Goal: Task Accomplishment & Management: Manage account settings

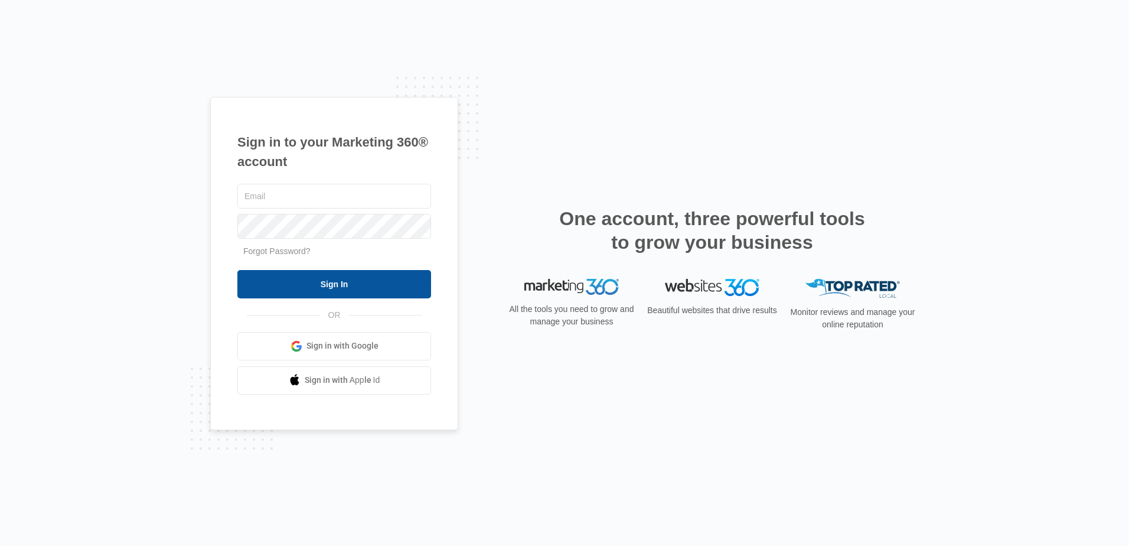
type input "[PERSON_NAME][EMAIL_ADDRESS][DOMAIN_NAME]"
click at [337, 295] on input "Sign In" at bounding box center [334, 284] width 194 height 28
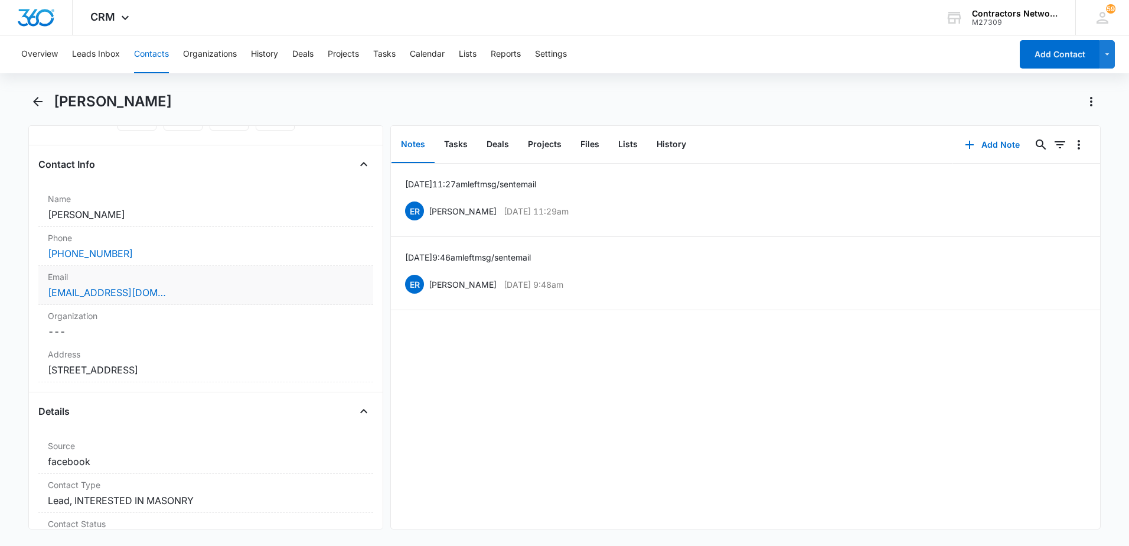
scroll to position [177, 0]
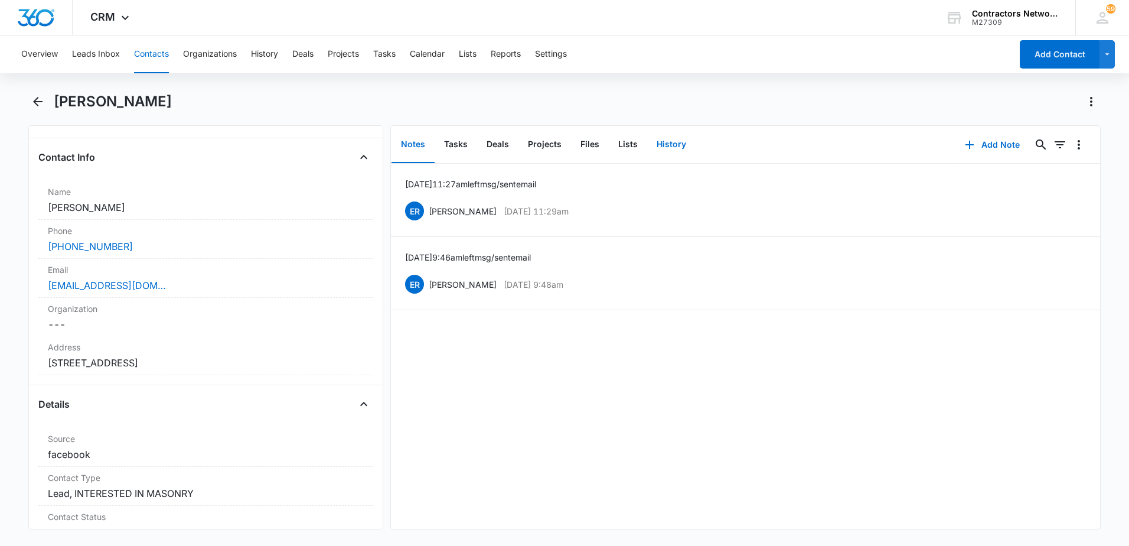
drag, startPoint x: 676, startPoint y: 151, endPoint x: 523, endPoint y: 358, distance: 258.1
click at [562, 333] on div "Notes Tasks Deals Projects Files Lists History Add Note 0 0 [DATE] 11:27am left…" at bounding box center [745, 327] width 710 height 404
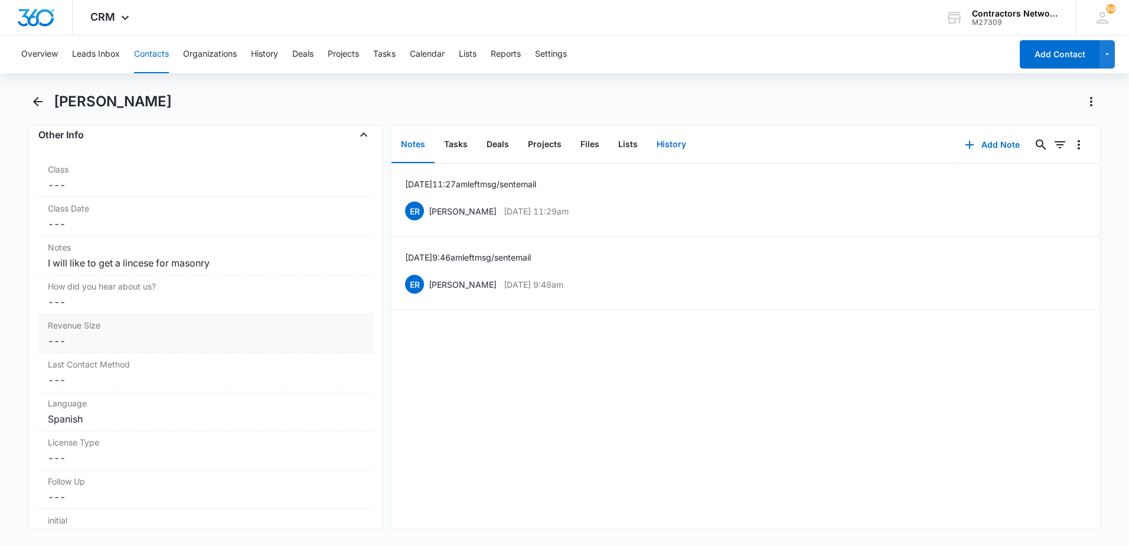
scroll to position [1358, 0]
click at [152, 56] on button "Contacts" at bounding box center [151, 54] width 35 height 38
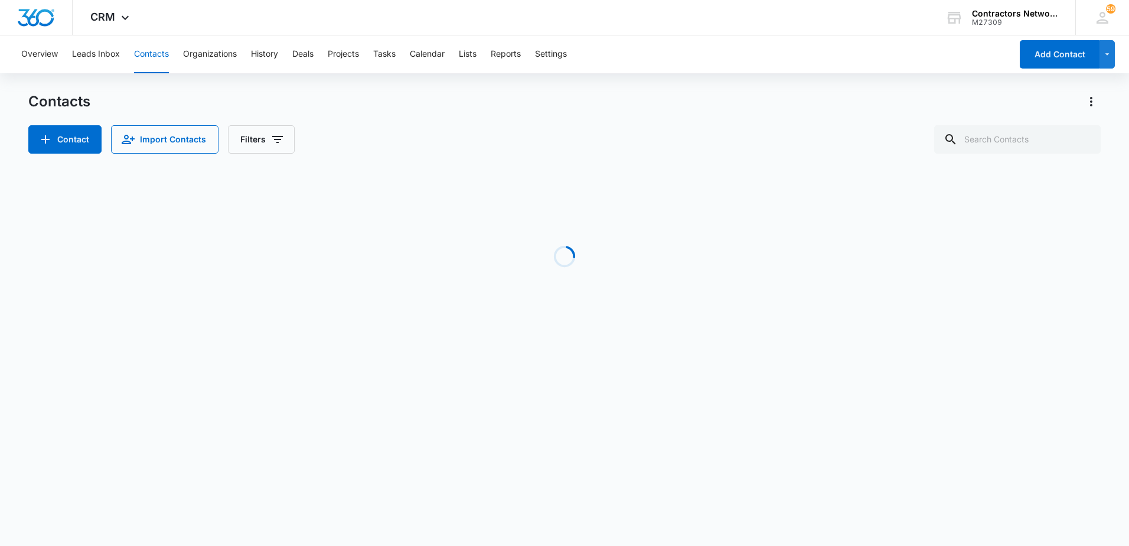
click at [155, 55] on button "Contacts" at bounding box center [151, 54] width 35 height 38
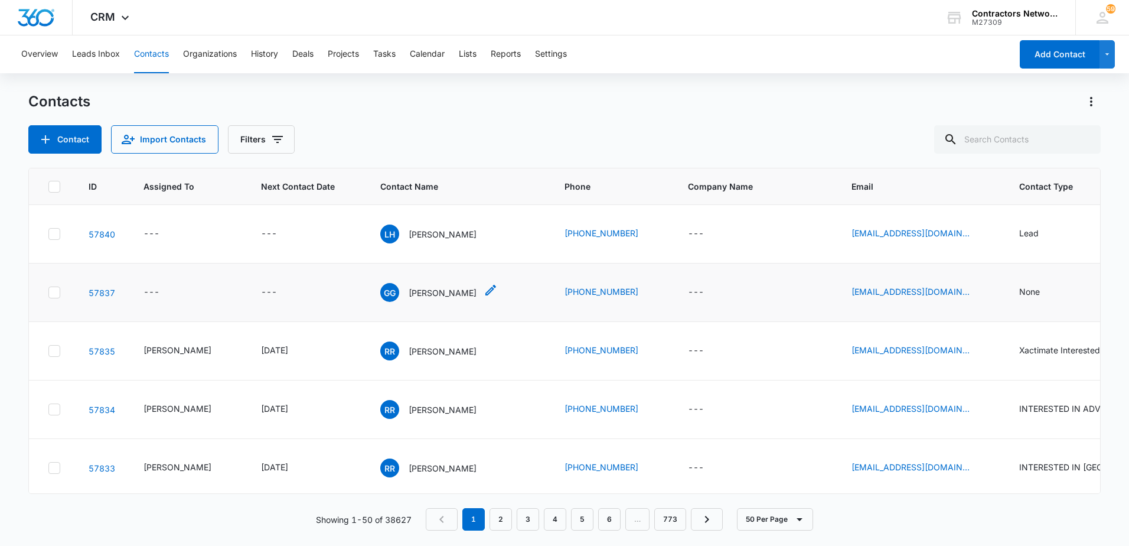
click at [429, 290] on p "[PERSON_NAME]" at bounding box center [443, 292] width 68 height 12
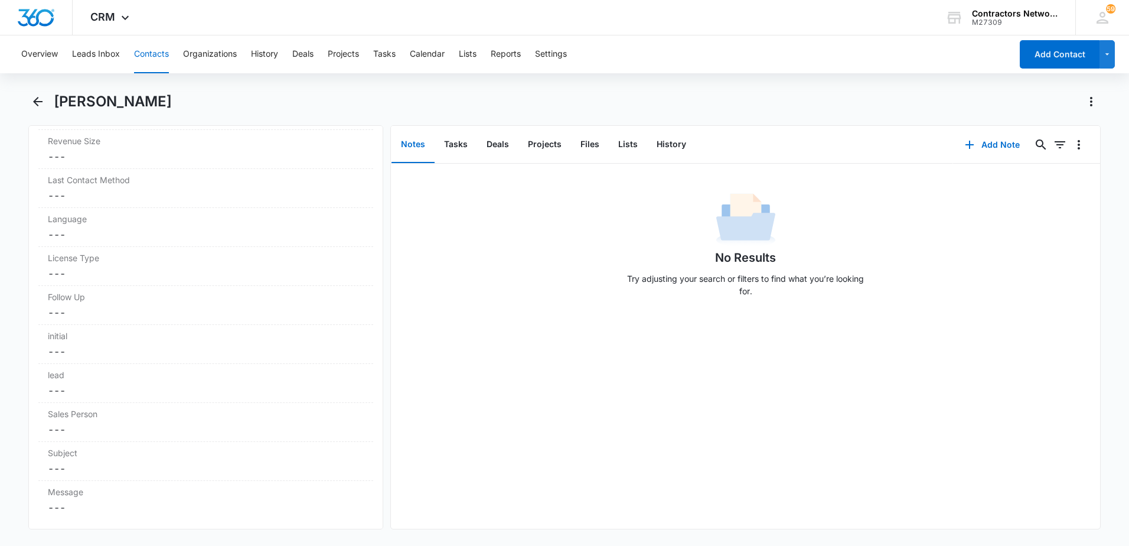
scroll to position [1594, 0]
click at [673, 148] on button "History" at bounding box center [671, 144] width 48 height 37
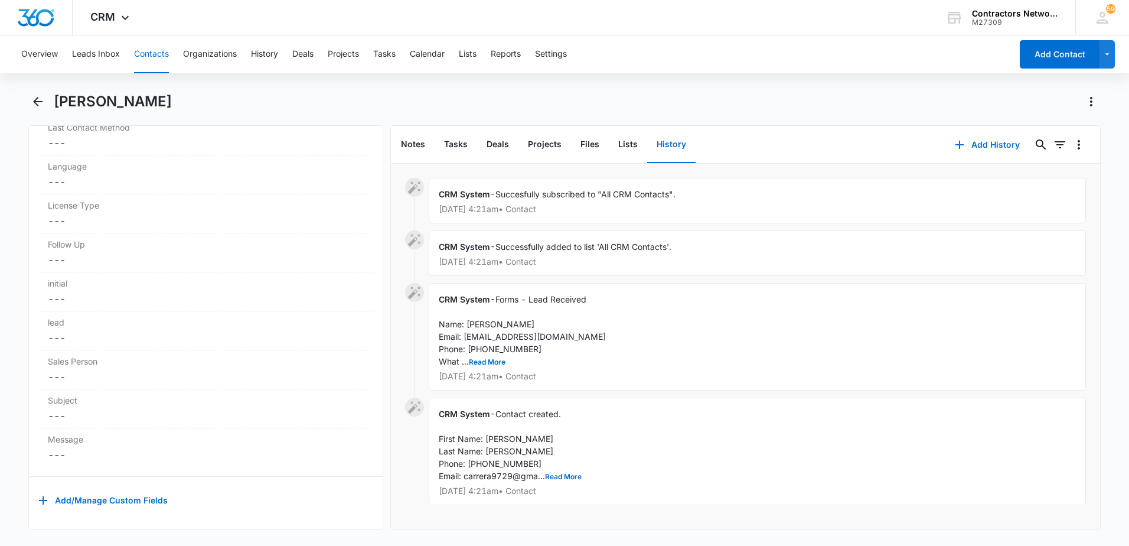
scroll to position [2, 0]
click at [471, 361] on button "Read More" at bounding box center [487, 361] width 37 height 7
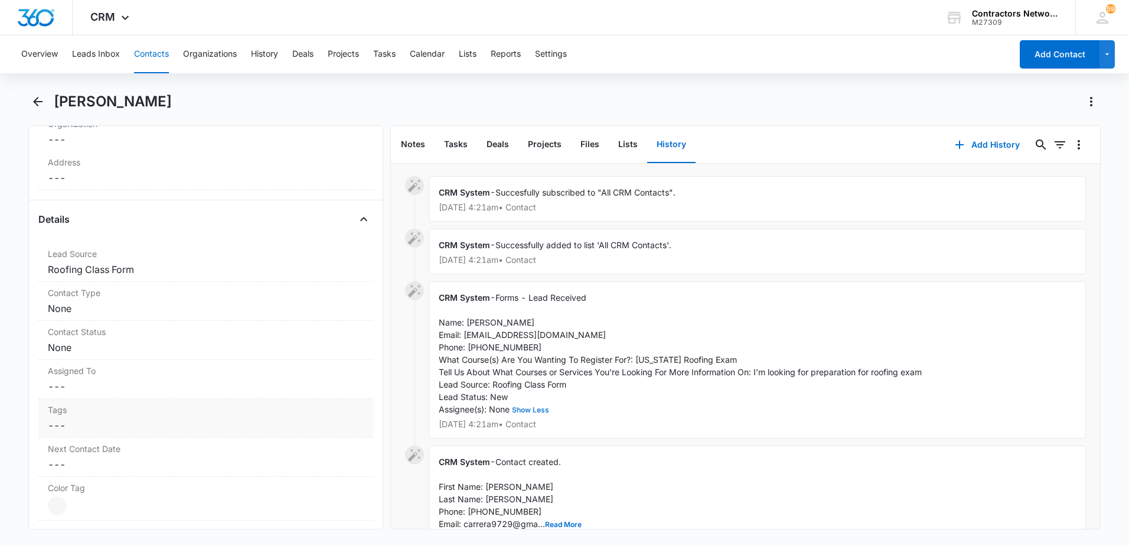
scroll to position [354, 0]
click at [195, 317] on dd "Cancel Save Changes None" at bounding box center [206, 316] width 316 height 14
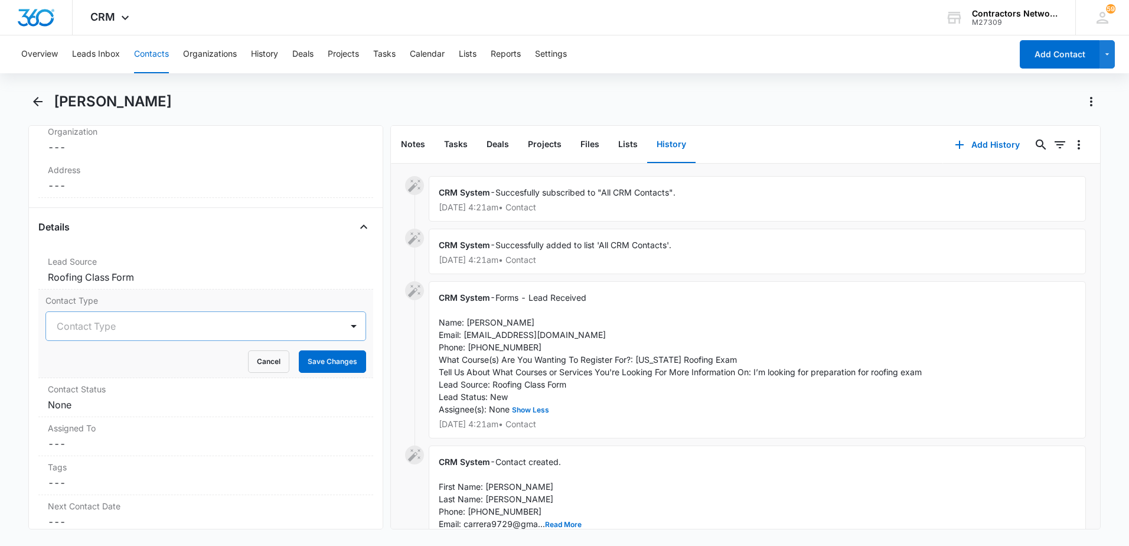
click at [111, 330] on div at bounding box center [192, 326] width 270 height 17
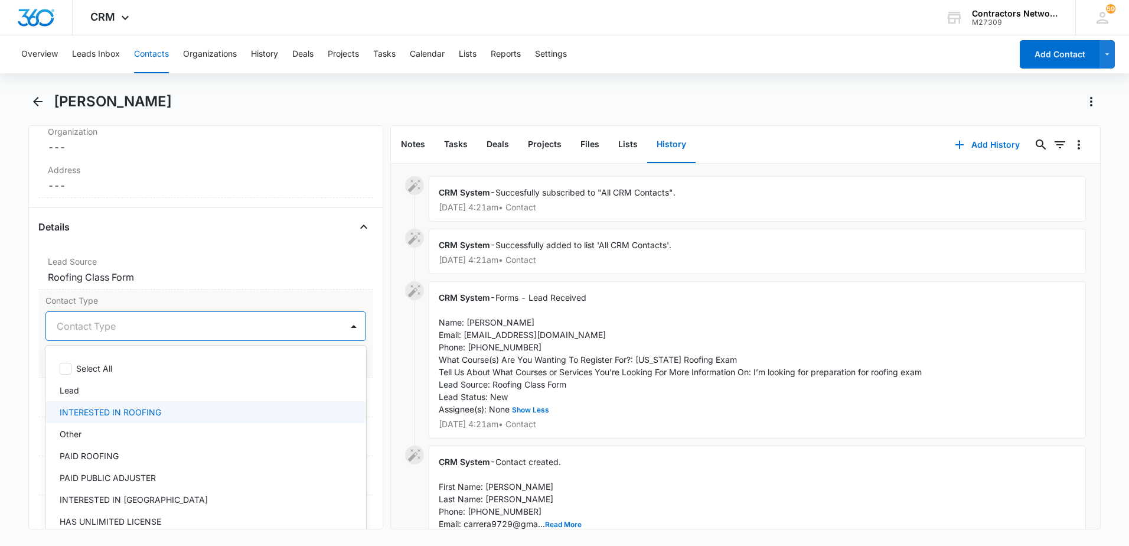
click at [118, 409] on p "INTERESTED IN ROOFING" at bounding box center [111, 412] width 102 height 12
click at [33, 372] on div "Remove [PERSON_NAME] Contact Info Name Cancel Save Changes [PERSON_NAME] Phone …" at bounding box center [205, 327] width 355 height 404
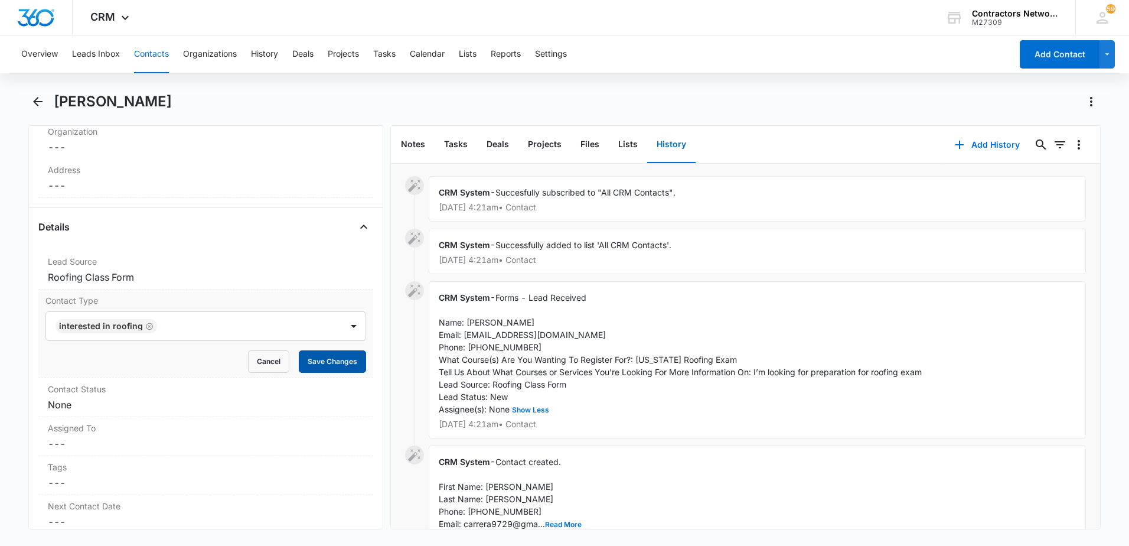
click at [327, 364] on button "Save Changes" at bounding box center [332, 361] width 67 height 22
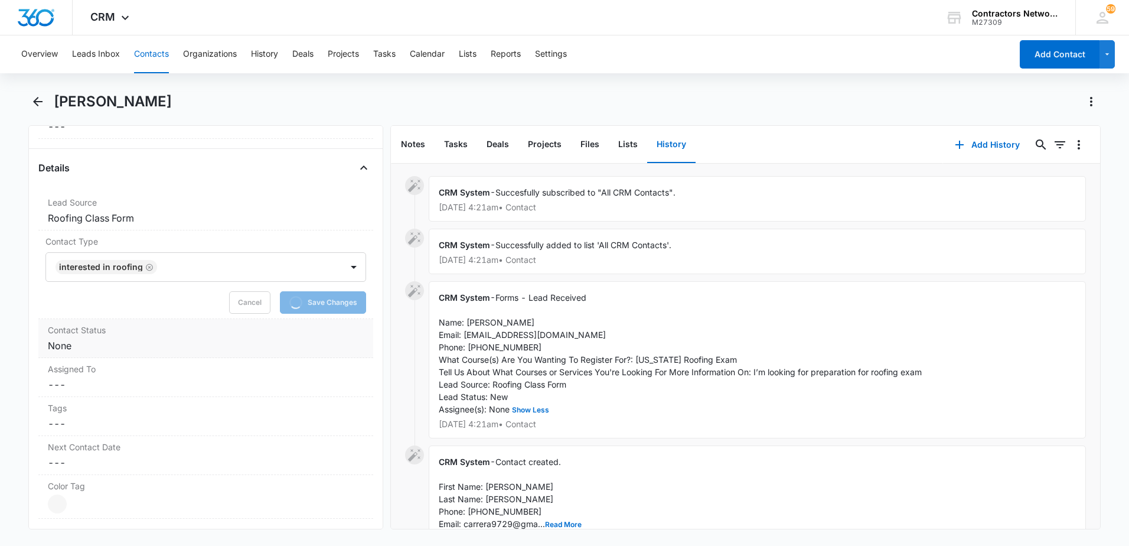
click at [129, 355] on div "Contact Status Cancel Save Changes None" at bounding box center [205, 338] width 335 height 39
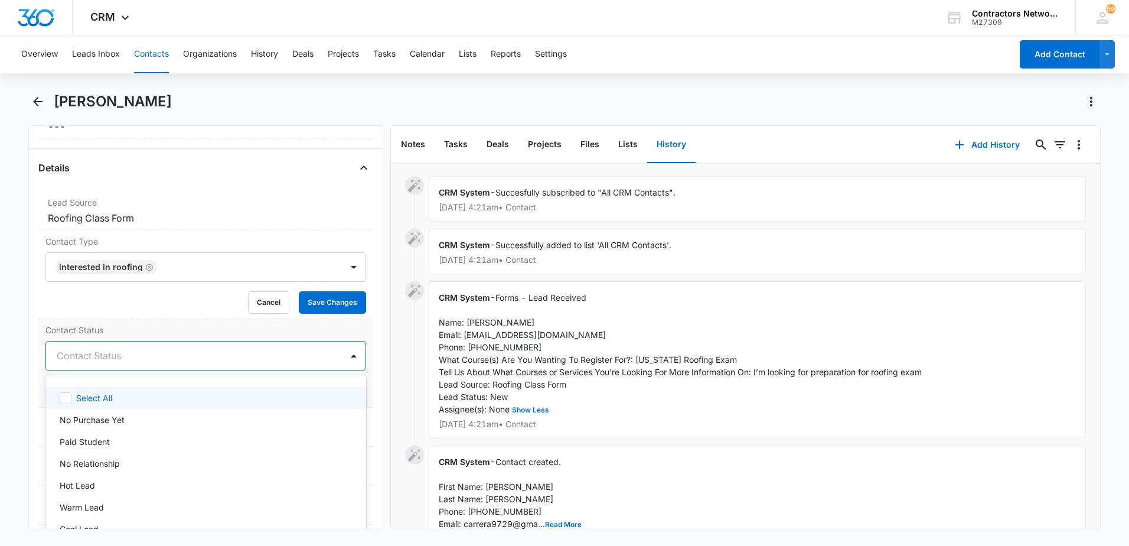
drag, startPoint x: 93, startPoint y: 361, endPoint x: 90, endPoint y: 380, distance: 19.2
click at [93, 362] on div at bounding box center [192, 355] width 270 height 17
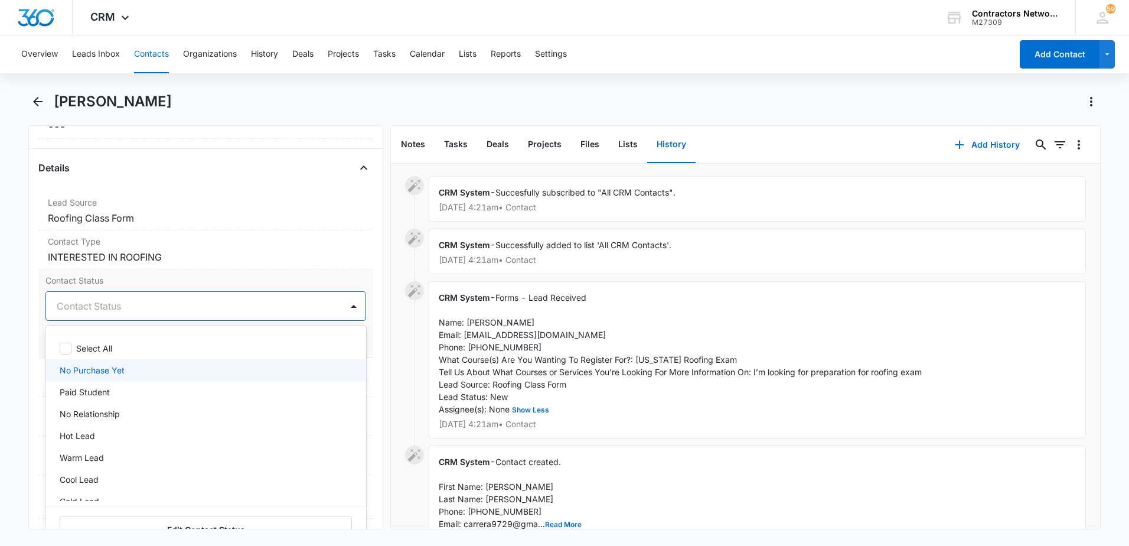
click at [103, 370] on p "No Purchase Yet" at bounding box center [92, 370] width 65 height 12
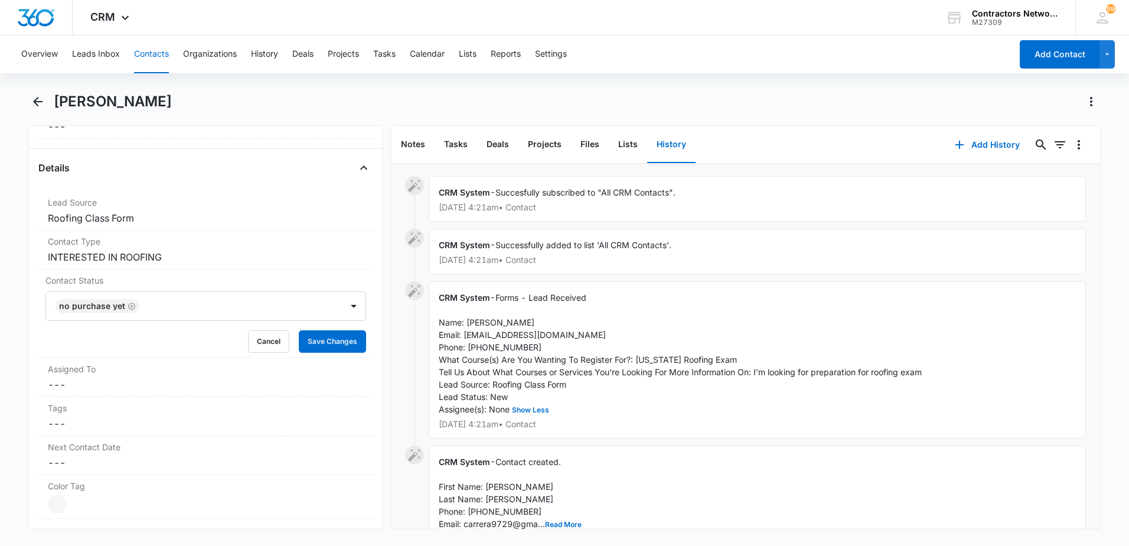
drag, startPoint x: 34, startPoint y: 379, endPoint x: 114, endPoint y: 354, distance: 83.7
click at [37, 379] on div "Remove [PERSON_NAME] Contact Info Name Cancel Save Changes [PERSON_NAME] Phone …" at bounding box center [205, 327] width 355 height 404
click at [304, 344] on button "Save Changes" at bounding box center [332, 341] width 67 height 22
click at [145, 390] on dd "Cancel Save Changes ---" at bounding box center [206, 384] width 316 height 14
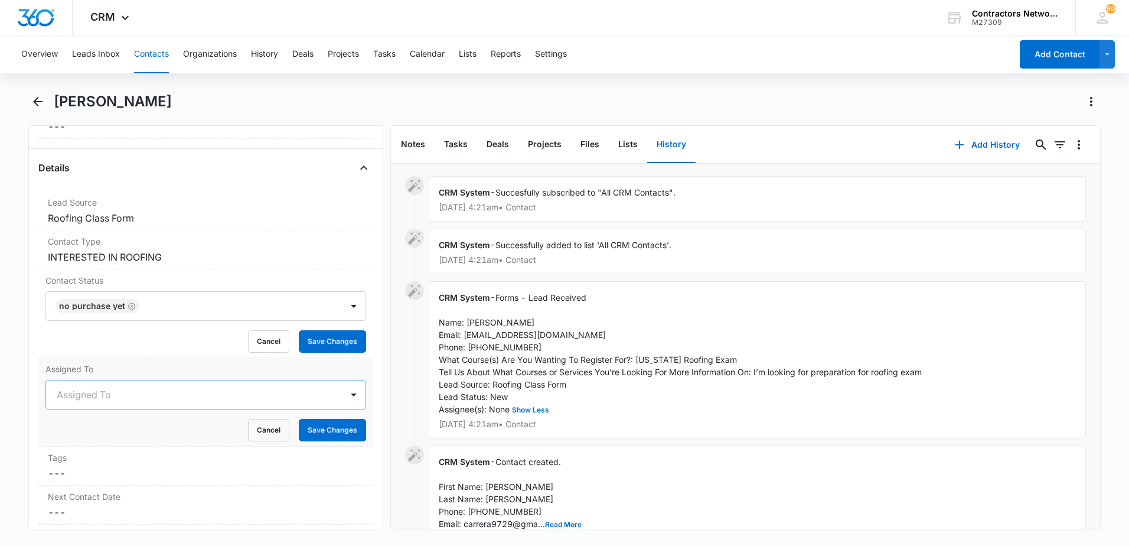
click at [75, 402] on div at bounding box center [192, 394] width 270 height 17
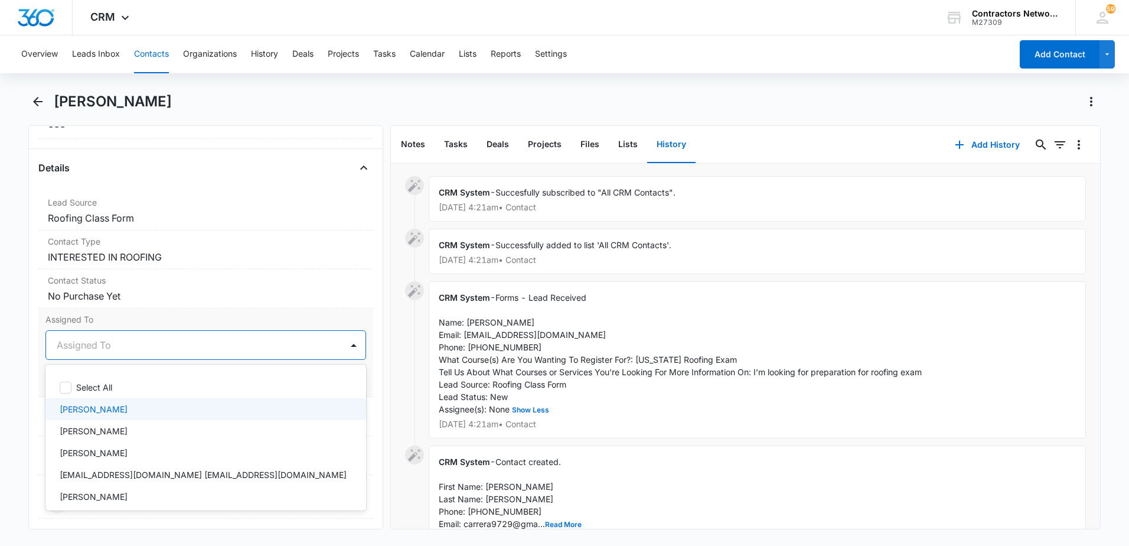
click at [80, 413] on p "[PERSON_NAME]" at bounding box center [94, 409] width 68 height 12
click at [35, 421] on div "Remove GG [PERSON_NAME] Contact Info Name Cancel Save Changes [PERSON_NAME] Pho…" at bounding box center [205, 327] width 355 height 404
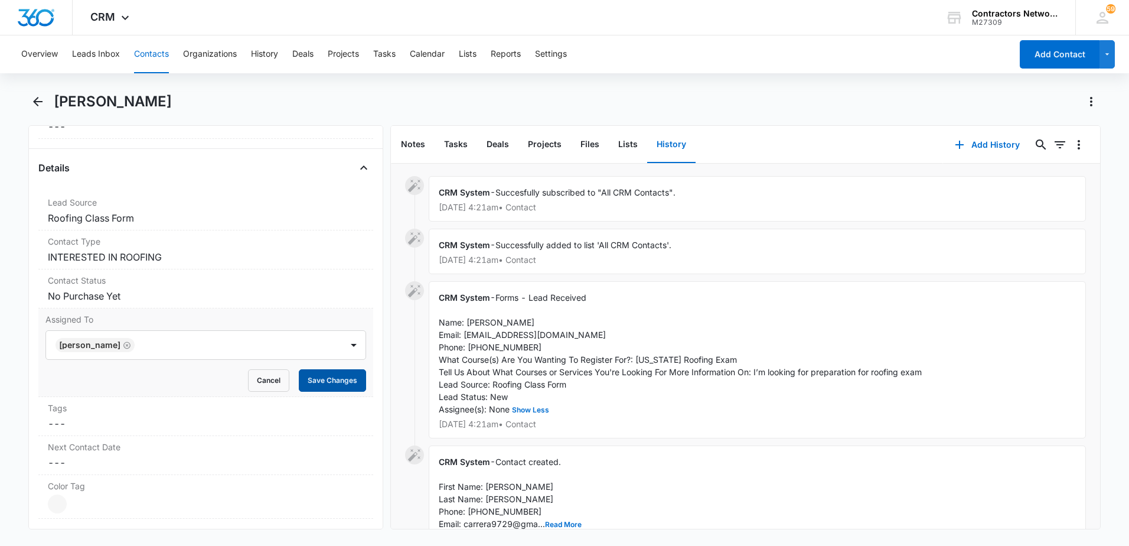
click at [332, 384] on button "Save Changes" at bounding box center [332, 380] width 67 height 22
click at [145, 56] on button "Contacts" at bounding box center [151, 54] width 35 height 38
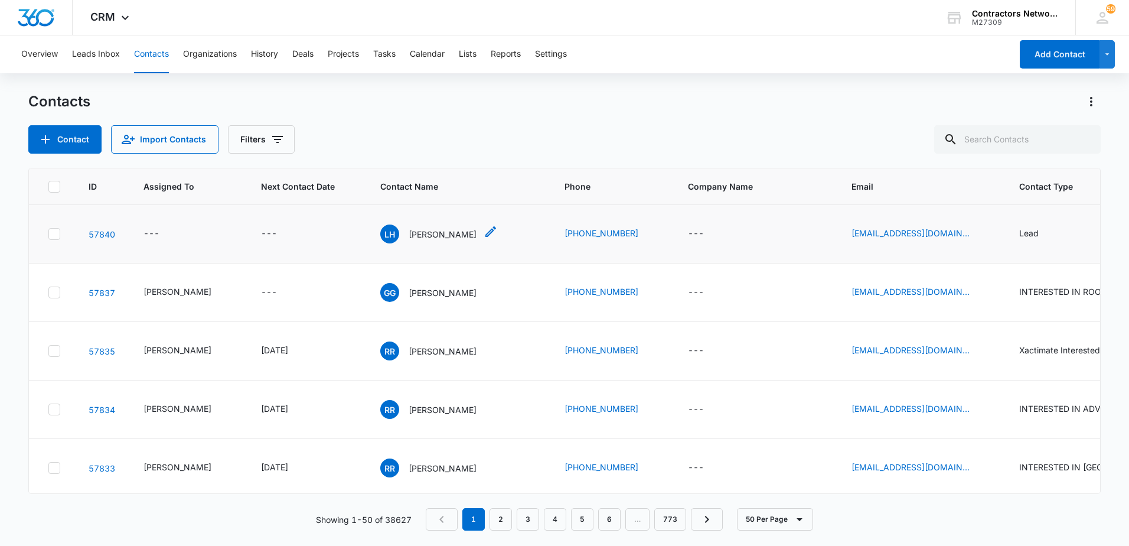
click at [409, 235] on p "[PERSON_NAME]" at bounding box center [443, 234] width 68 height 12
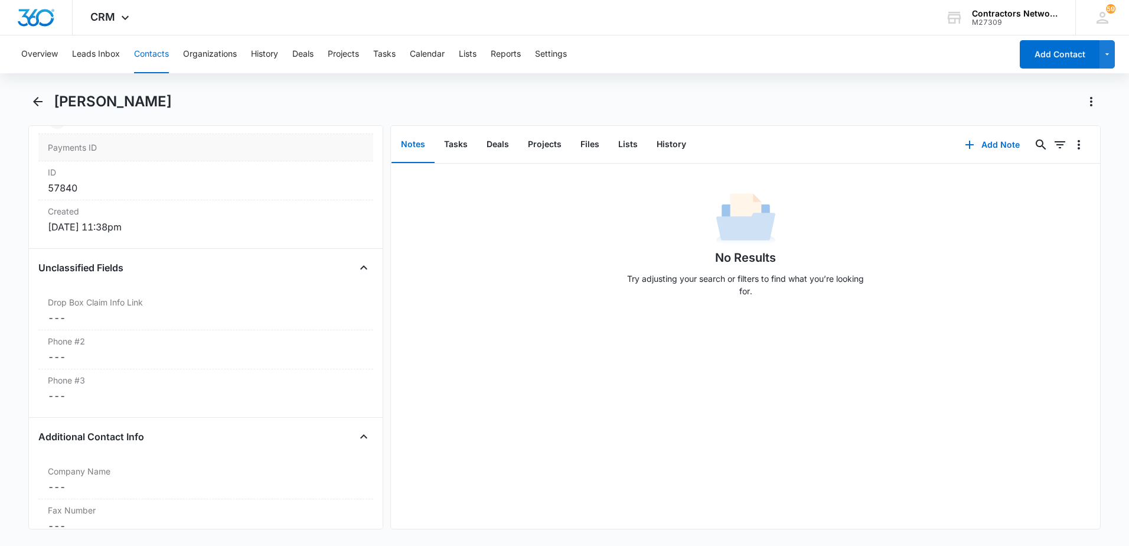
scroll to position [709, 0]
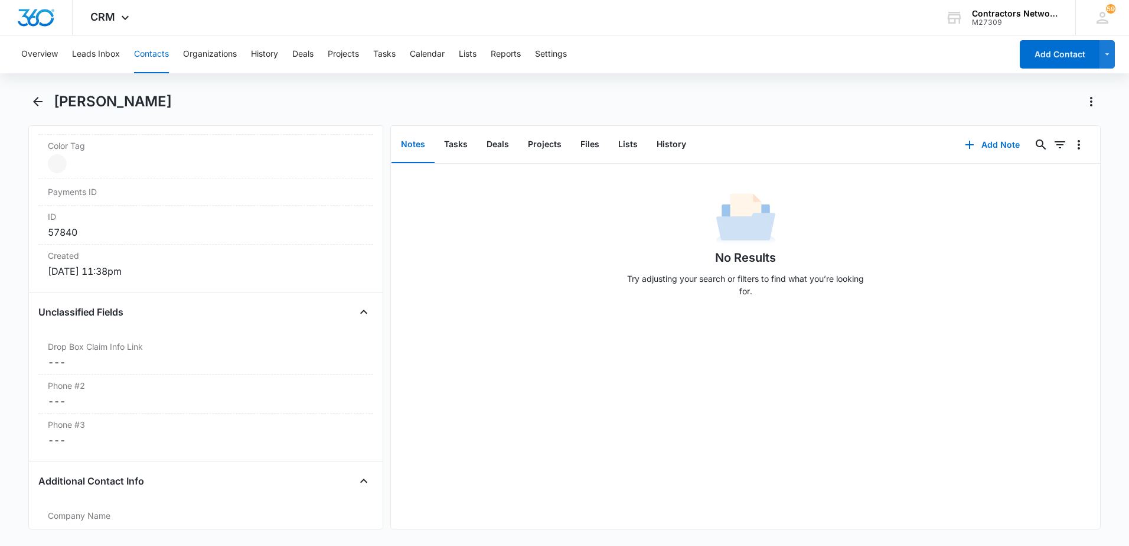
click at [143, 57] on button "Contacts" at bounding box center [151, 54] width 35 height 38
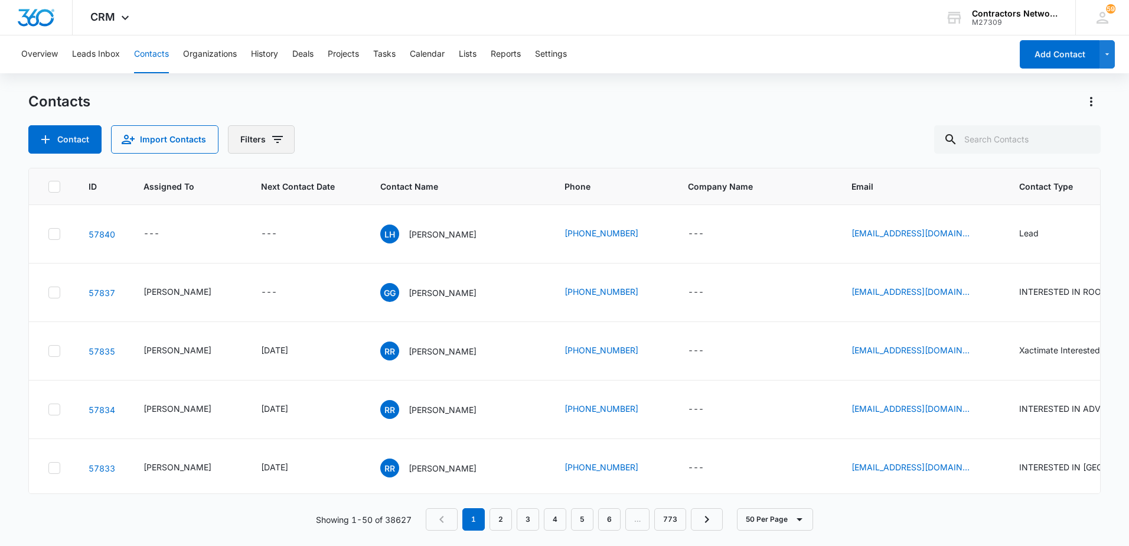
click at [278, 138] on icon "Filters" at bounding box center [277, 139] width 14 height 14
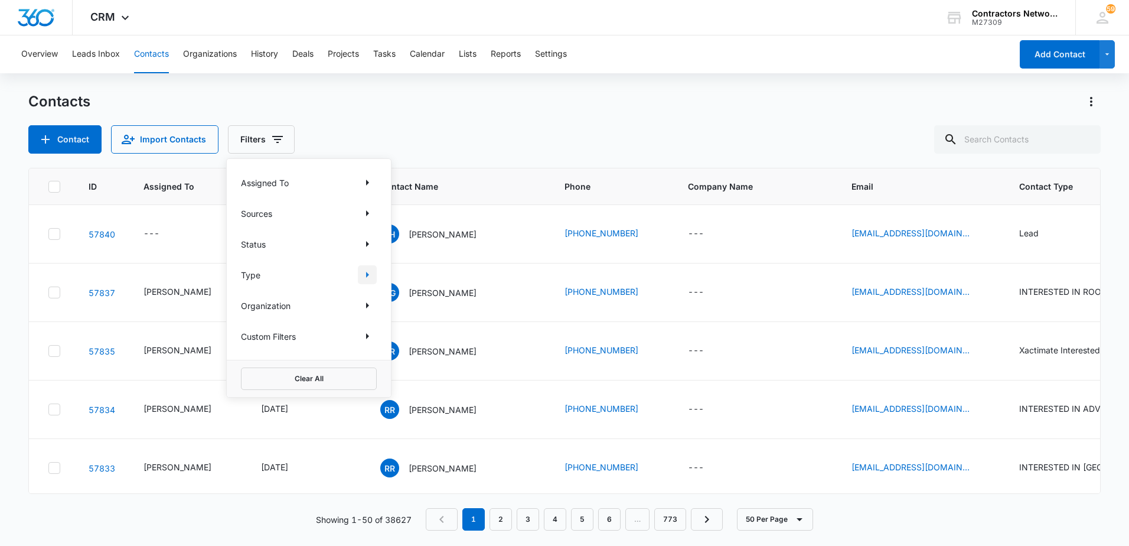
click at [362, 276] on icon "Show Type filters" at bounding box center [367, 274] width 14 height 14
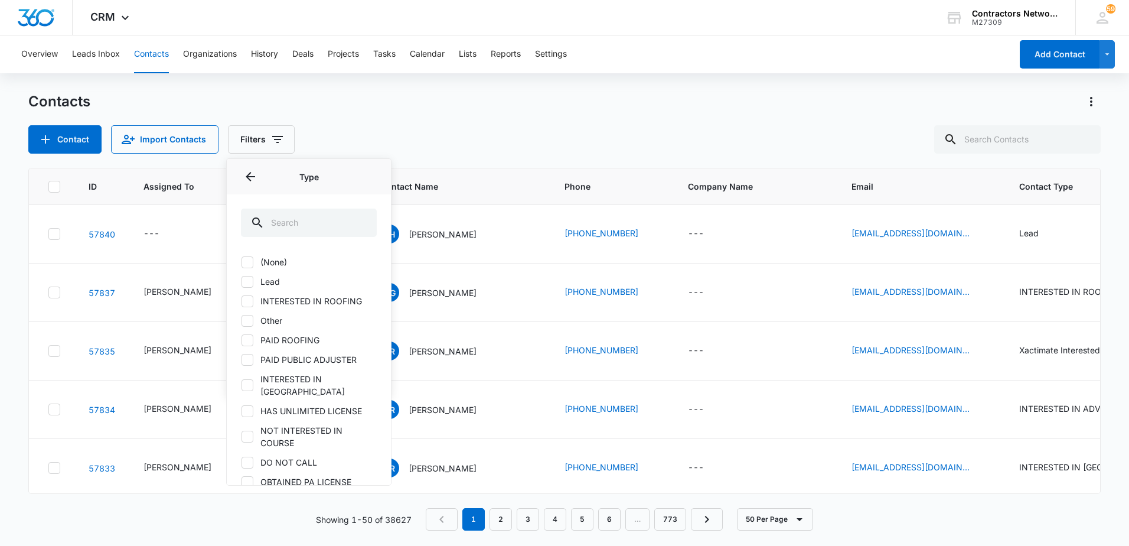
click at [250, 281] on icon at bounding box center [247, 281] width 11 height 11
click at [242, 281] on input "Lead" at bounding box center [241, 281] width 1 height 1
checkbox input "true"
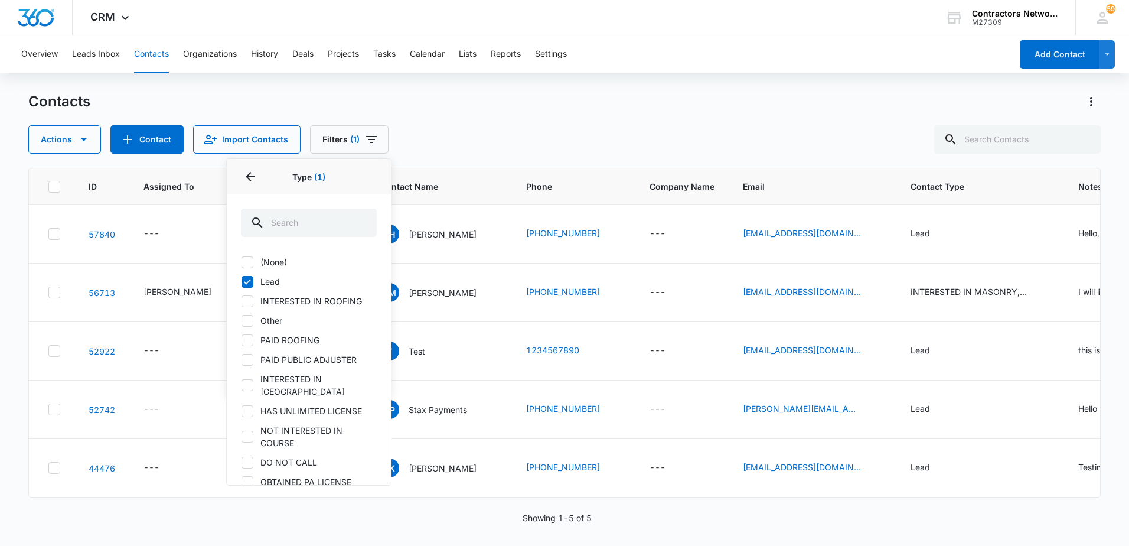
click at [554, 123] on div "Contacts Actions Contact Import Contacts Filters (1) Assigned To Sources Status…" at bounding box center [564, 122] width 1072 height 61
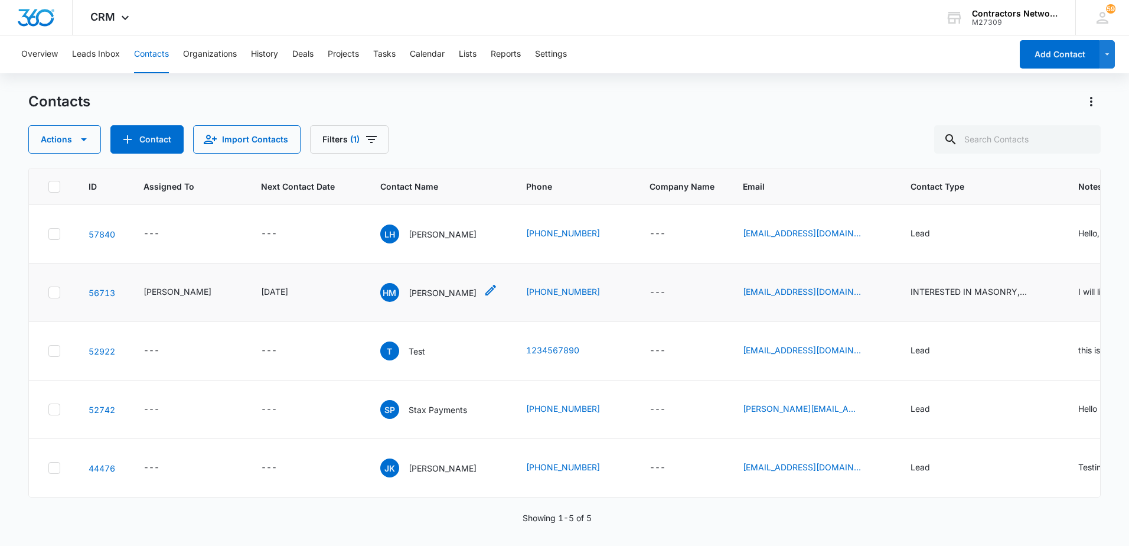
click at [417, 293] on div "HM [PERSON_NAME]" at bounding box center [428, 292] width 96 height 19
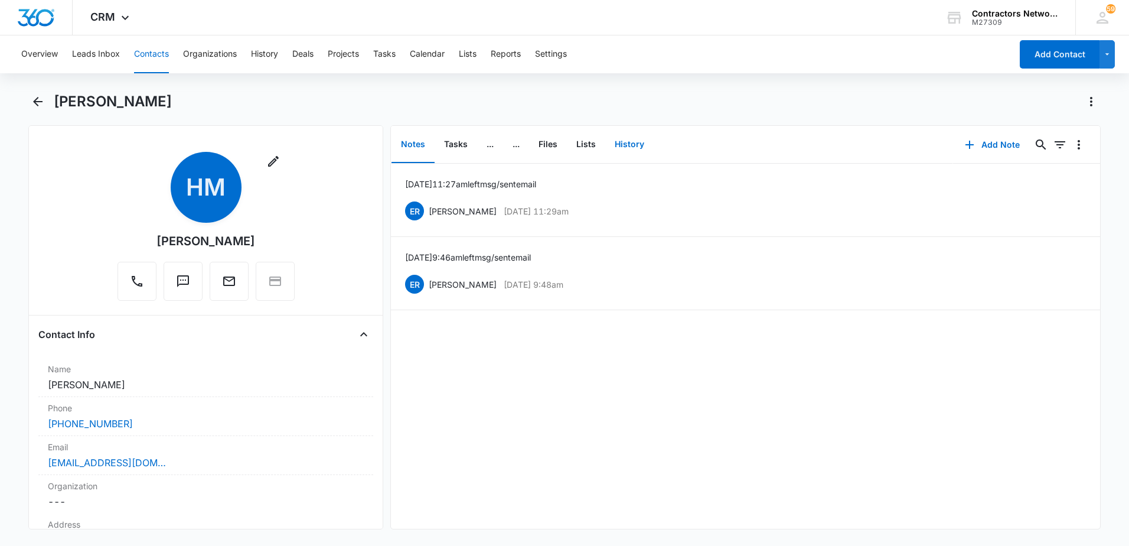
click at [624, 149] on button "History" at bounding box center [629, 144] width 48 height 37
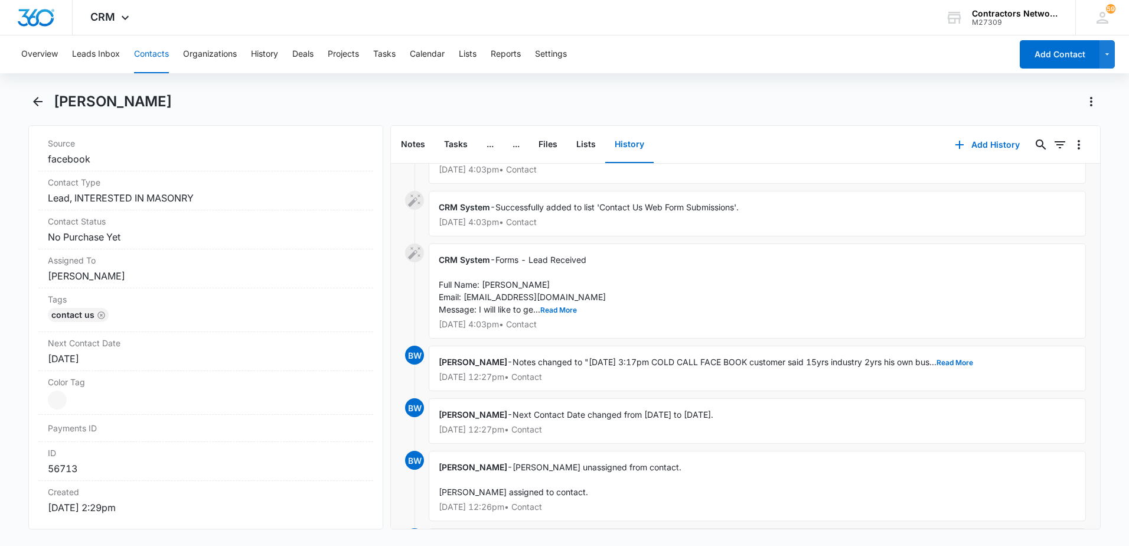
scroll to position [177, 0]
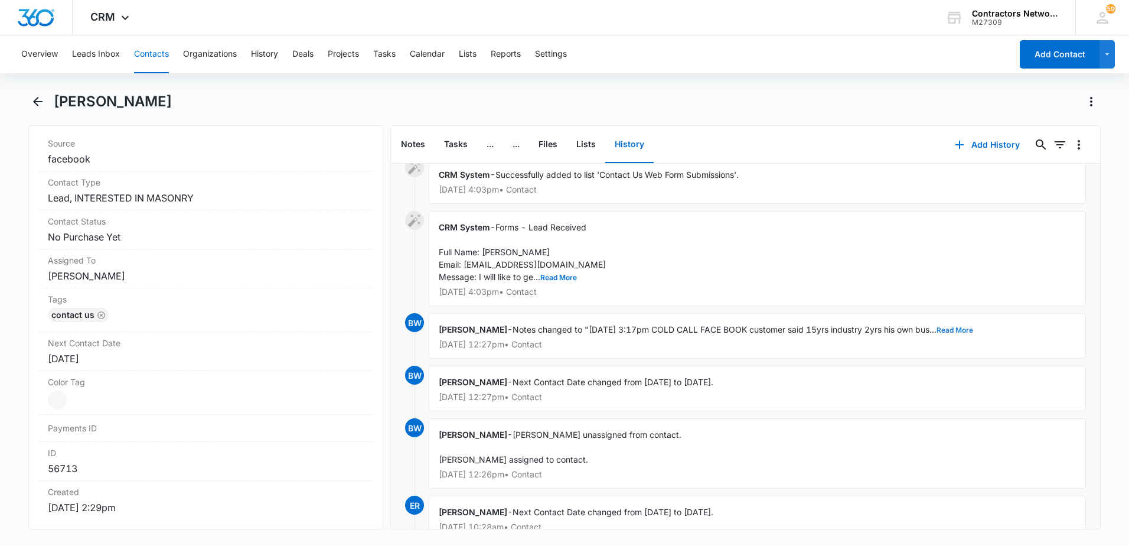
click at [970, 329] on button "Read More" at bounding box center [955, 330] width 37 height 7
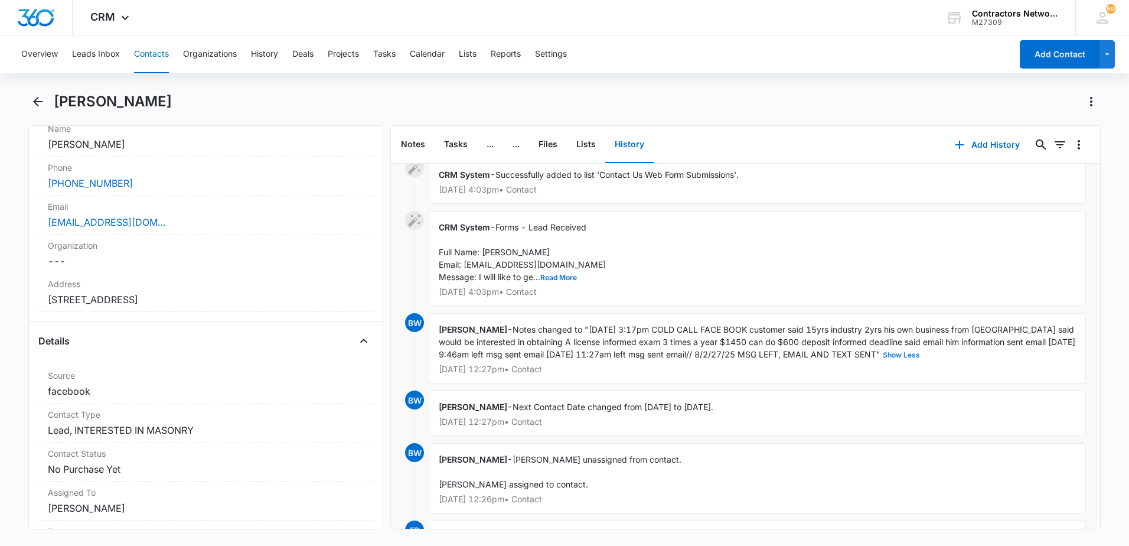
scroll to position [413, 0]
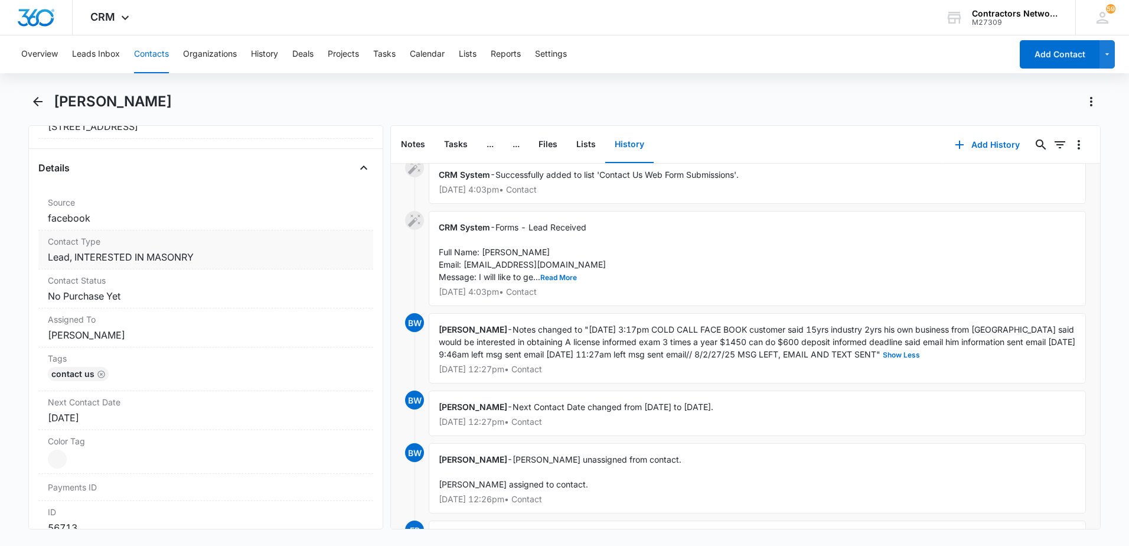
click at [227, 260] on dd "Cancel Save Changes Lead, INTERESTED IN MASONRY" at bounding box center [206, 257] width 316 height 14
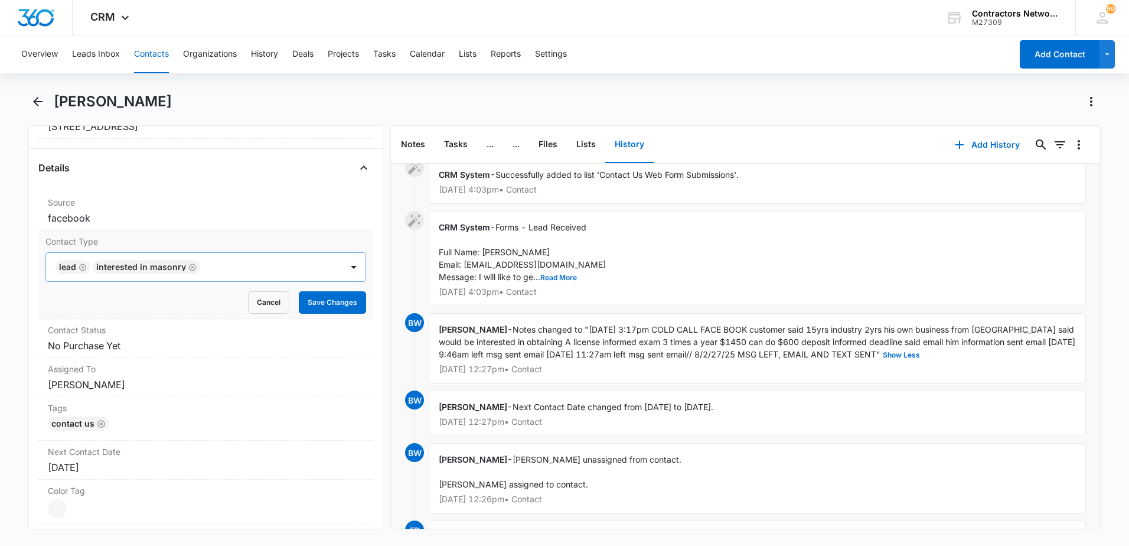
click at [83, 266] on icon "Remove Lead" at bounding box center [83, 267] width 8 height 9
click at [335, 308] on button "Save Changes" at bounding box center [332, 302] width 67 height 22
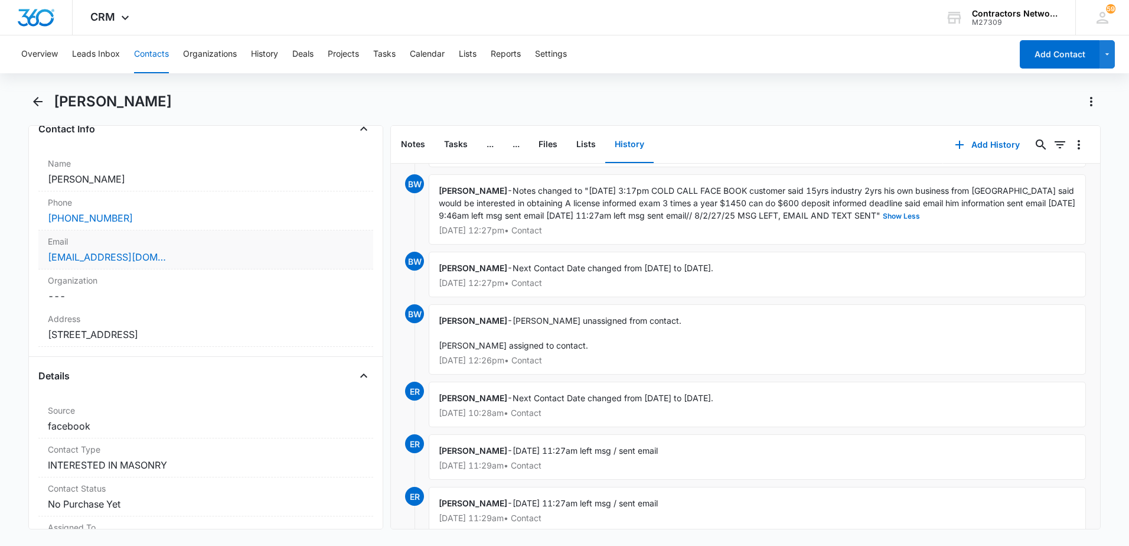
scroll to position [177, 0]
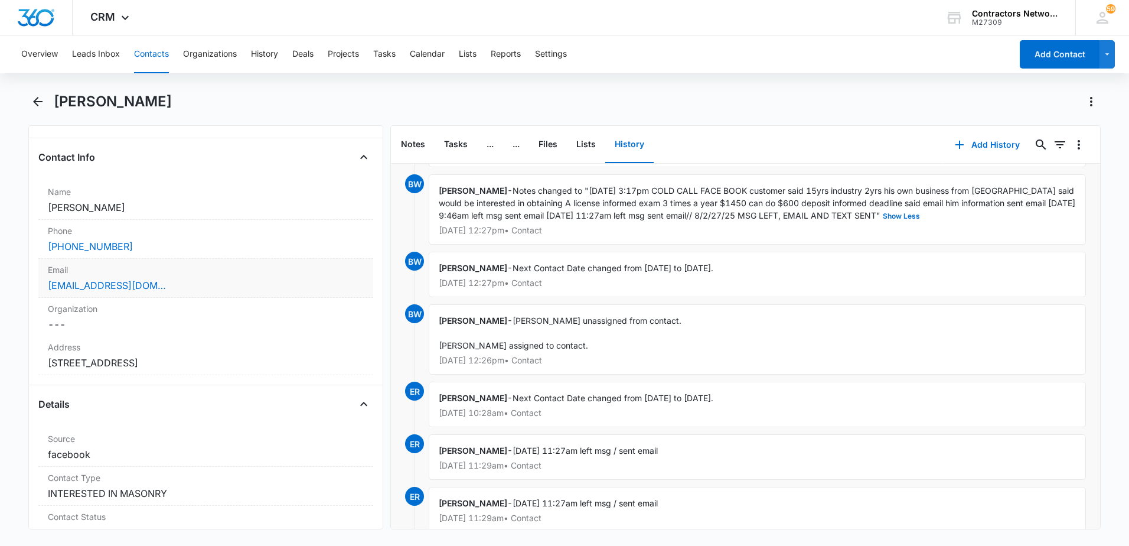
click at [233, 286] on div "[EMAIL_ADDRESS][DOMAIN_NAME]" at bounding box center [206, 285] width 316 height 14
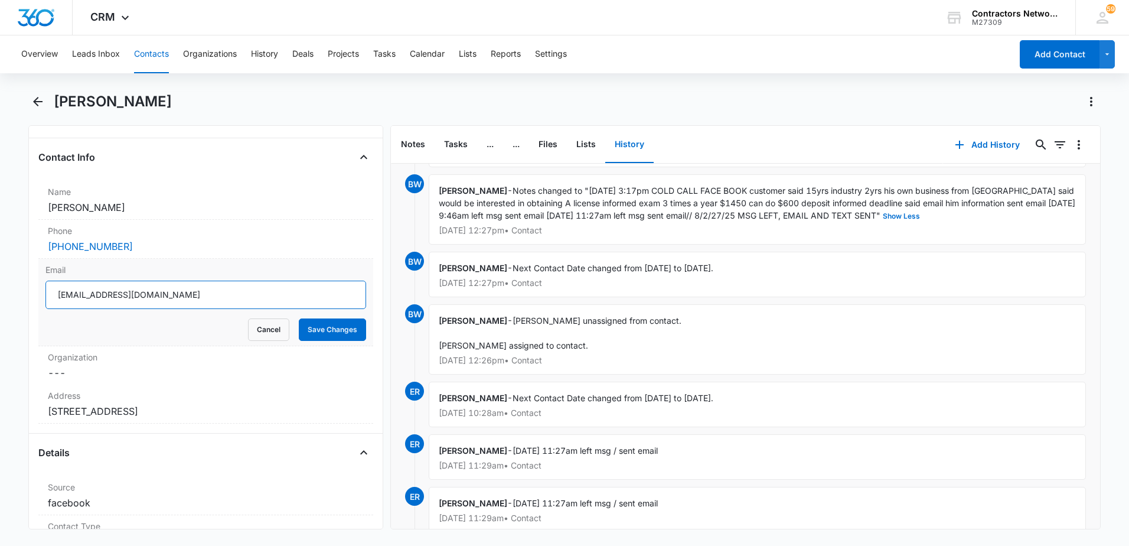
click at [264, 298] on input "[EMAIL_ADDRESS][DOMAIN_NAME]" at bounding box center [205, 294] width 321 height 28
click at [955, 144] on icon "button" at bounding box center [959, 145] width 8 height 8
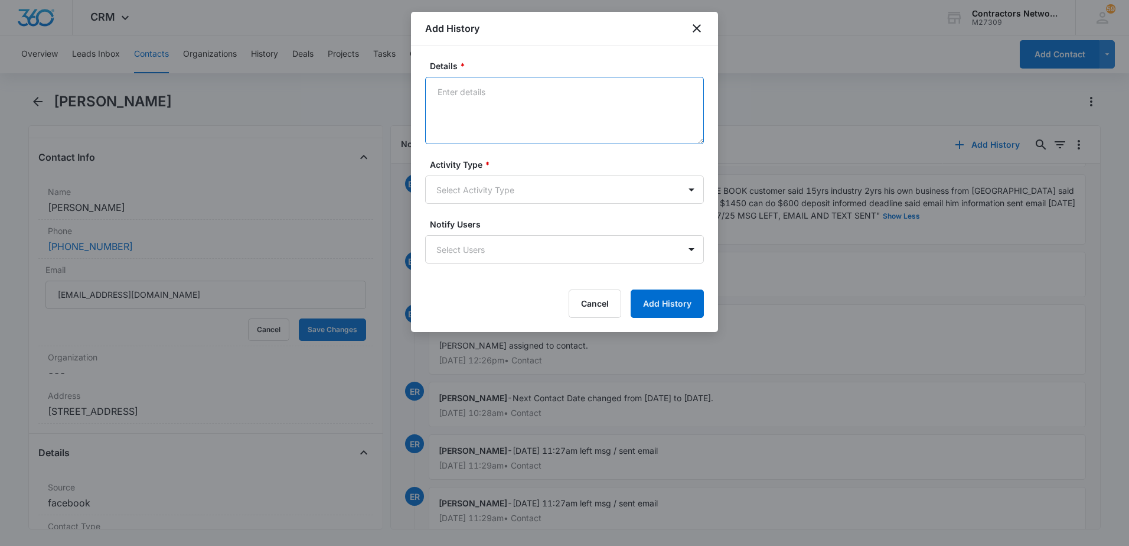
click at [553, 126] on textarea "Details *" at bounding box center [564, 110] width 279 height 67
click at [820, 284] on div at bounding box center [564, 273] width 1129 height 546
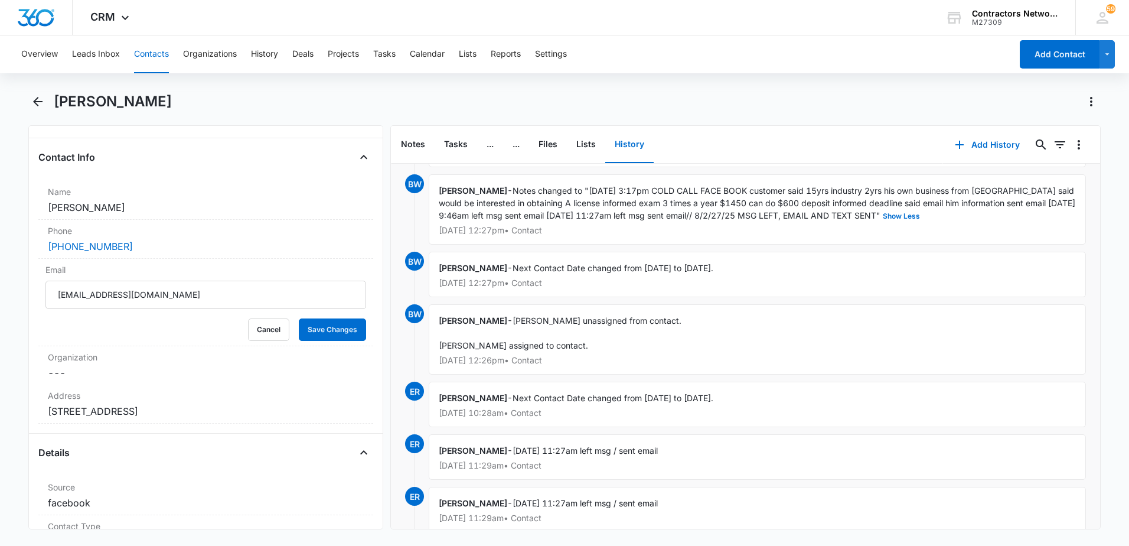
click at [584, 193] on span "Notes changed to "[DATE] 3:17pm COLD CALL FACE BOOK customer said 15yrs industr…" at bounding box center [758, 202] width 639 height 35
click at [952, 146] on icon "button" at bounding box center [959, 145] width 14 height 14
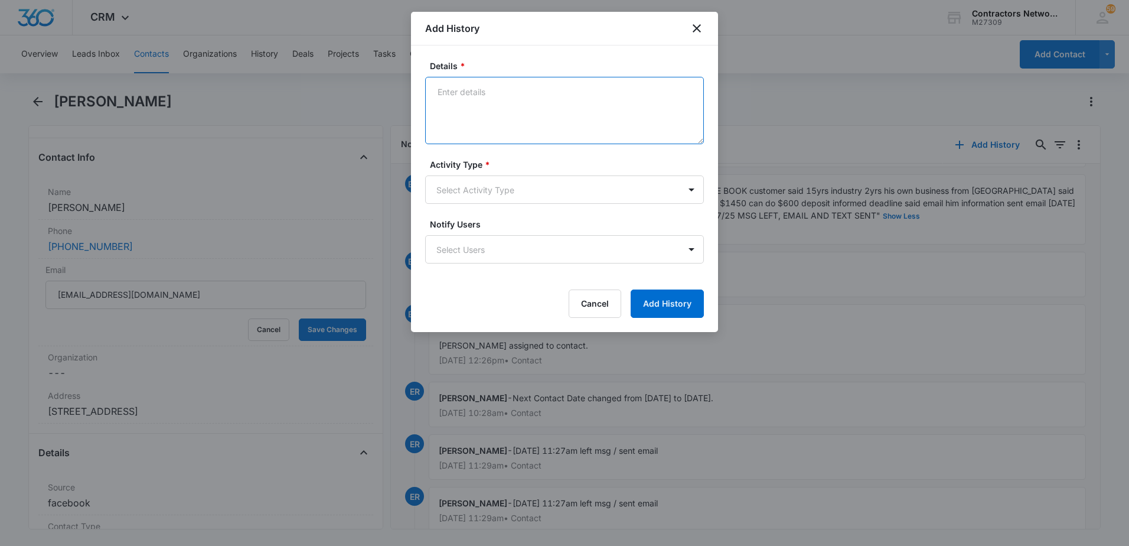
click at [457, 113] on textarea "Details *" at bounding box center [564, 110] width 279 height 67
type textarea "[DATE] new lead came: called and left a msg, also sent a text msg"
click at [477, 201] on body "CRM Apps Reputation Websites Forms CRM Email Social Shop Payments POS Content A…" at bounding box center [564, 273] width 1129 height 546
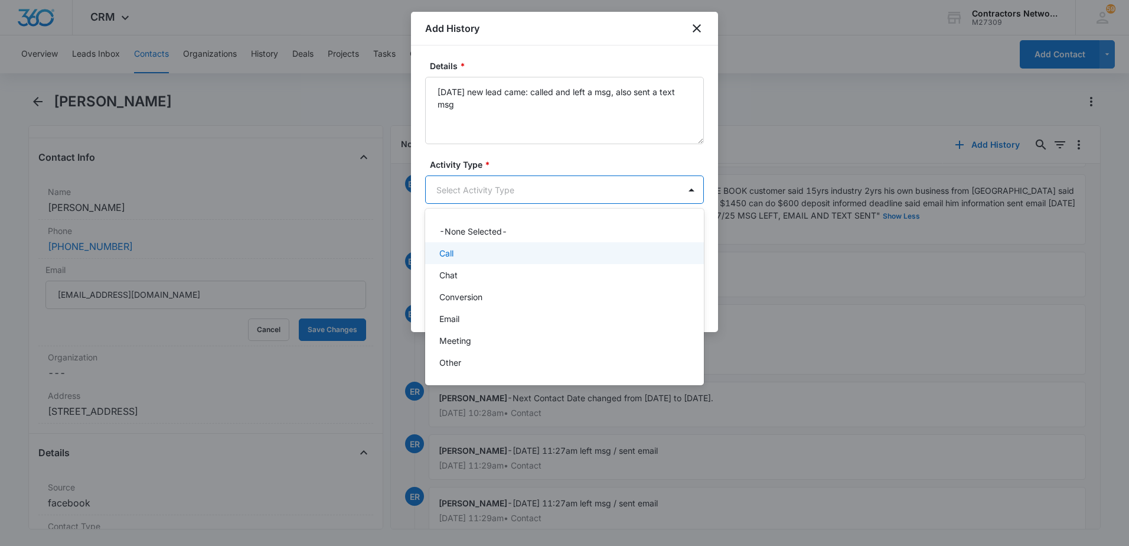
click at [468, 252] on div "Call" at bounding box center [563, 253] width 248 height 12
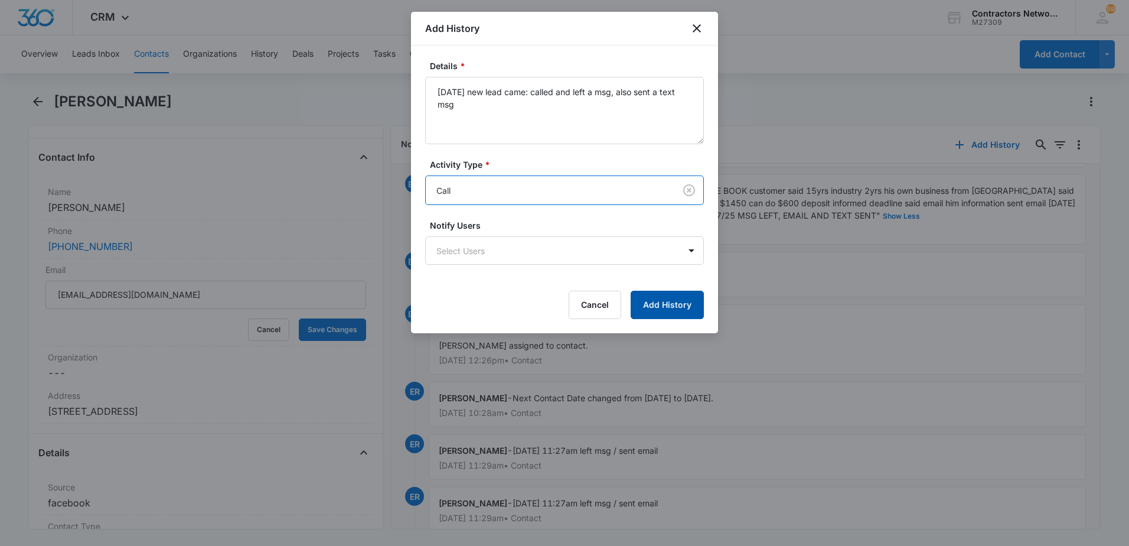
click at [663, 304] on button "Add History" at bounding box center [667, 305] width 73 height 28
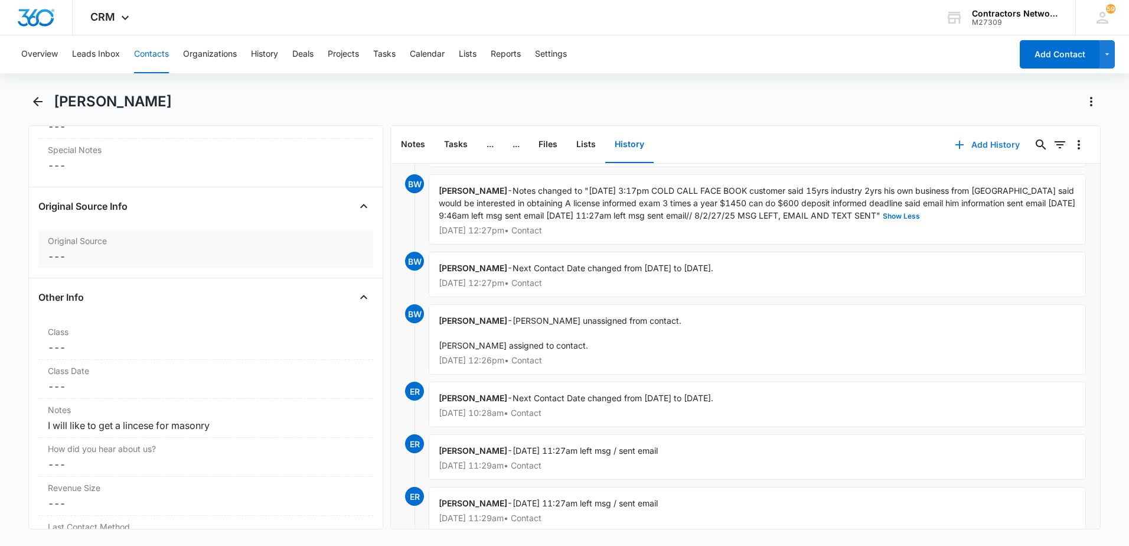
scroll to position [1240, 0]
click at [45, 426] on div "Notes Cancel Save Changes I will like to get a lincese for masonry" at bounding box center [205, 417] width 335 height 39
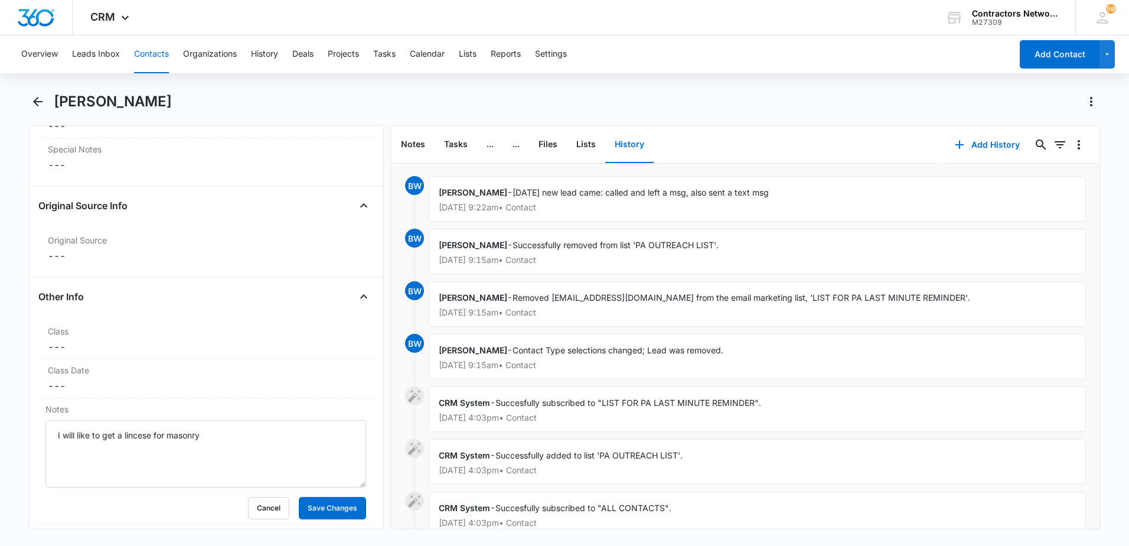
scroll to position [0, 0]
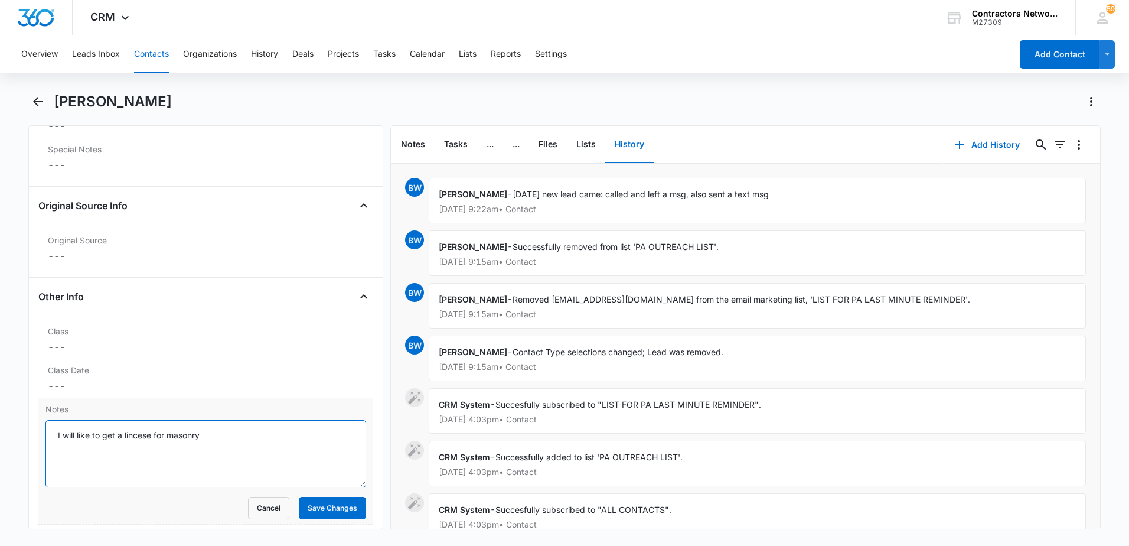
drag, startPoint x: 57, startPoint y: 435, endPoint x: 244, endPoint y: 438, distance: 187.2
click at [245, 437] on textarea "I will like to get a lincese for masonry" at bounding box center [205, 453] width 321 height 67
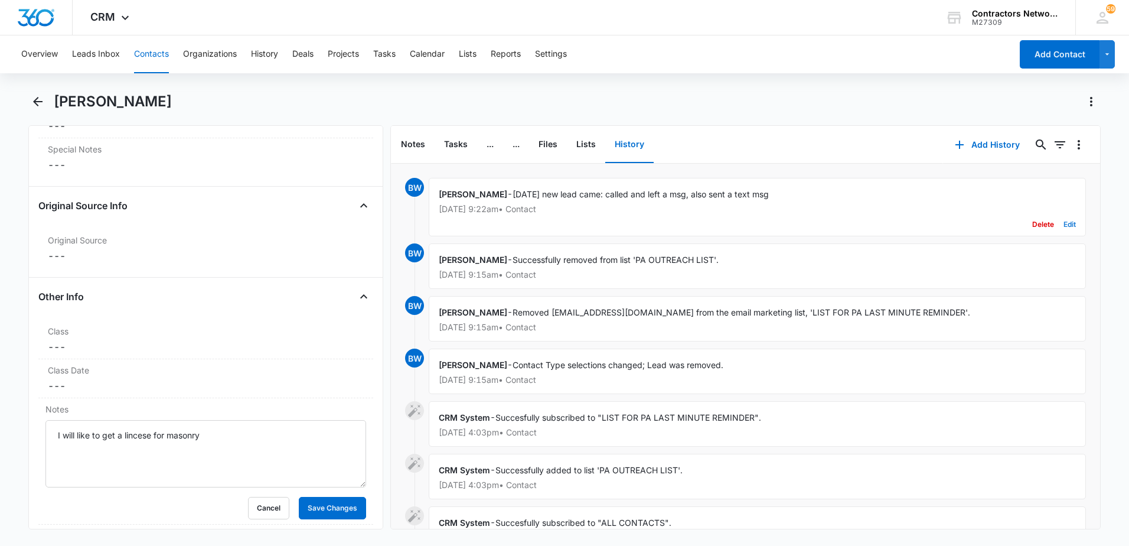
click at [1065, 226] on button "Edit" at bounding box center [1069, 224] width 12 height 22
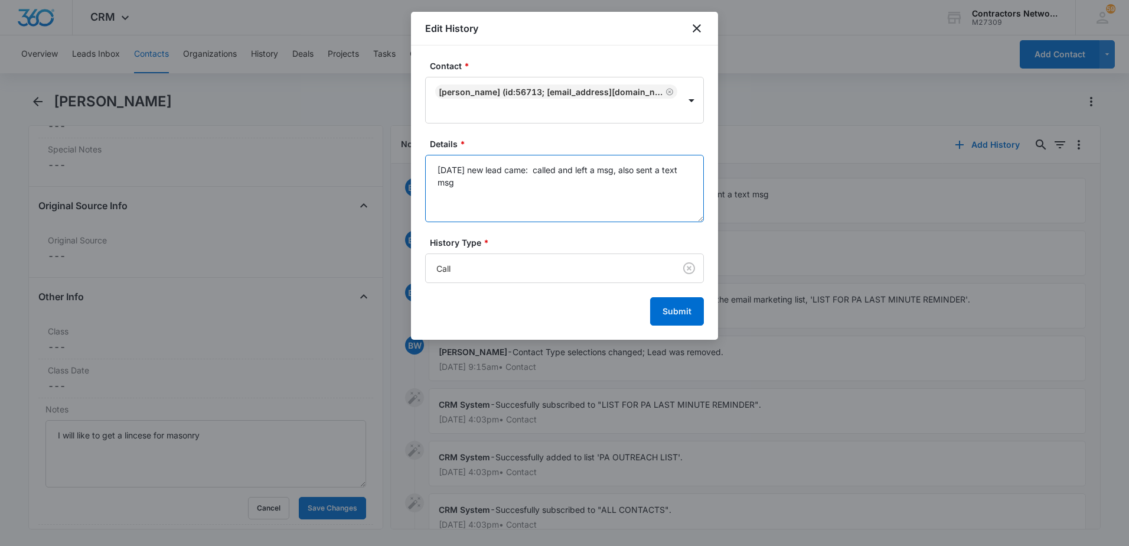
paste textarea "I will like to get a lincese for masonry"
drag, startPoint x: 436, startPoint y: 172, endPoint x: 647, endPoint y: 203, distance: 212.4
click at [647, 203] on textarea "[DATE] new lead came:I will like to get a lincese for masonry// called and left…" at bounding box center [564, 188] width 279 height 67
type textarea "[DATE] new lead came:I will like to get a lincese for masonry// called and left…"
click at [678, 314] on button "Submit" at bounding box center [677, 311] width 54 height 28
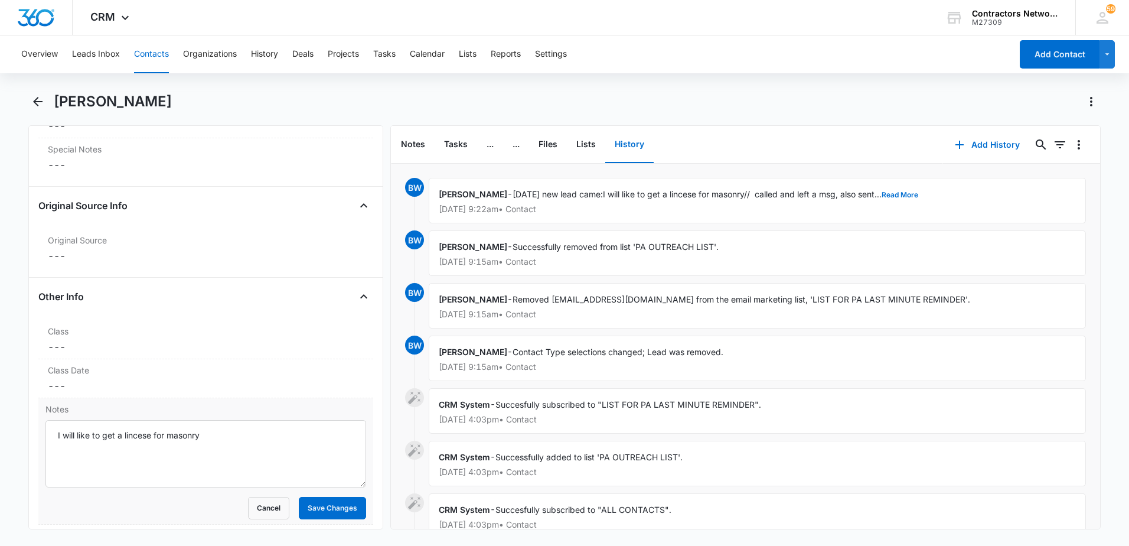
scroll to position [1358, 0]
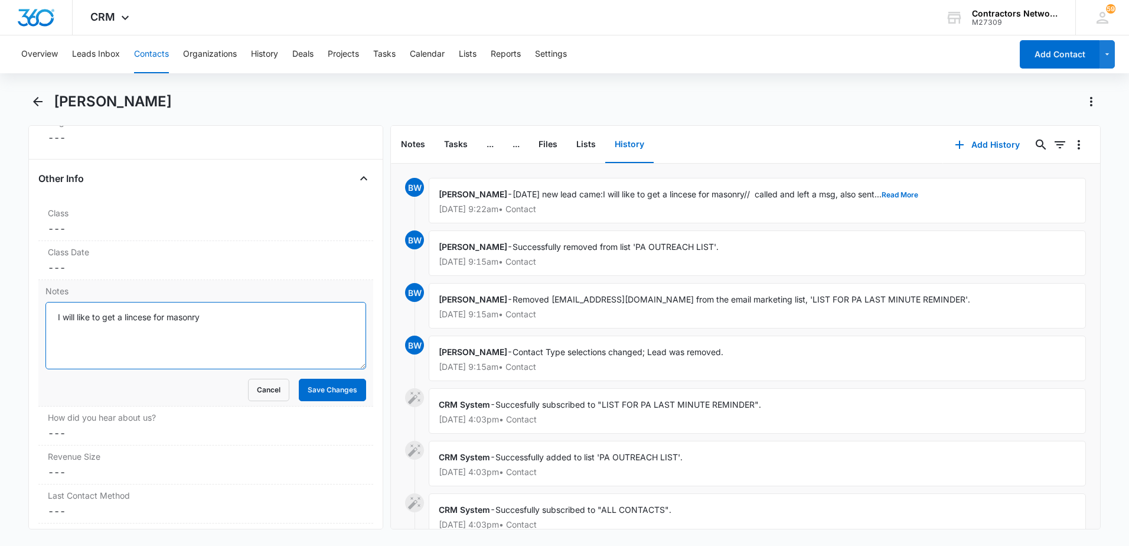
drag, startPoint x: 54, startPoint y: 318, endPoint x: 337, endPoint y: 316, distance: 282.9
click at [337, 316] on textarea "I will like to get a lincese for masonry" at bounding box center [205, 335] width 321 height 67
paste textarea "[DATE] new lead came:I will like to get a lincese for masonry// called and left…"
type textarea "[DATE] new lead came:I will like to get a lincese for masonry// called and left…"
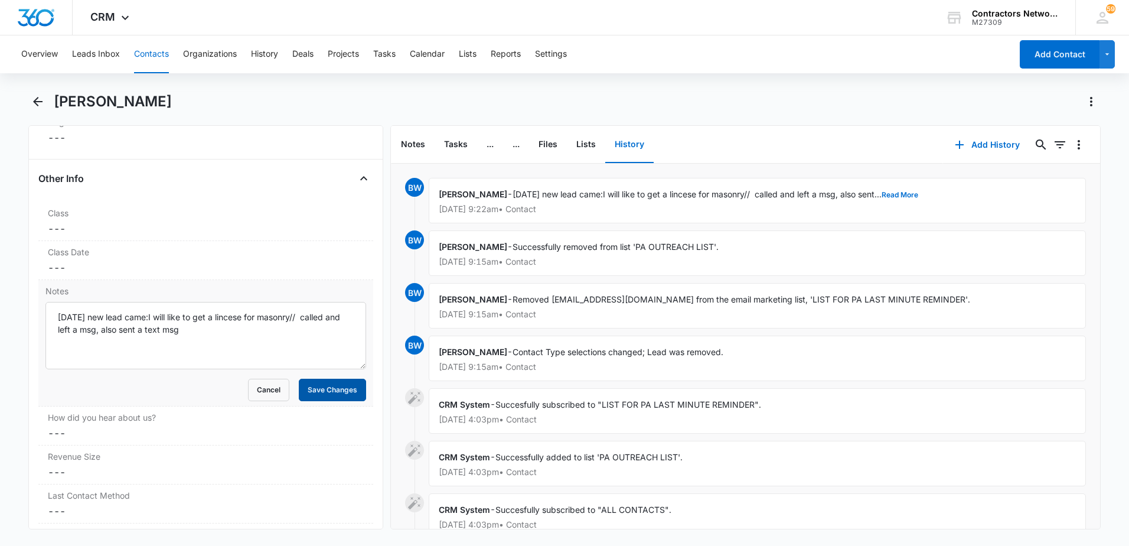
click at [308, 383] on button "Save Changes" at bounding box center [332, 390] width 67 height 22
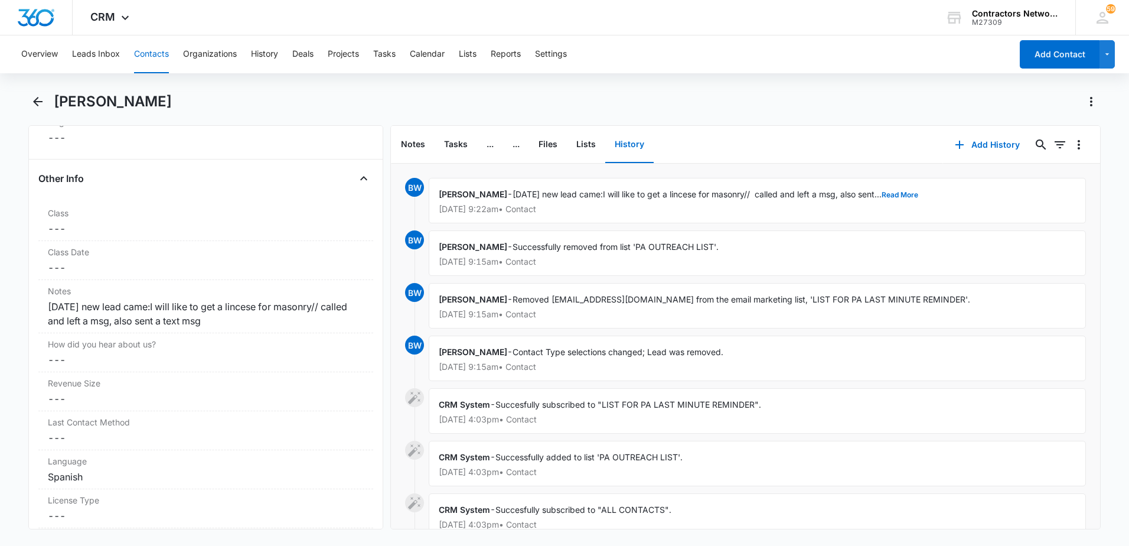
click at [156, 57] on button "Contacts" at bounding box center [151, 54] width 35 height 38
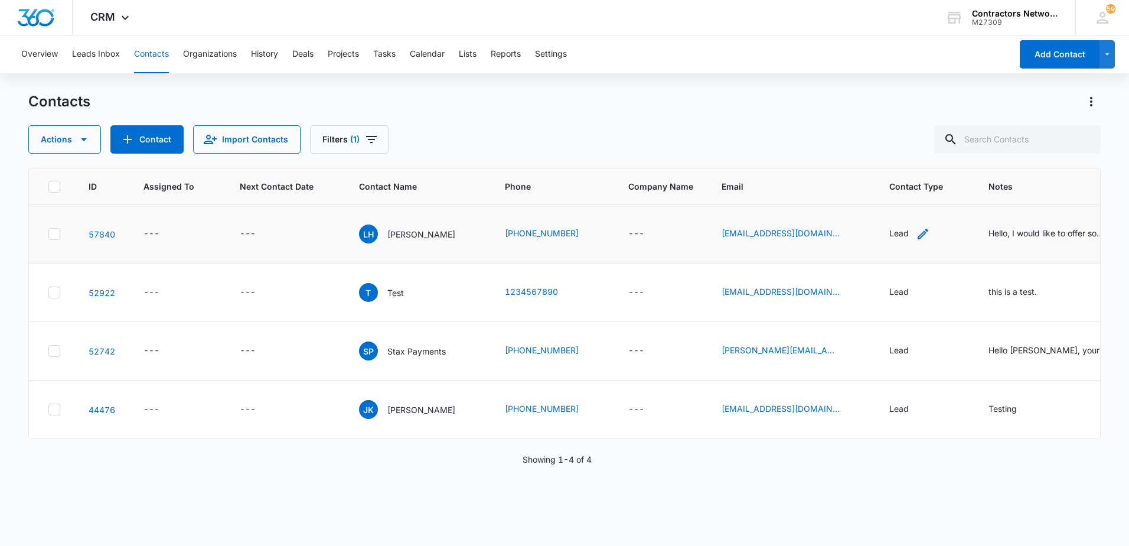
click at [916, 237] on icon "Contact Type - Lead - Select to Edit Field" at bounding box center [923, 234] width 14 height 14
click at [885, 160] on icon "Remove Lead" at bounding box center [882, 157] width 7 height 7
drag, startPoint x: 880, startPoint y: 162, endPoint x: 880, endPoint y: 172, distance: 10.0
click at [880, 165] on div at bounding box center [883, 158] width 53 height 15
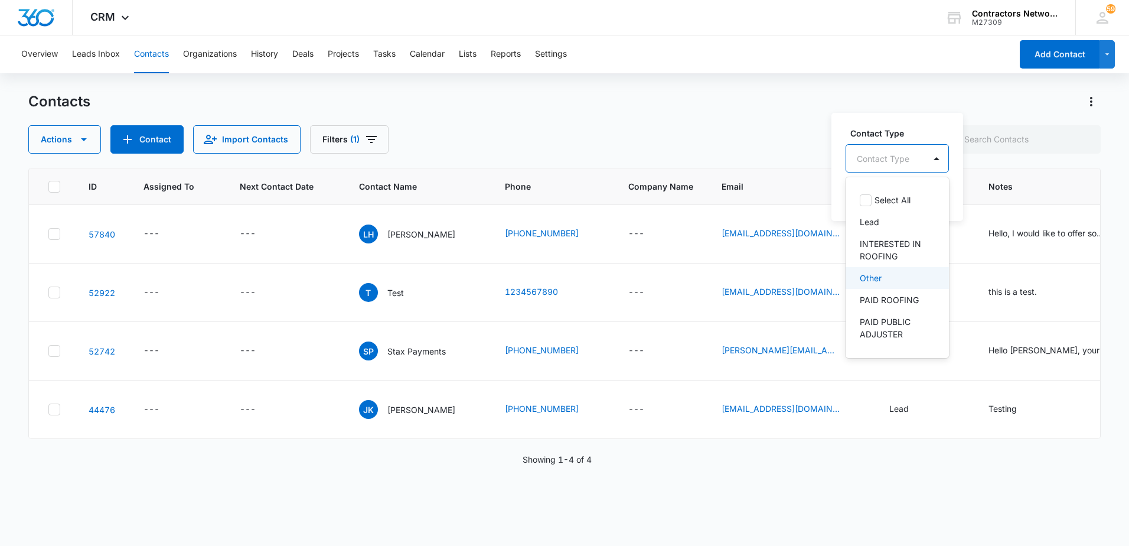
click at [879, 285] on div "Other" at bounding box center [897, 278] width 103 height 22
click at [843, 211] on div "Contact Type option Other, selected. 39 results available. Use Up and Down to c…" at bounding box center [892, 166] width 123 height 109
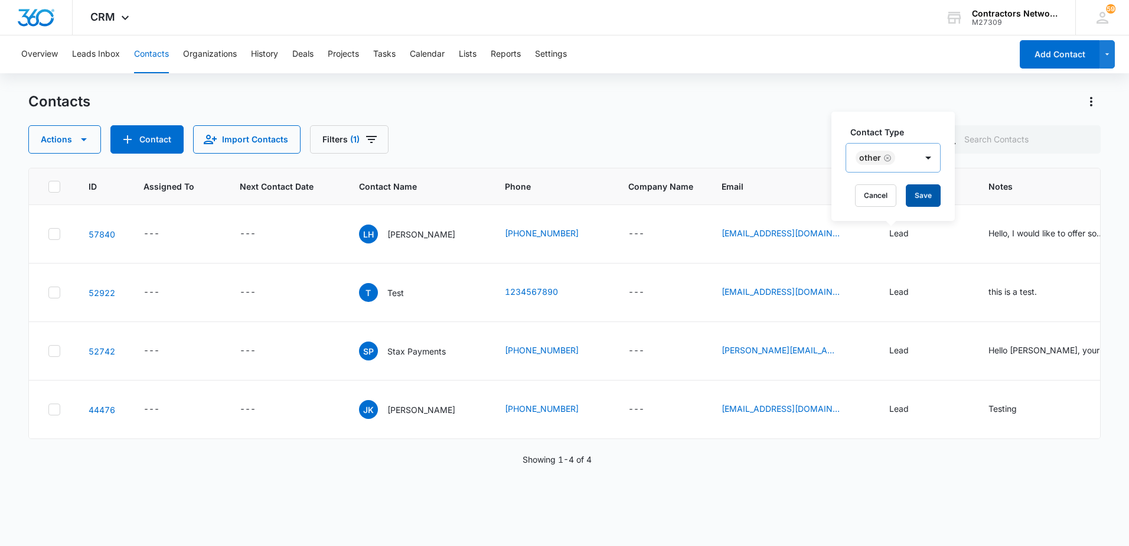
click at [925, 198] on button "Save" at bounding box center [923, 195] width 35 height 22
click at [370, 145] on icon "Filters" at bounding box center [371, 139] width 14 height 14
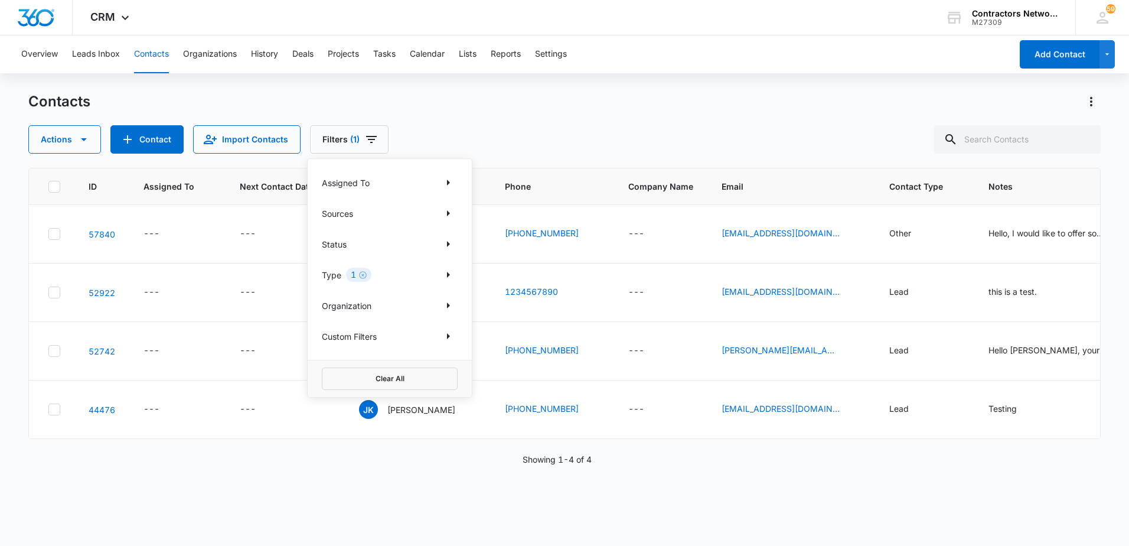
drag, startPoint x: 366, startPoint y: 273, endPoint x: 846, endPoint y: 174, distance: 490.8
click at [364, 273] on icon "Clear" at bounding box center [362, 274] width 9 height 9
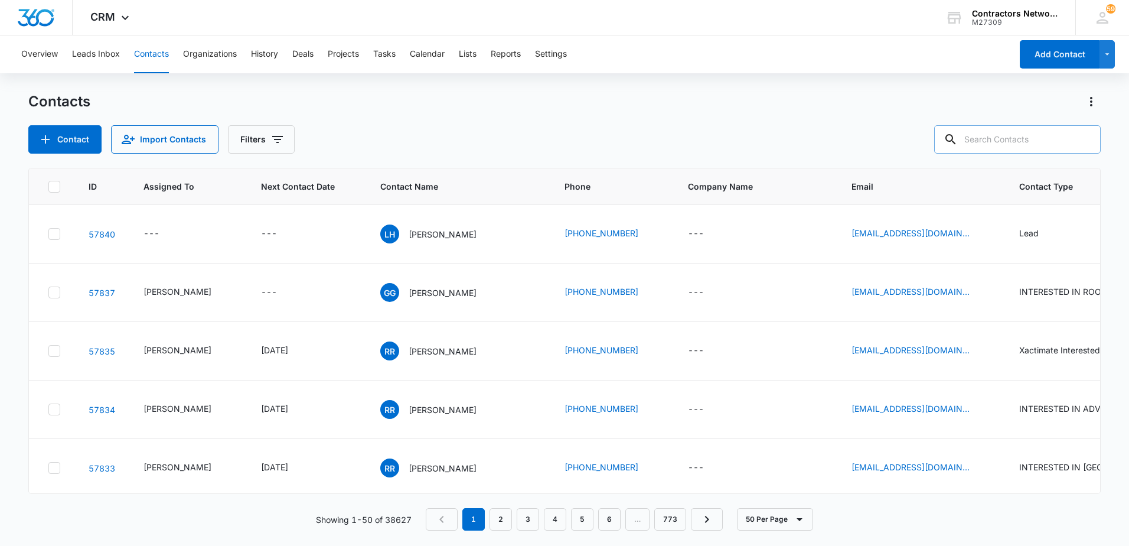
drag, startPoint x: 574, startPoint y: 30, endPoint x: 985, endPoint y: 133, distance: 423.8
click at [603, 48] on div "CRM Apps Reputation Websites Forms CRM Email Social Shop Payments POS Content A…" at bounding box center [564, 272] width 1129 height 544
drag, startPoint x: 988, startPoint y: 138, endPoint x: 996, endPoint y: 139, distance: 7.8
click at [996, 139] on input "text" at bounding box center [1017, 139] width 167 height 28
type input "[PHONE_NUMBER]"
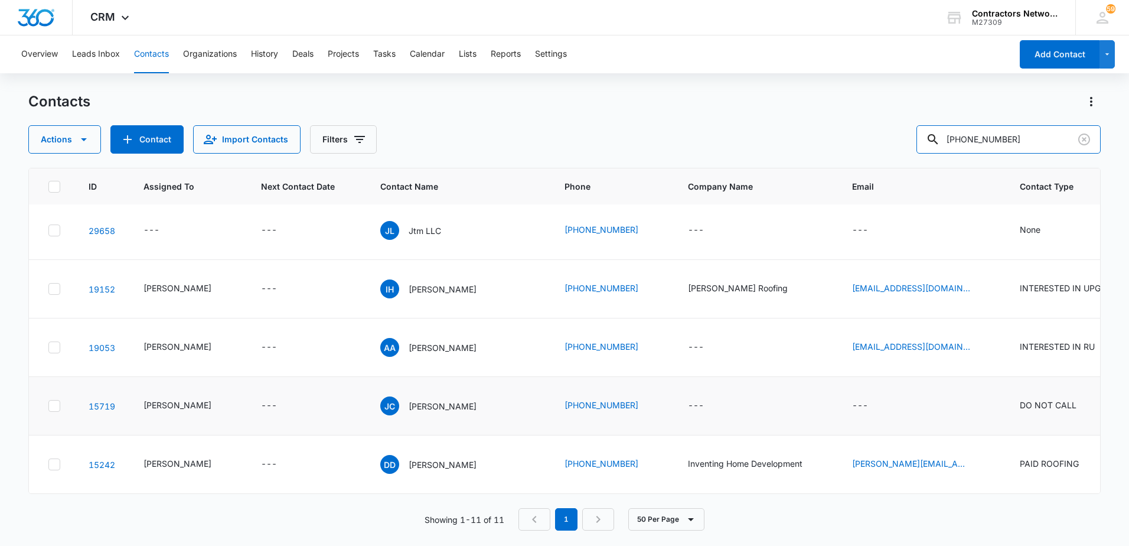
scroll to position [490, 0]
drag, startPoint x: 1082, startPoint y: 143, endPoint x: 799, endPoint y: 148, distance: 283.5
click at [815, 151] on div "Actions Contact Import Contacts Filters [PHONE_NUMBER]" at bounding box center [564, 139] width 1072 height 28
click at [154, 132] on button "Contact" at bounding box center [146, 139] width 73 height 28
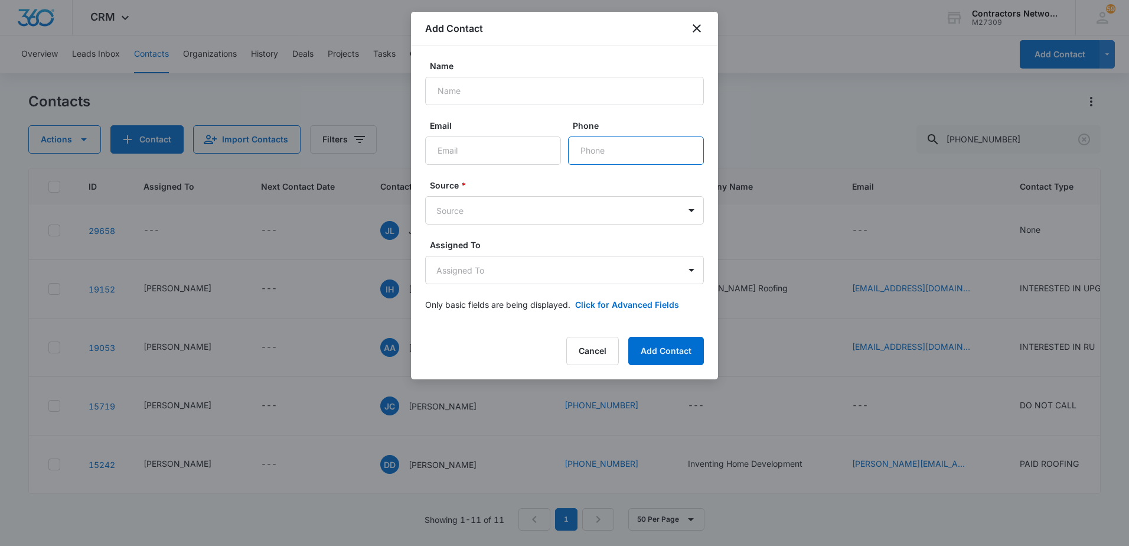
click at [643, 154] on input "Phone" at bounding box center [636, 150] width 136 height 28
type input "[PHONE_NUMBER]"
click at [509, 101] on input "Name" at bounding box center [564, 91] width 279 height 28
type input "[PERSON_NAME]"
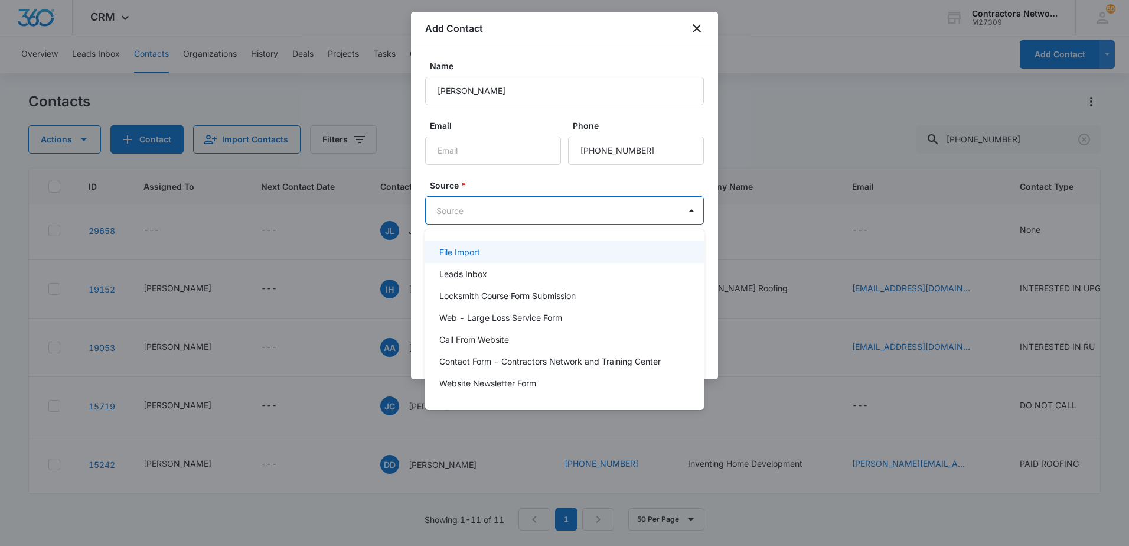
click at [488, 212] on body "CRM Apps Reputation Websites Forms CRM Email Social Shop Payments POS Content A…" at bounding box center [564, 273] width 1129 height 546
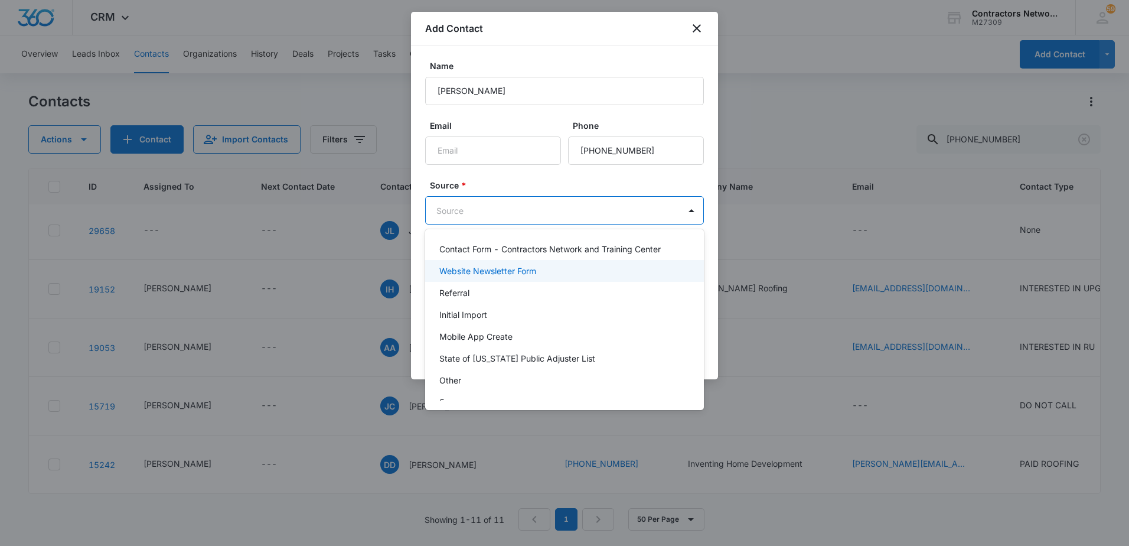
scroll to position [118, 0]
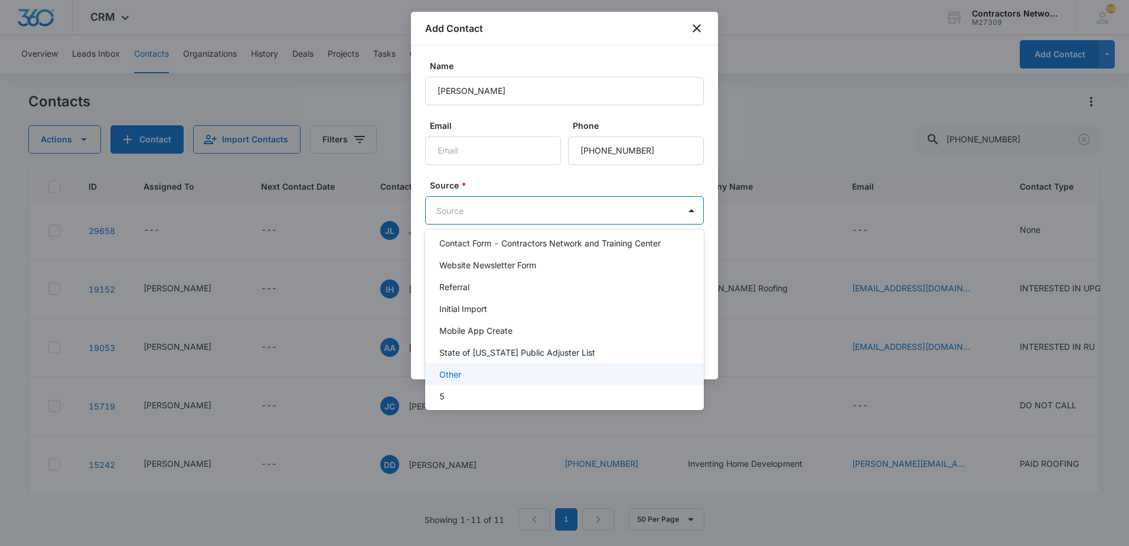
click at [478, 371] on div "Other" at bounding box center [563, 374] width 248 height 12
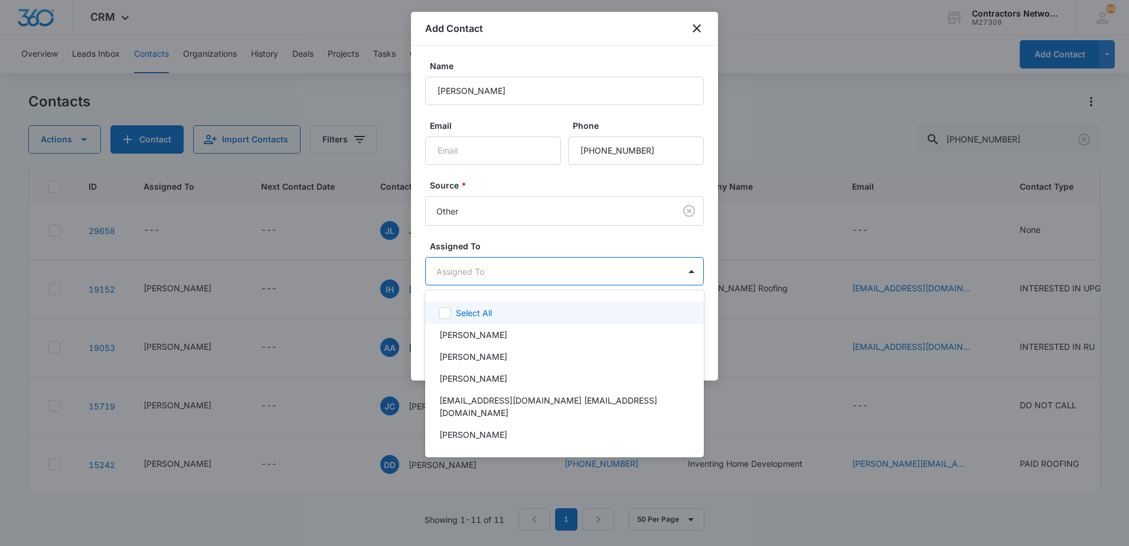
click at [466, 280] on body "CRM Apps Reputation Websites Forms CRM Email Social Shop Payments POS Content A…" at bounding box center [564, 273] width 1129 height 546
drag, startPoint x: 453, startPoint y: 335, endPoint x: 492, endPoint y: 281, distance: 66.5
click at [453, 335] on p "[PERSON_NAME]" at bounding box center [473, 334] width 68 height 12
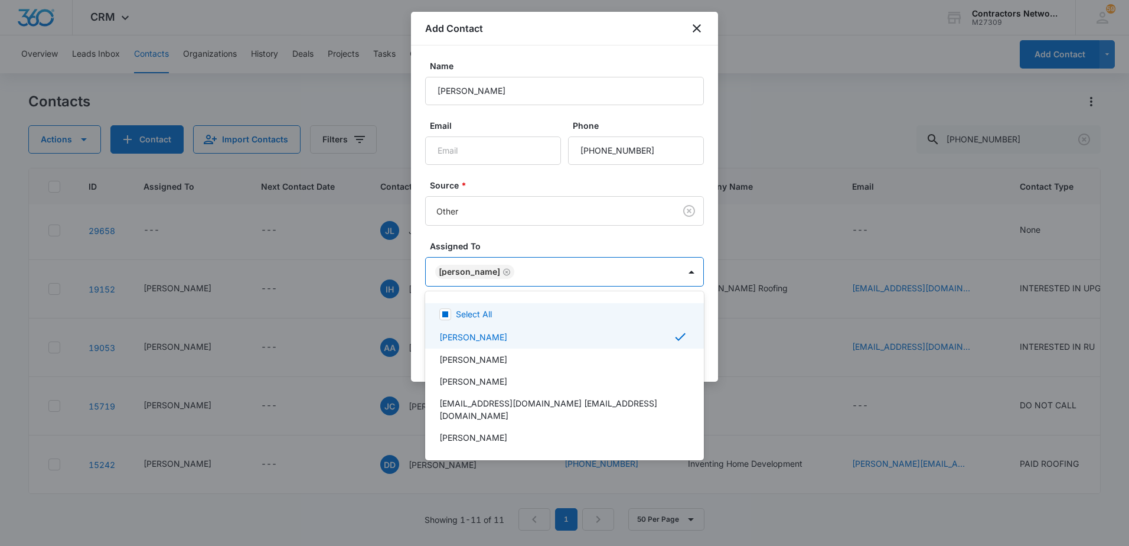
click at [527, 241] on div at bounding box center [564, 273] width 1129 height 546
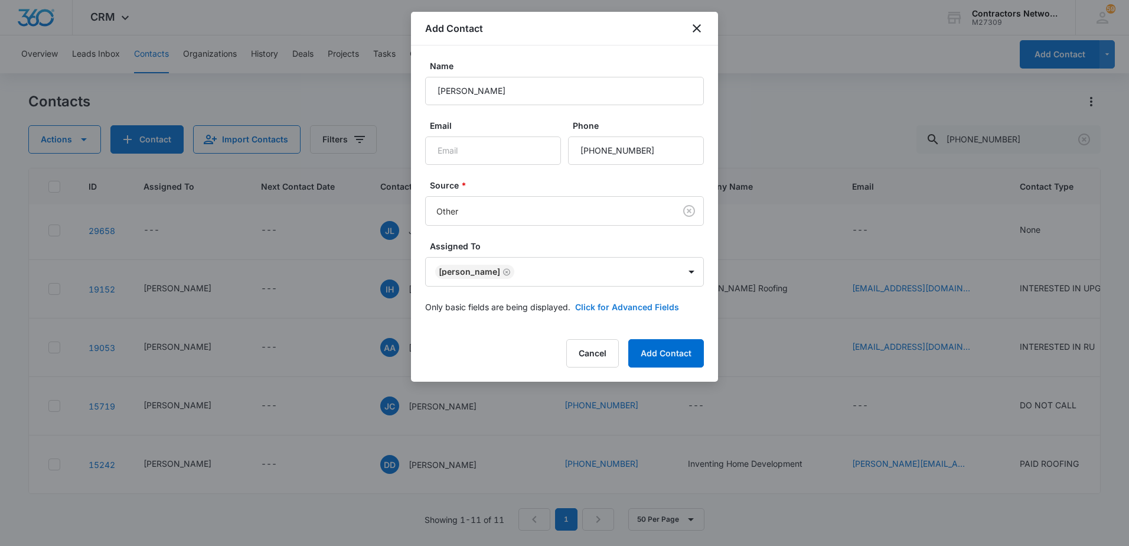
click at [667, 306] on button "Click for Advanced Fields" at bounding box center [627, 307] width 104 height 12
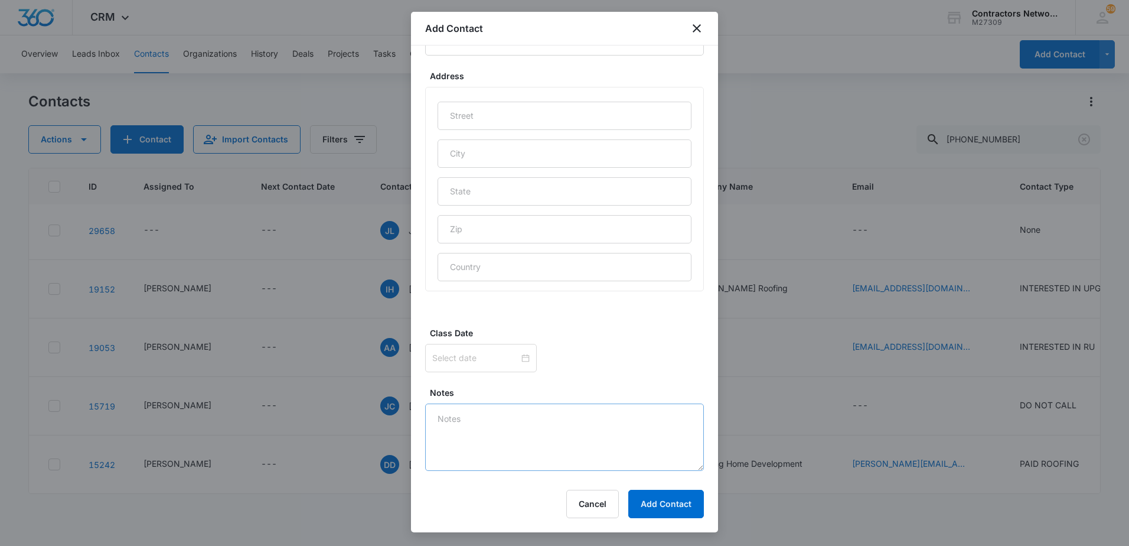
scroll to position [639, 0]
click at [492, 388] on textarea "Notes" at bounding box center [564, 384] width 279 height 67
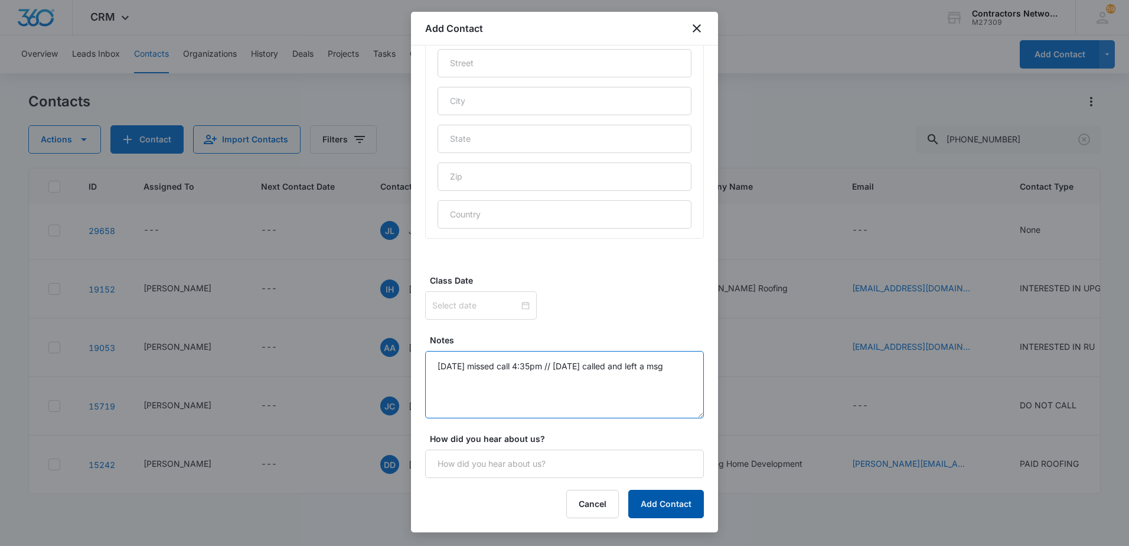
type textarea "[DATE] missed call 4:35pm // [DATE] called and left a msg"
click at [656, 504] on button "Add Contact" at bounding box center [666, 504] width 76 height 28
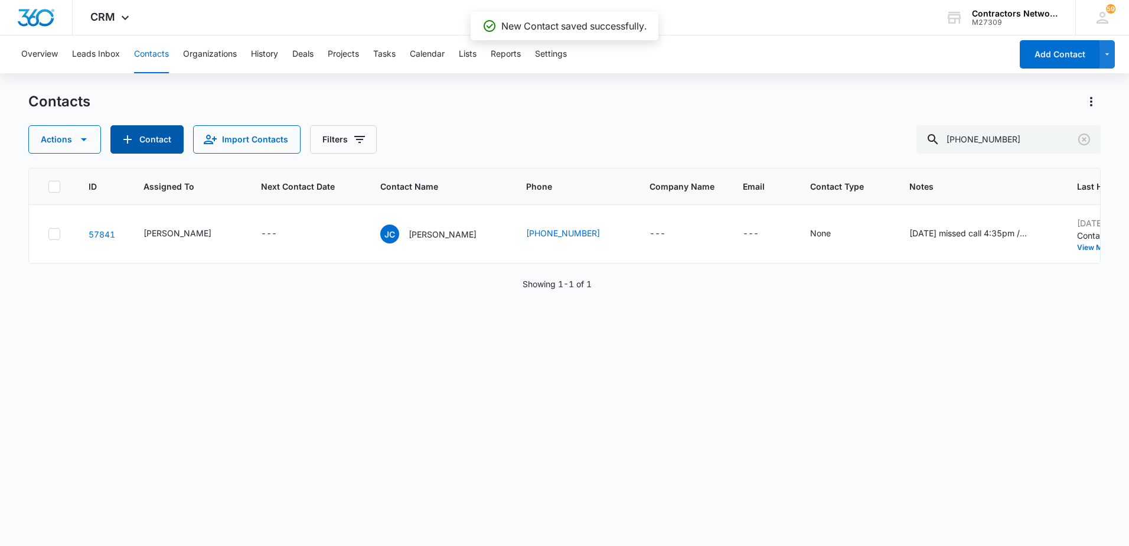
scroll to position [0, 0]
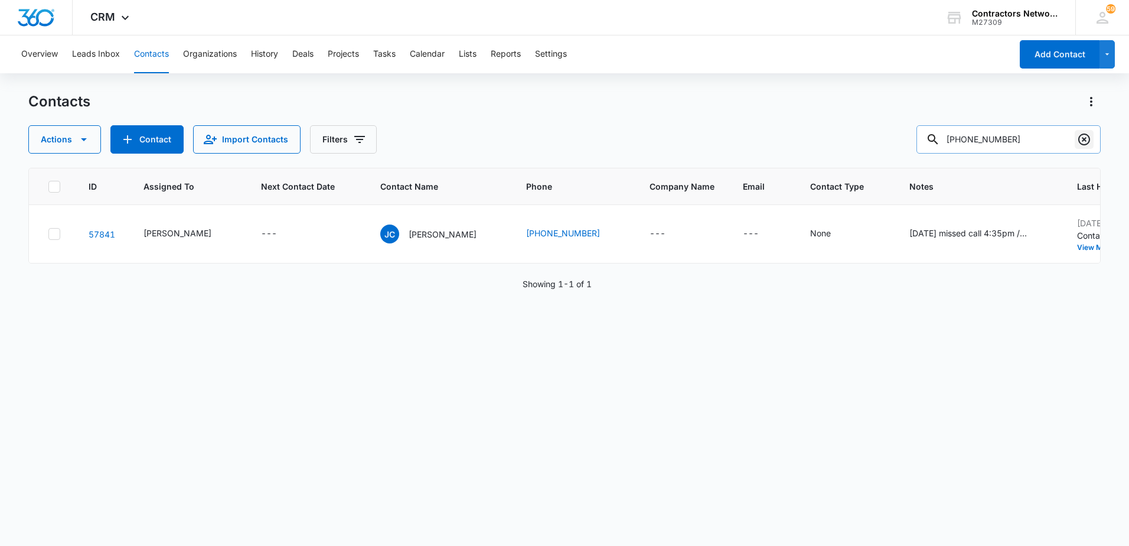
click at [1088, 140] on icon "Clear" at bounding box center [1084, 139] width 14 height 14
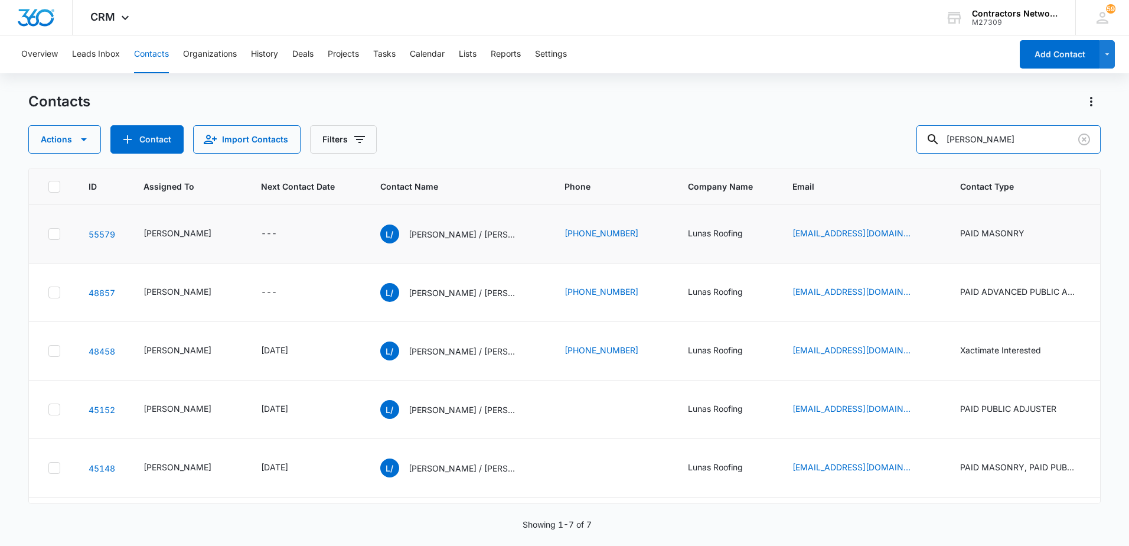
drag, startPoint x: 1025, startPoint y: 142, endPoint x: 787, endPoint y: 229, distance: 253.7
click at [778, 142] on div "Actions Contact Import Contacts Filters [PERSON_NAME]" at bounding box center [564, 139] width 1072 height 28
type input "[PERSON_NAME]"
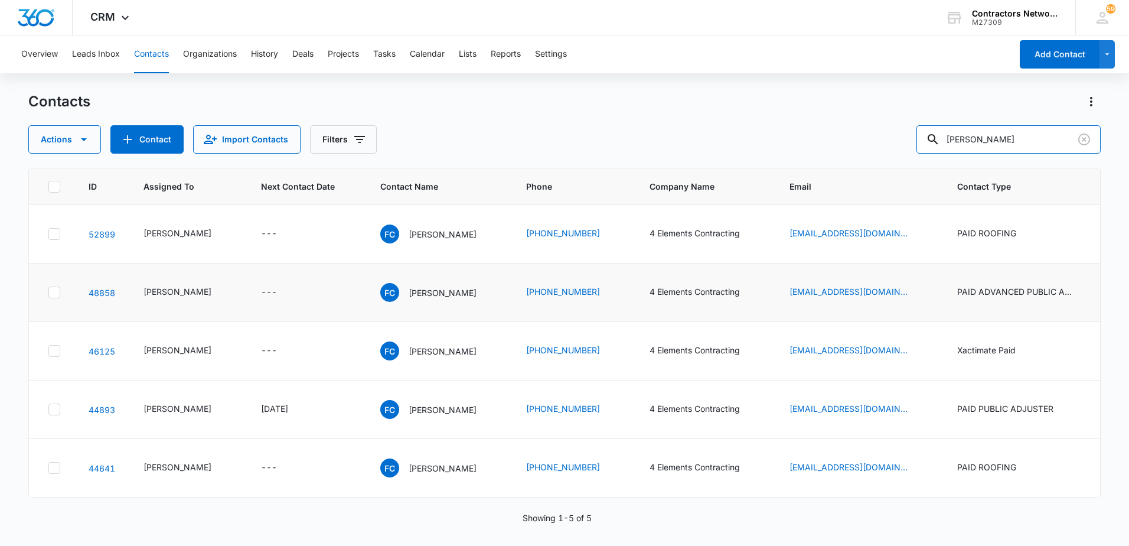
scroll to position [113, 0]
click at [1084, 139] on icon "Clear" at bounding box center [1084, 139] width 12 height 12
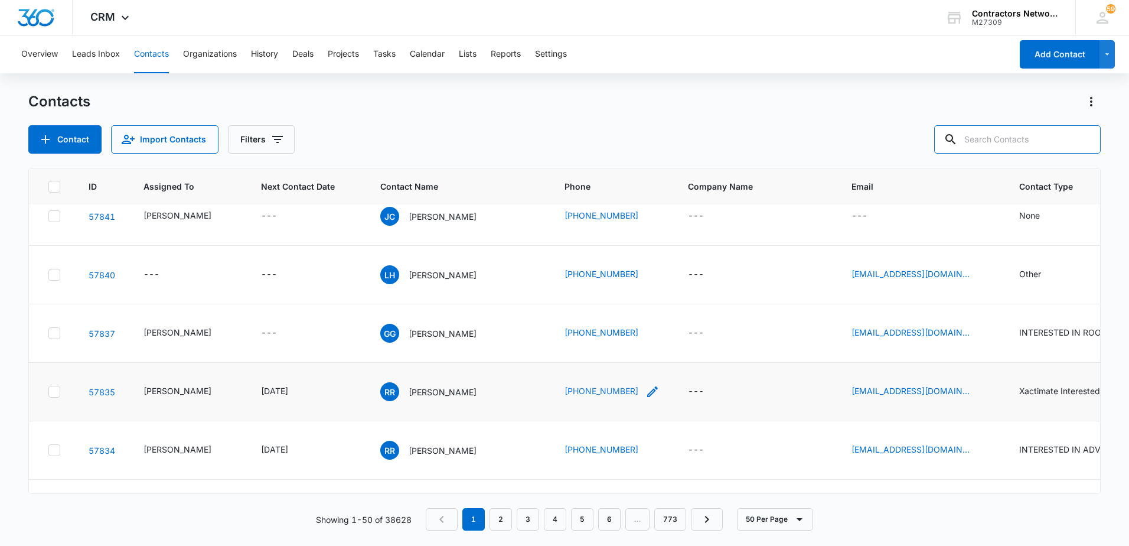
scroll to position [0, 0]
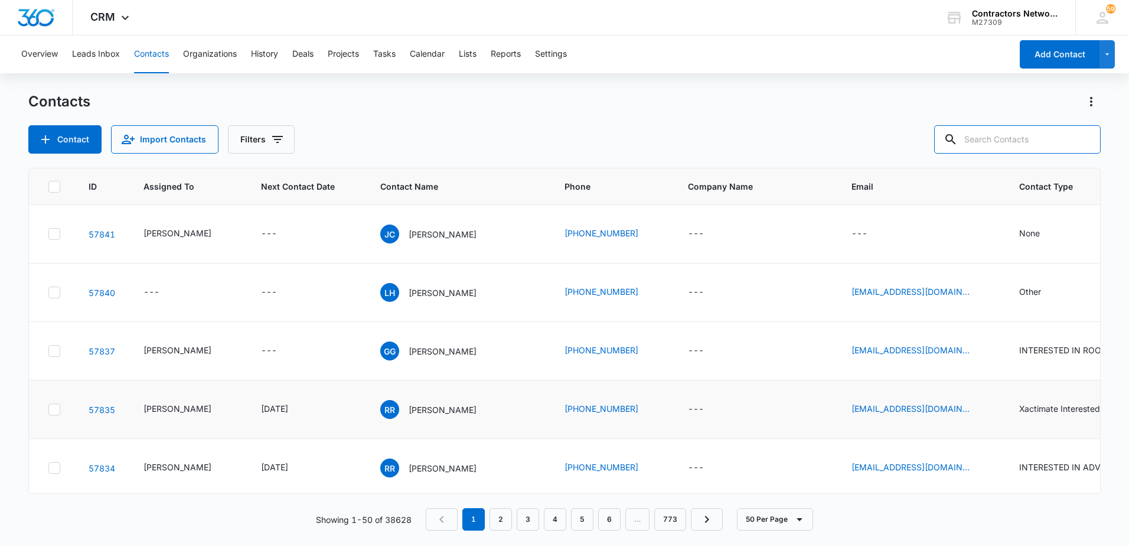
type input "2"
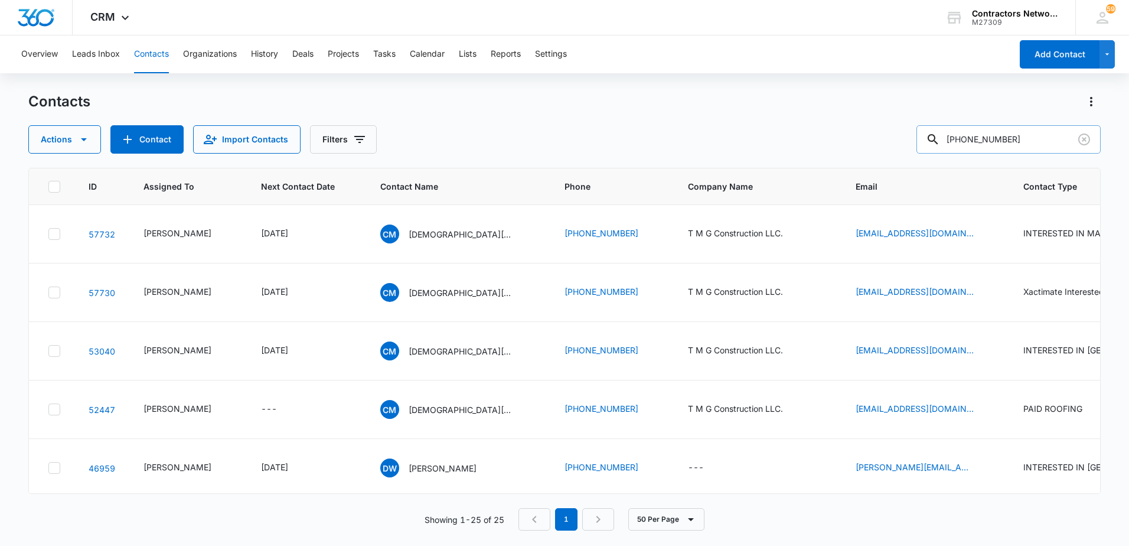
click at [974, 145] on input "[PHONE_NUMBER]" at bounding box center [1008, 139] width 184 height 28
click at [992, 146] on input "312882-4545" at bounding box center [1008, 139] width 184 height 28
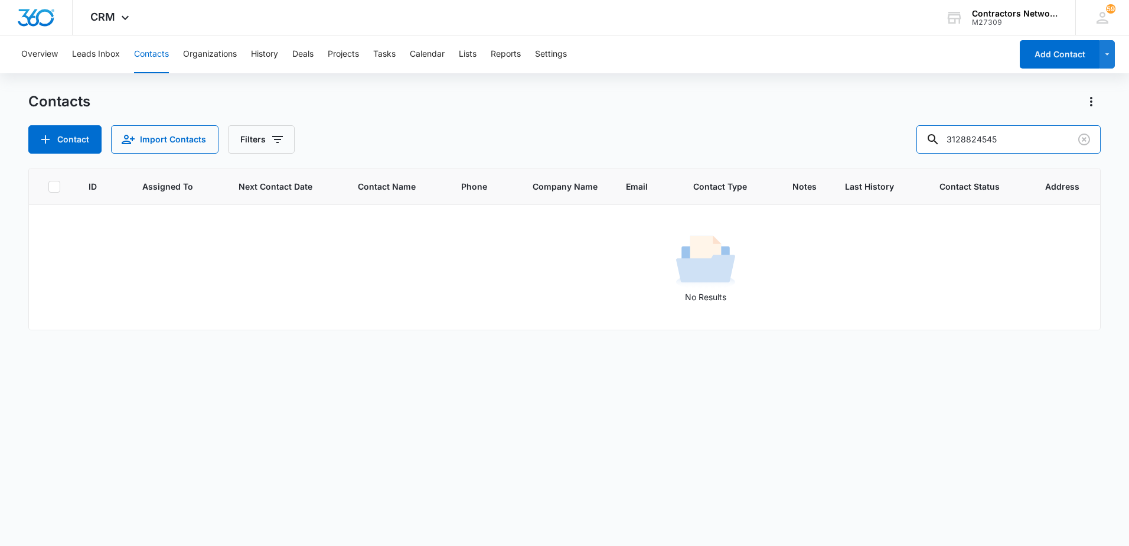
drag, startPoint x: 985, startPoint y: 141, endPoint x: 921, endPoint y: 136, distance: 64.6
click at [921, 136] on div "Contact Import Contacts Filters 3128824545" at bounding box center [564, 139] width 1072 height 28
type input "4545"
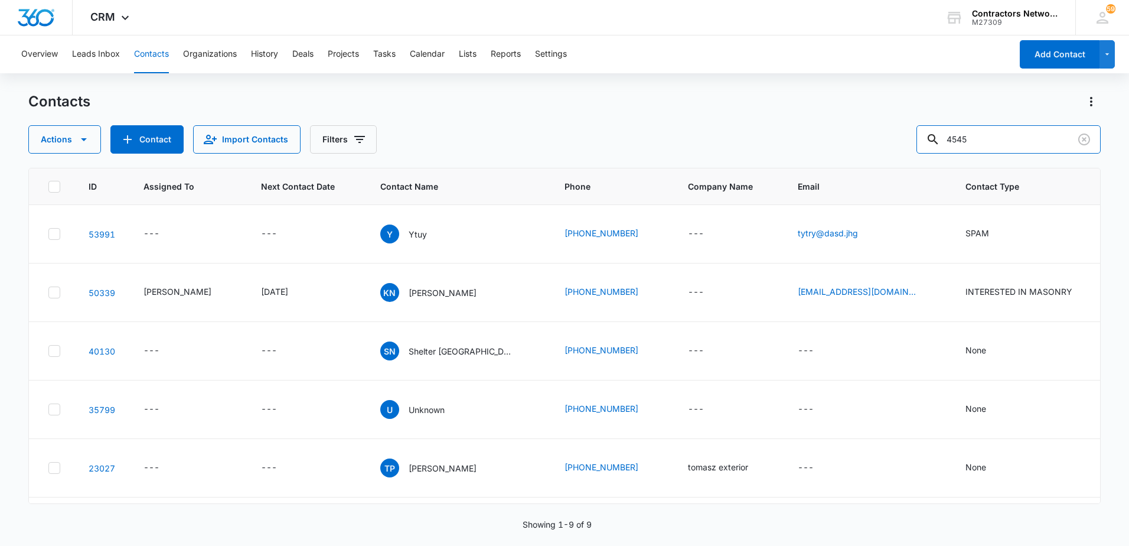
drag, startPoint x: 1017, startPoint y: 145, endPoint x: 677, endPoint y: 100, distance: 343.0
click at [680, 100] on div "Contacts Actions Contact Import Contacts Filters 4545" at bounding box center [564, 122] width 1072 height 61
drag, startPoint x: 1083, startPoint y: 142, endPoint x: 129, endPoint y: 176, distance: 954.3
click at [1082, 141] on icon "Clear" at bounding box center [1084, 139] width 14 height 14
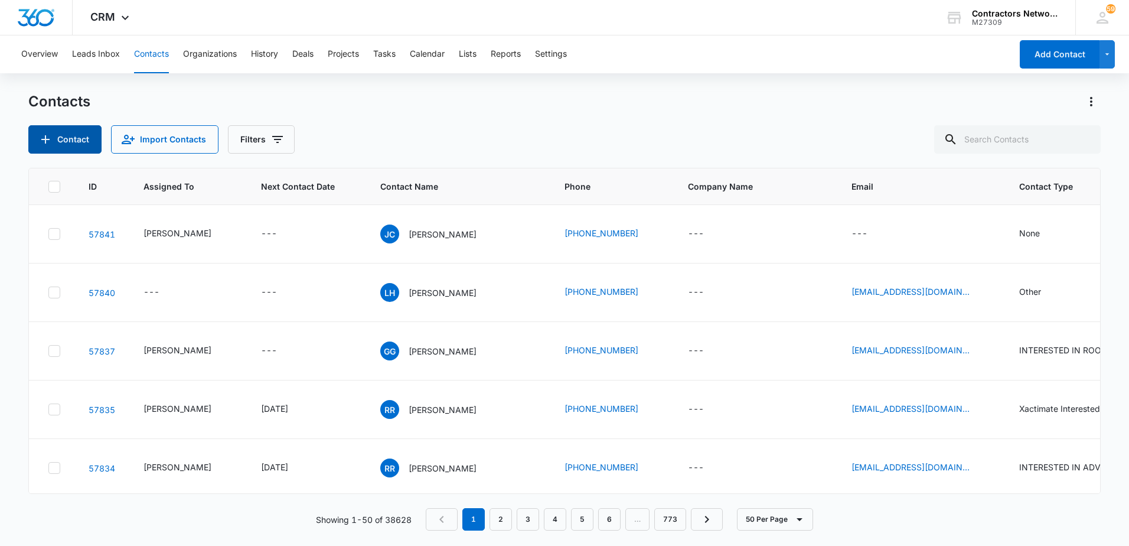
click at [79, 140] on button "Contact" at bounding box center [64, 139] width 73 height 28
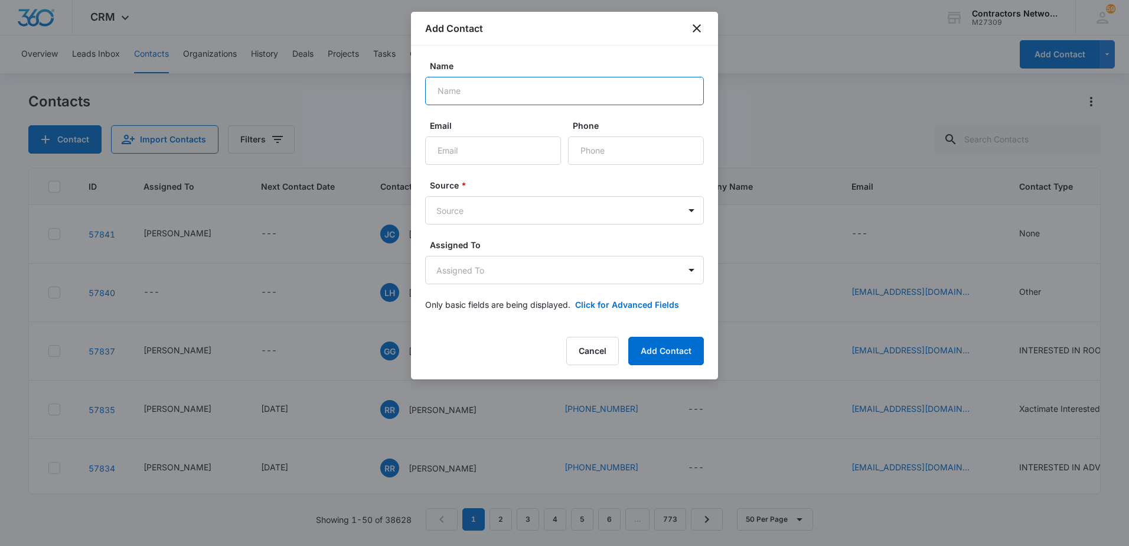
click at [572, 90] on input "Name" at bounding box center [564, 91] width 279 height 28
type input "[PERSON_NAME]"
click at [538, 143] on input "Email" at bounding box center [493, 150] width 136 height 28
type input "[EMAIL_ADDRESS][DOMAIN_NAME]"
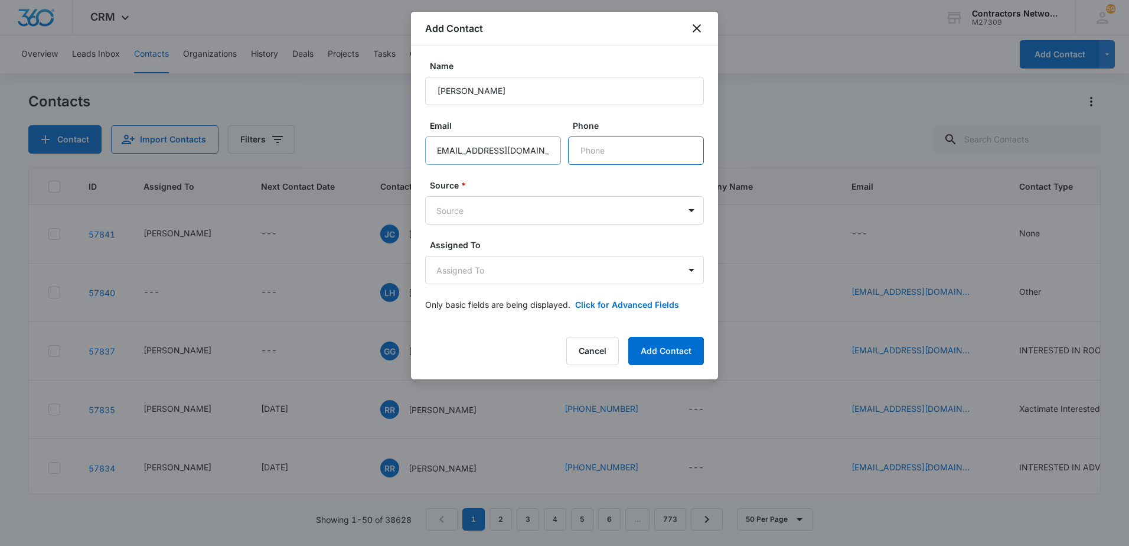
scroll to position [0, 0]
click at [618, 156] on input "Phone" at bounding box center [636, 150] width 136 height 28
type input "[PHONE_NUMBER]"
click at [546, 217] on body "CRM Apps Reputation Websites Forms CRM Email Social Shop Payments POS Content A…" at bounding box center [564, 273] width 1129 height 546
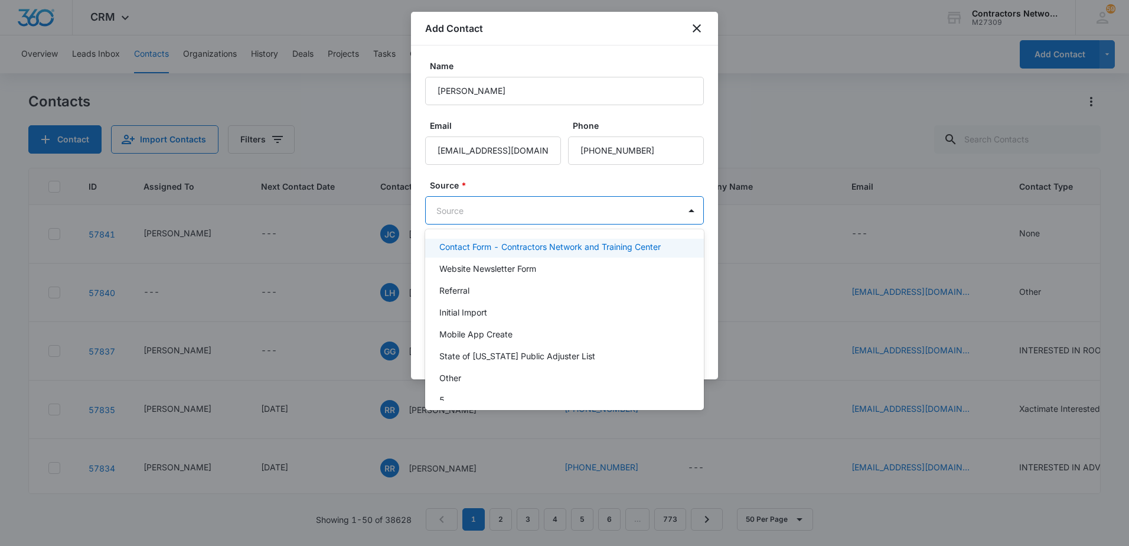
scroll to position [177, 0]
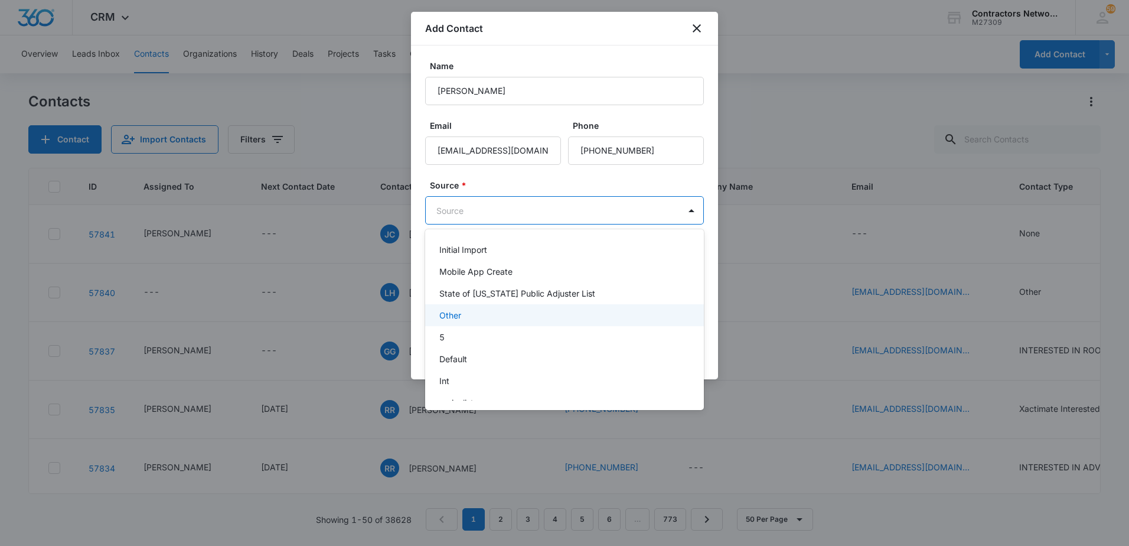
type input "g"
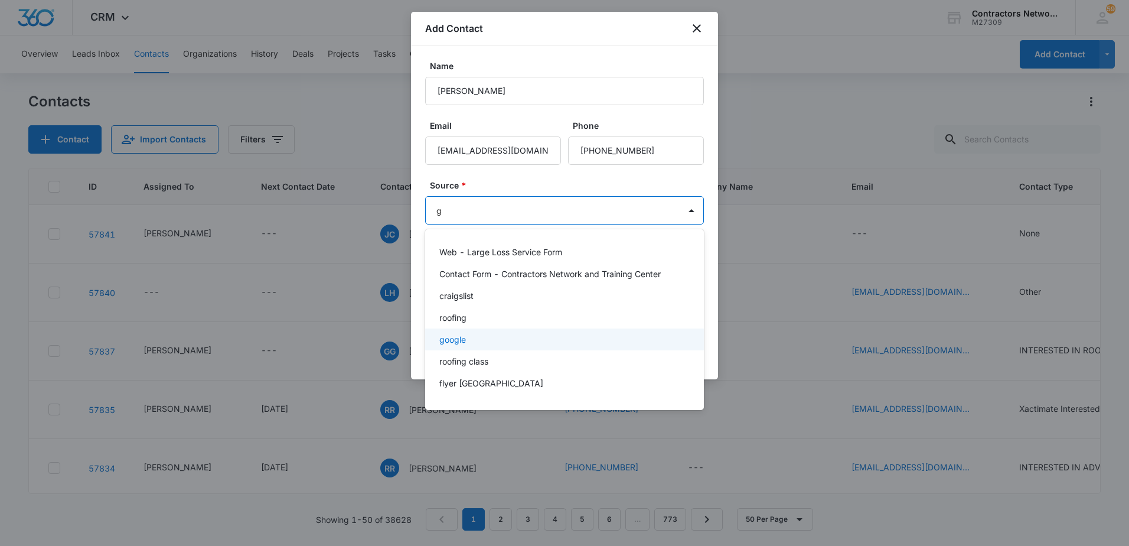
click at [497, 331] on div "google" at bounding box center [564, 339] width 279 height 22
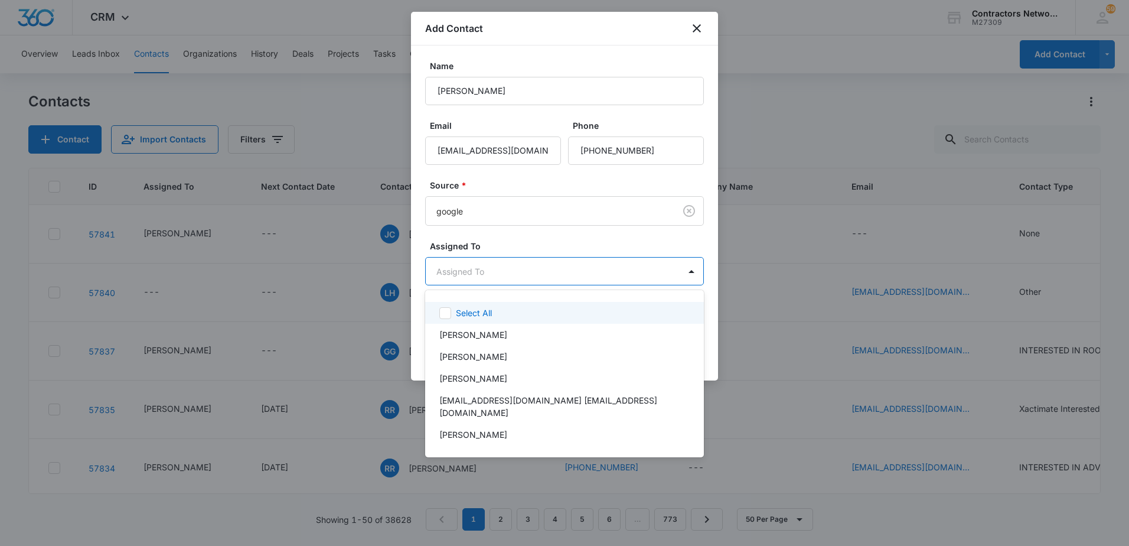
click at [503, 274] on body "CRM Apps Reputation Websites Forms CRM Email Social Shop Payments POS Content A…" at bounding box center [564, 273] width 1129 height 546
drag, startPoint x: 488, startPoint y: 331, endPoint x: 490, endPoint y: 323, distance: 7.9
click at [488, 330] on p "[PERSON_NAME]" at bounding box center [473, 334] width 68 height 12
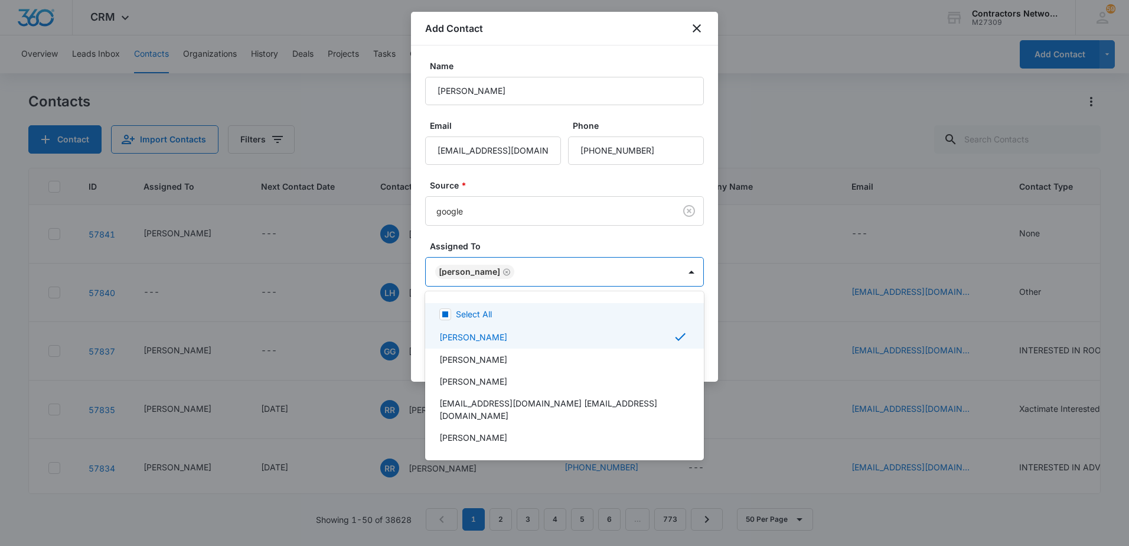
click at [530, 242] on div at bounding box center [564, 273] width 1129 height 546
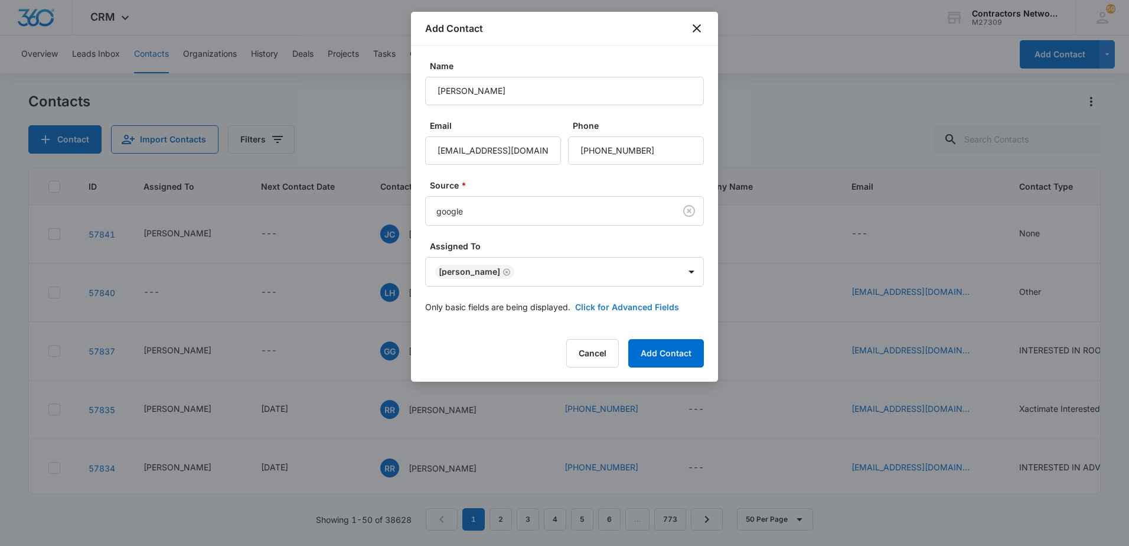
click at [625, 308] on button "Click for Advanced Fields" at bounding box center [627, 307] width 104 height 12
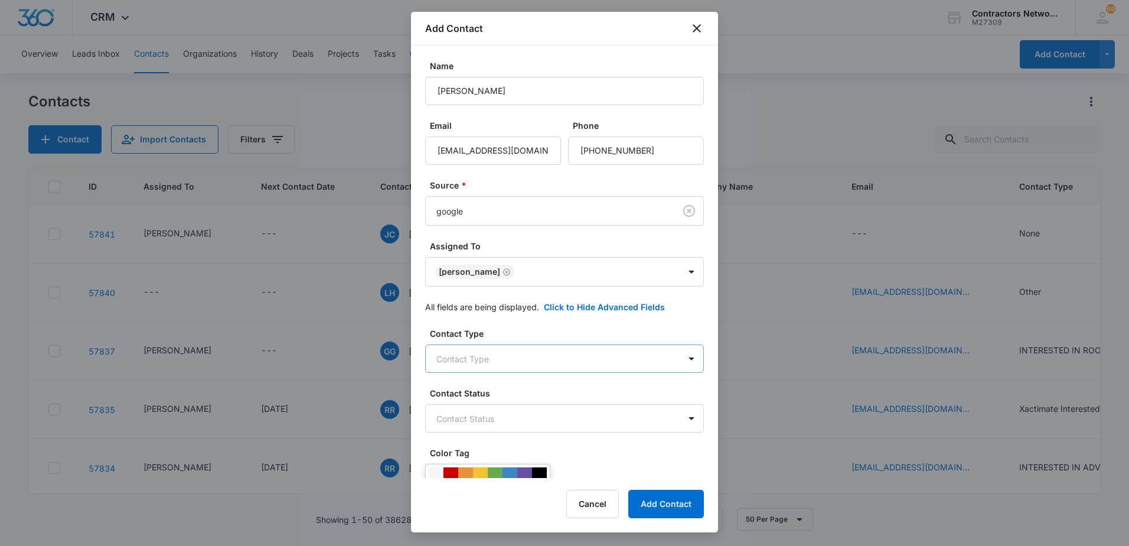
click at [501, 359] on body "CRM Apps Reputation Websites Forms CRM Email Social Shop Payments POS Content A…" at bounding box center [564, 273] width 1129 height 546
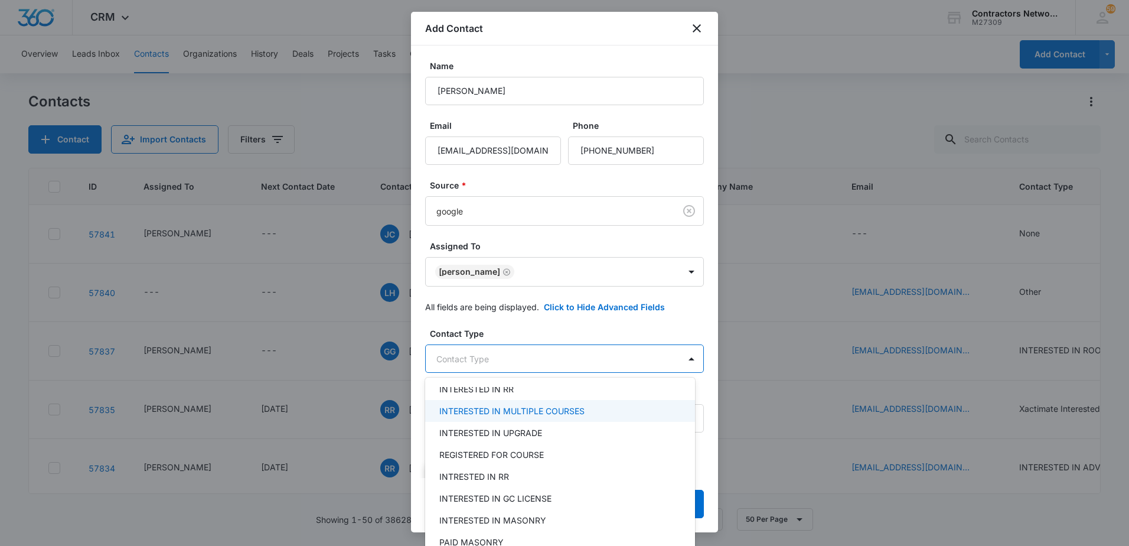
scroll to position [354, 0]
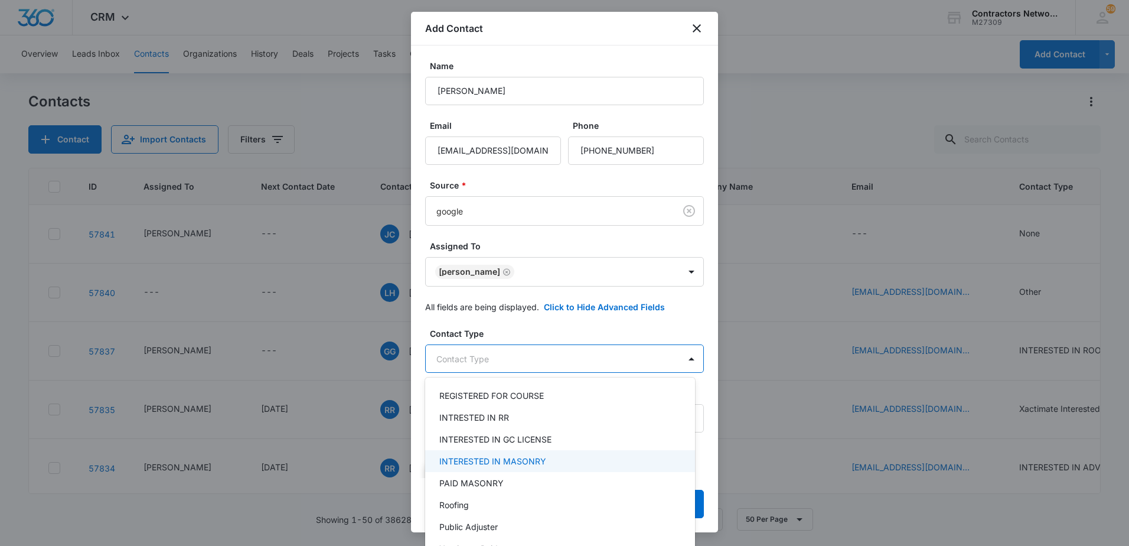
drag, startPoint x: 523, startPoint y: 461, endPoint x: 542, endPoint y: 408, distance: 56.0
click at [524, 460] on p "INTERESTED IN MASONRY" at bounding box center [492, 461] width 107 height 12
click at [566, 327] on div at bounding box center [564, 273] width 1129 height 546
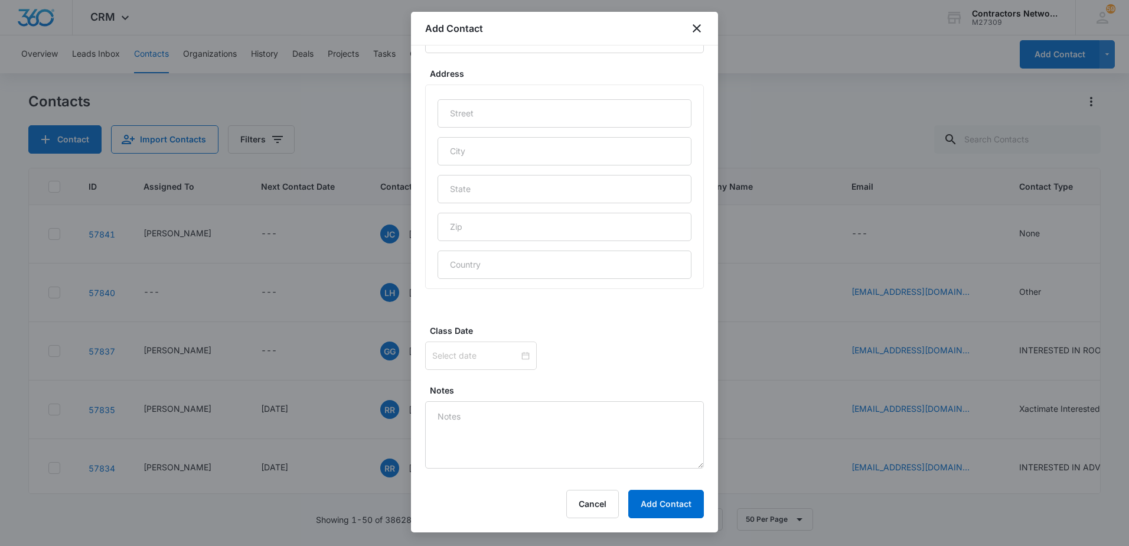
scroll to position [641, 0]
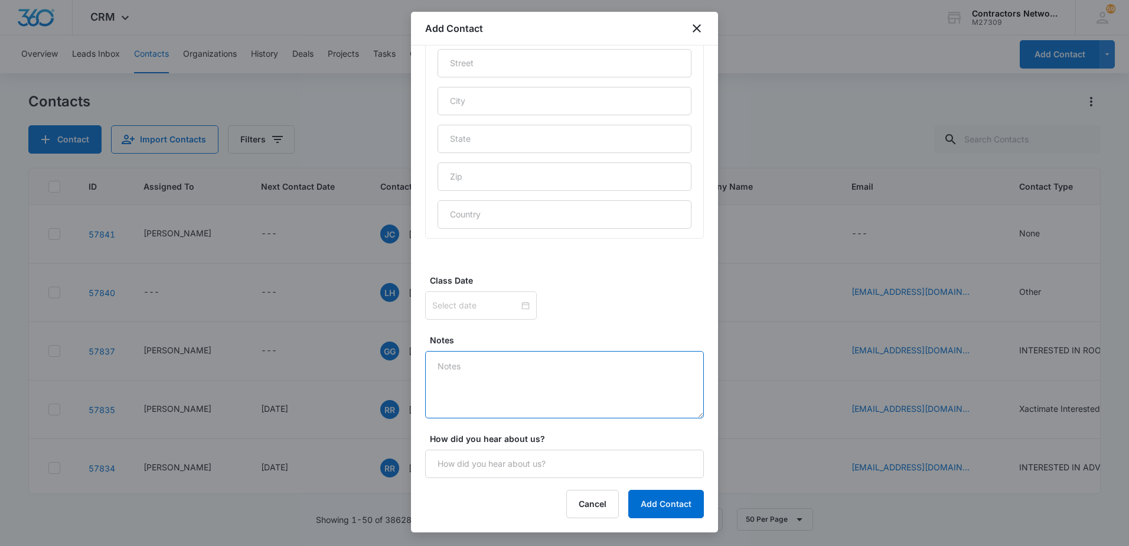
click at [511, 383] on textarea "Notes" at bounding box center [564, 384] width 279 height 67
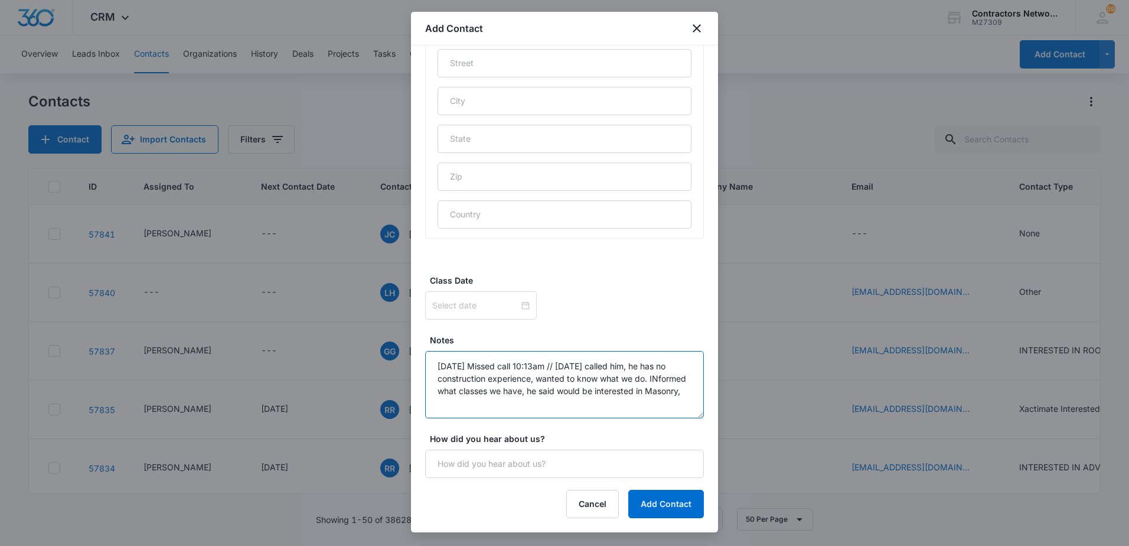
scroll to position [3, 0]
click at [529, 405] on textarea "[DATE] Missed call 10:13am // [DATE] called him, he has no construction experie…" at bounding box center [564, 384] width 279 height 67
click at [592, 399] on textarea "[DATE] Missed call 10:13am // [DATE] called him, he has no construction experie…" at bounding box center [564, 384] width 279 height 67
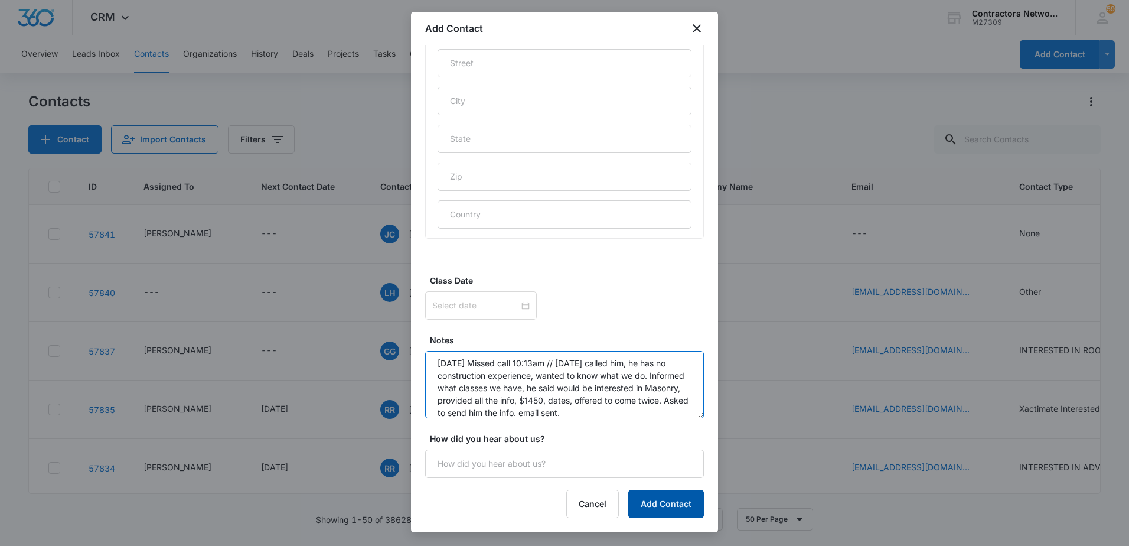
type textarea "[DATE] Missed call 10:13am // [DATE] called him, he has no construction experie…"
click at [668, 514] on button "Add Contact" at bounding box center [666, 504] width 76 height 28
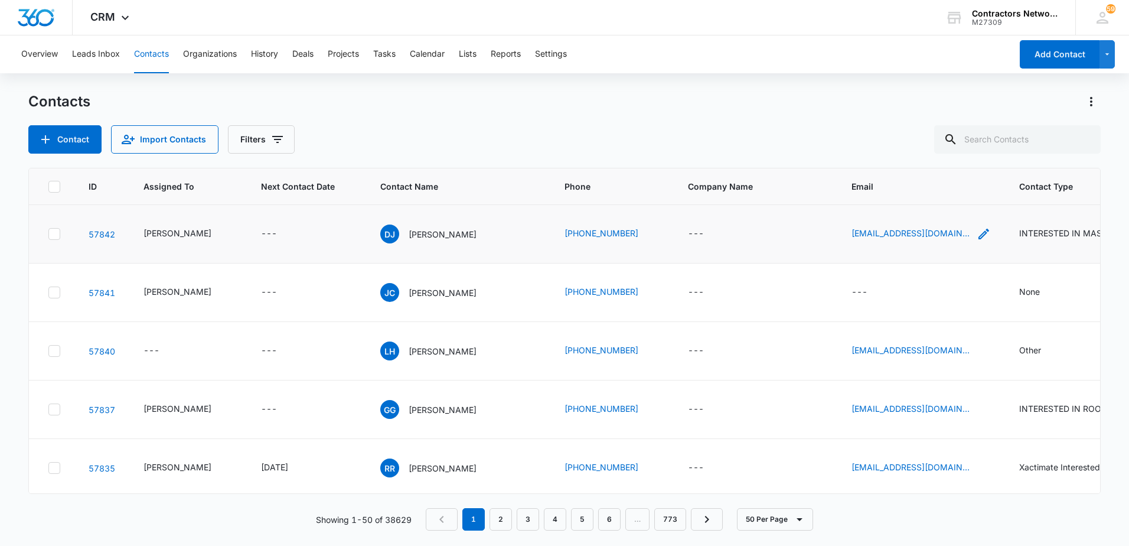
click at [978, 239] on icon "Email - dashaunjines998@gmail.com - Select to Edit Field" at bounding box center [983, 234] width 11 height 11
click at [928, 148] on input "[EMAIL_ADDRESS][DOMAIN_NAME]" at bounding box center [896, 158] width 149 height 28
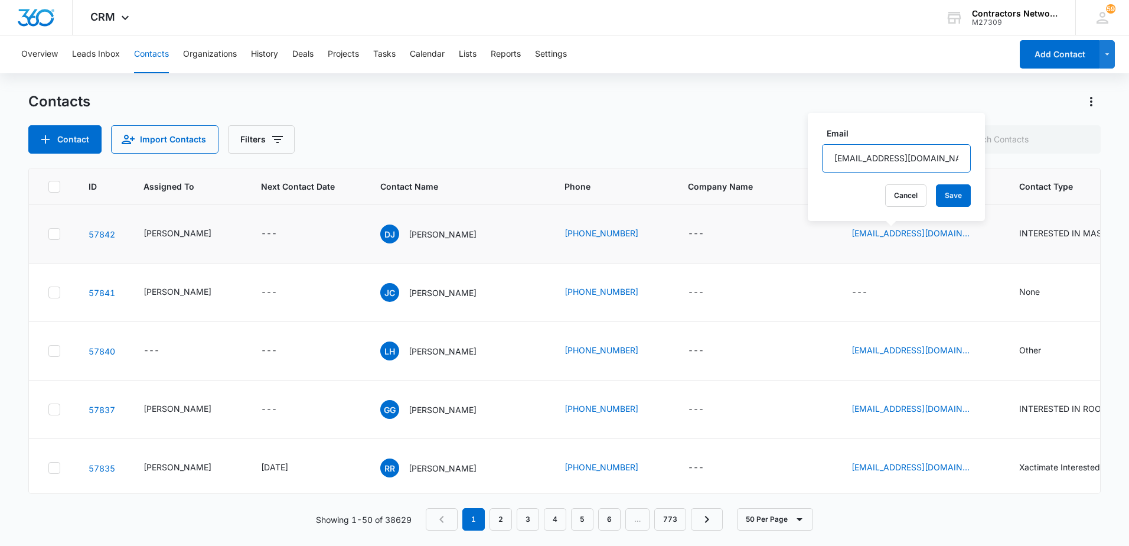
click at [928, 148] on input "[EMAIL_ADDRESS][DOMAIN_NAME]" at bounding box center [896, 158] width 149 height 28
click at [1019, 147] on input "text" at bounding box center [1017, 139] width 167 height 28
type input "[PHONE_NUMBER]"
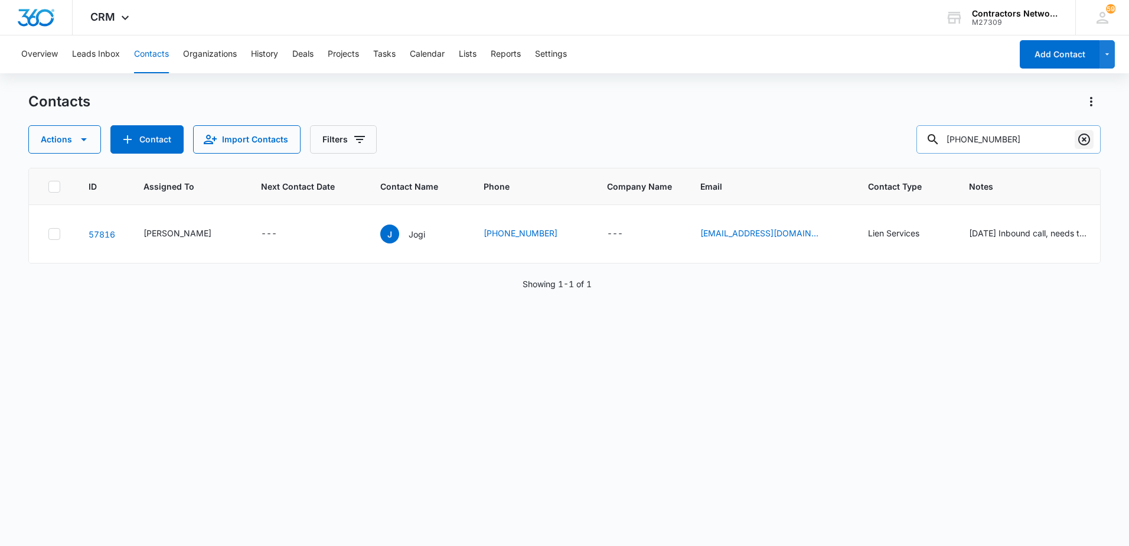
click at [1084, 143] on icon "Clear" at bounding box center [1084, 139] width 14 height 14
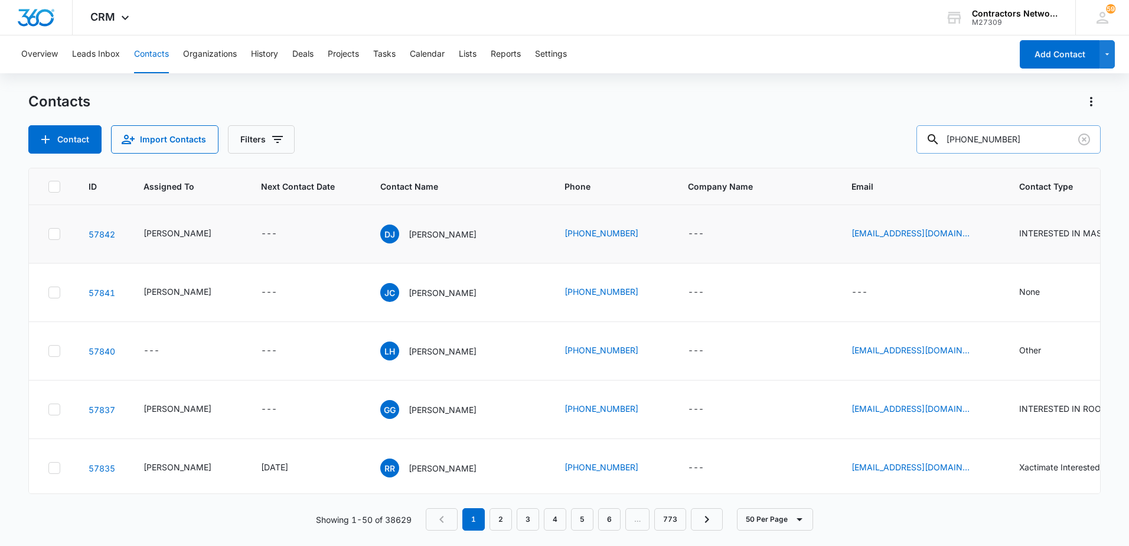
type input "[PHONE_NUMBER]"
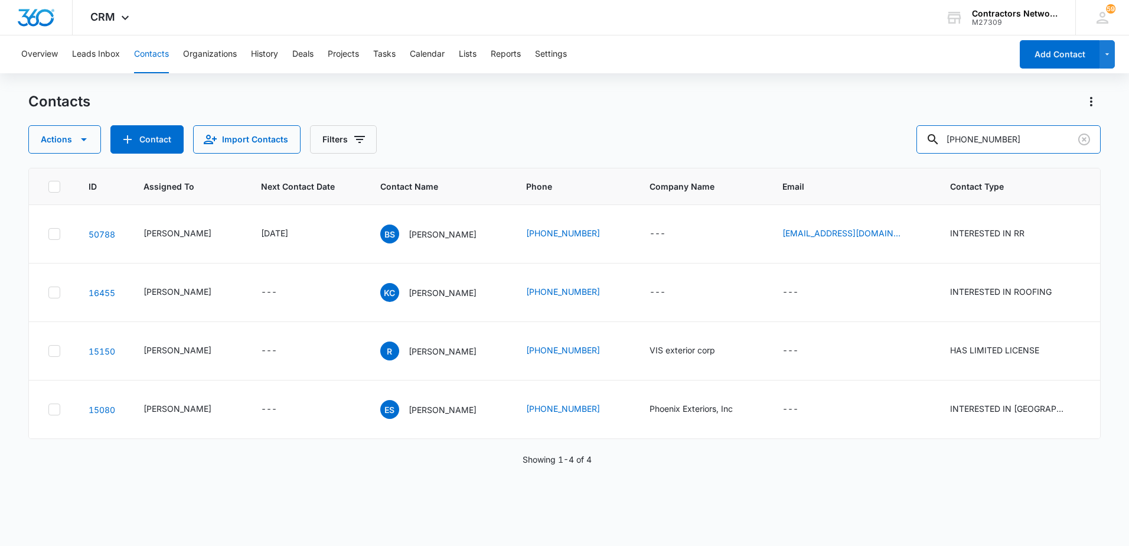
drag, startPoint x: 1031, startPoint y: 139, endPoint x: 922, endPoint y: 143, distance: 108.7
click at [913, 145] on div "Actions Contact Import Contacts Filters [PHONE_NUMBER]" at bounding box center [564, 139] width 1072 height 28
click at [155, 143] on button "Contact" at bounding box center [146, 139] width 73 height 28
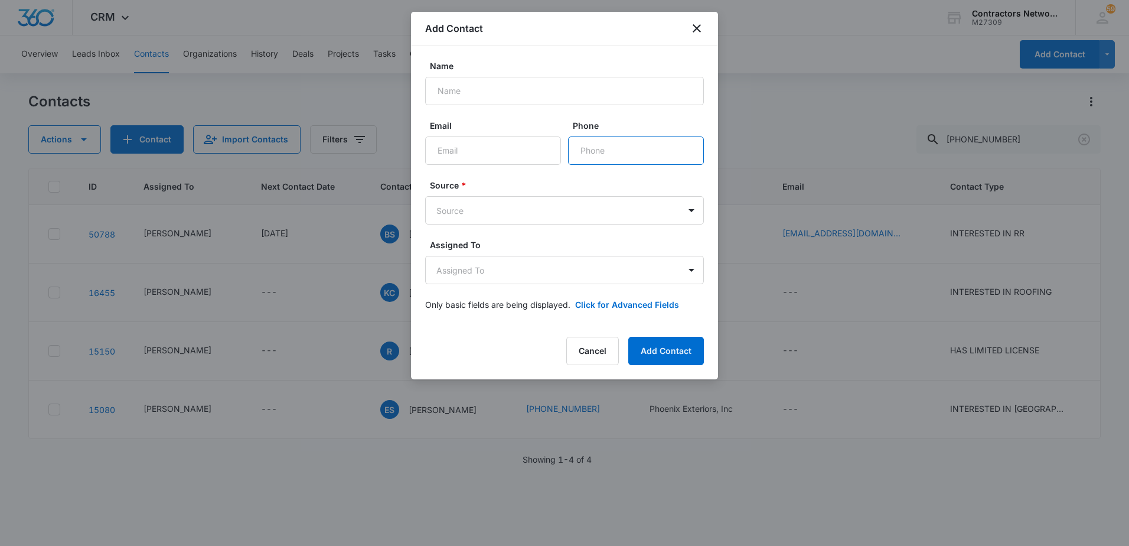
click at [609, 147] on input "Phone" at bounding box center [636, 150] width 136 height 28
type input "[PHONE_NUMBER]"
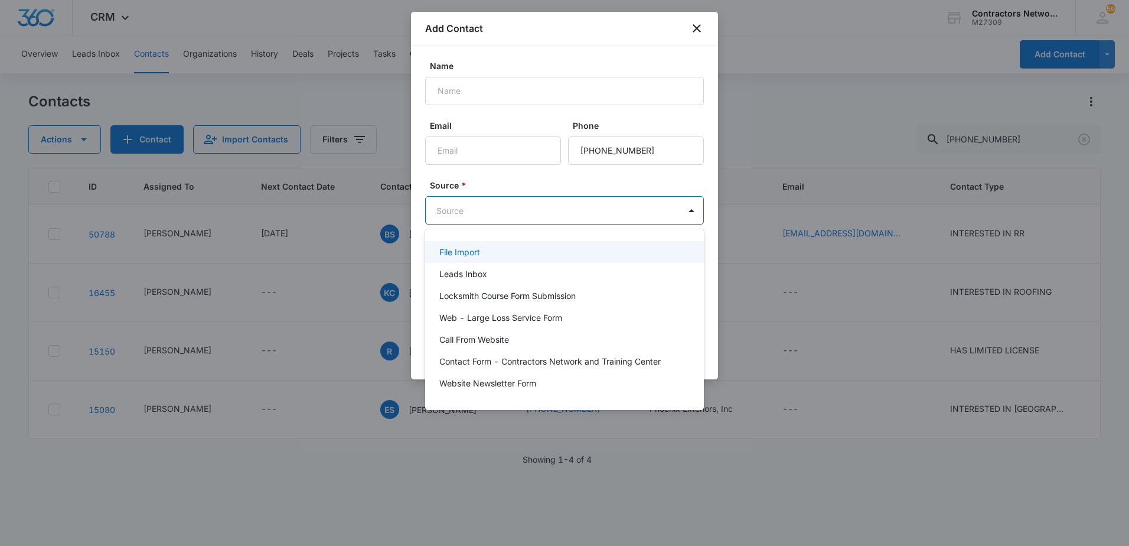
click at [509, 213] on body "CRM Apps Reputation Websites Forms CRM Email Social Shop Payments POS Content A…" at bounding box center [564, 273] width 1129 height 546
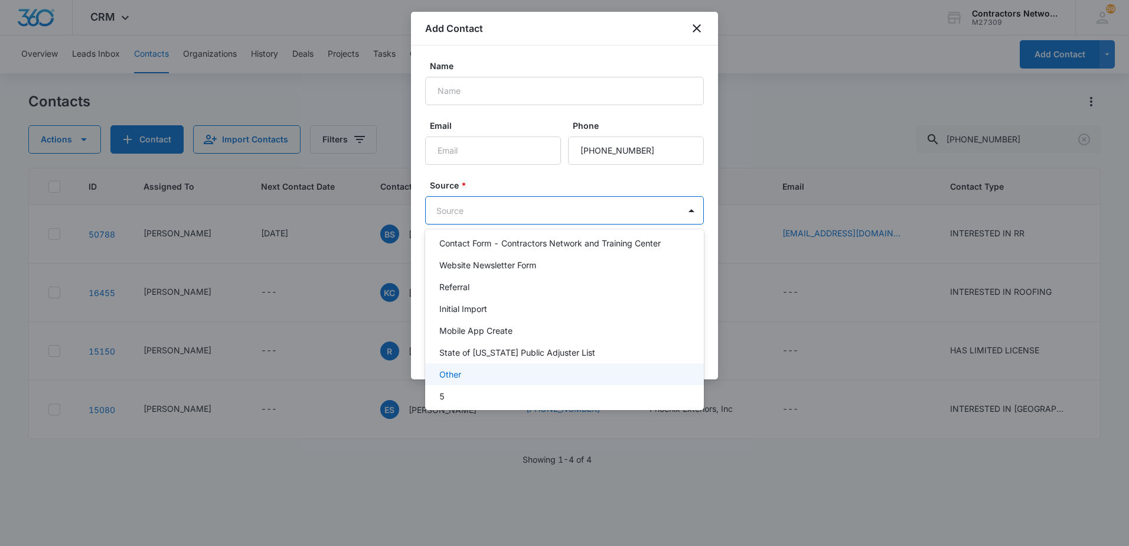
type input "g"
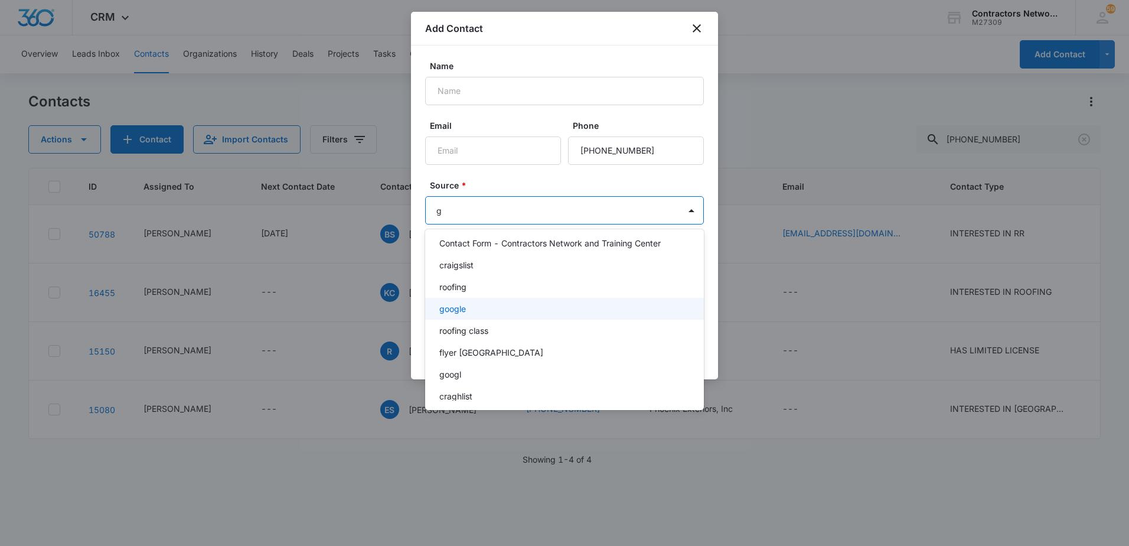
click at [512, 308] on div "google" at bounding box center [563, 308] width 248 height 12
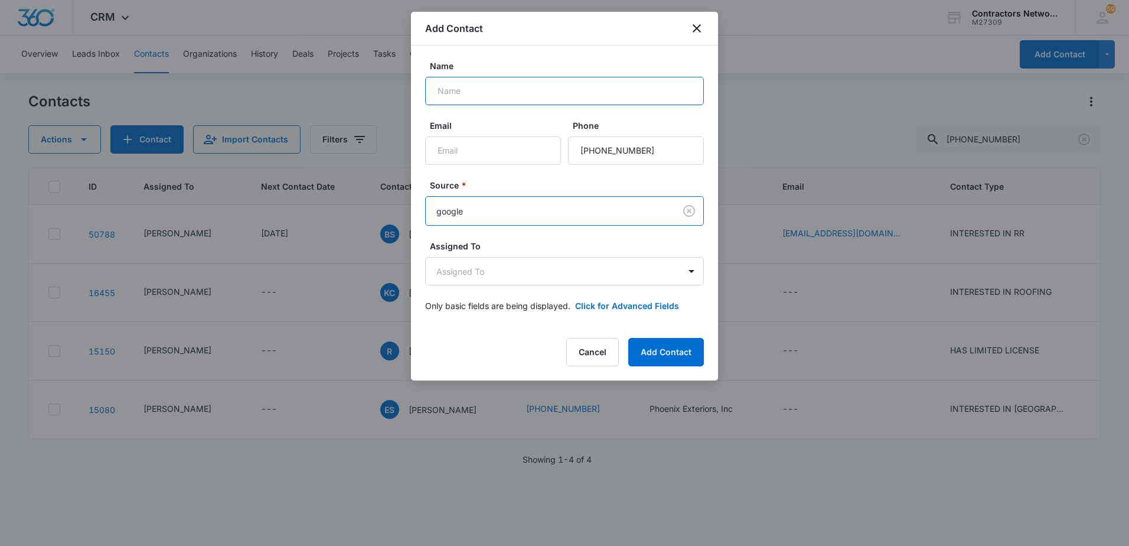
click at [487, 87] on input "Name" at bounding box center [564, 91] width 279 height 28
type input "[PERSON_NAME]"
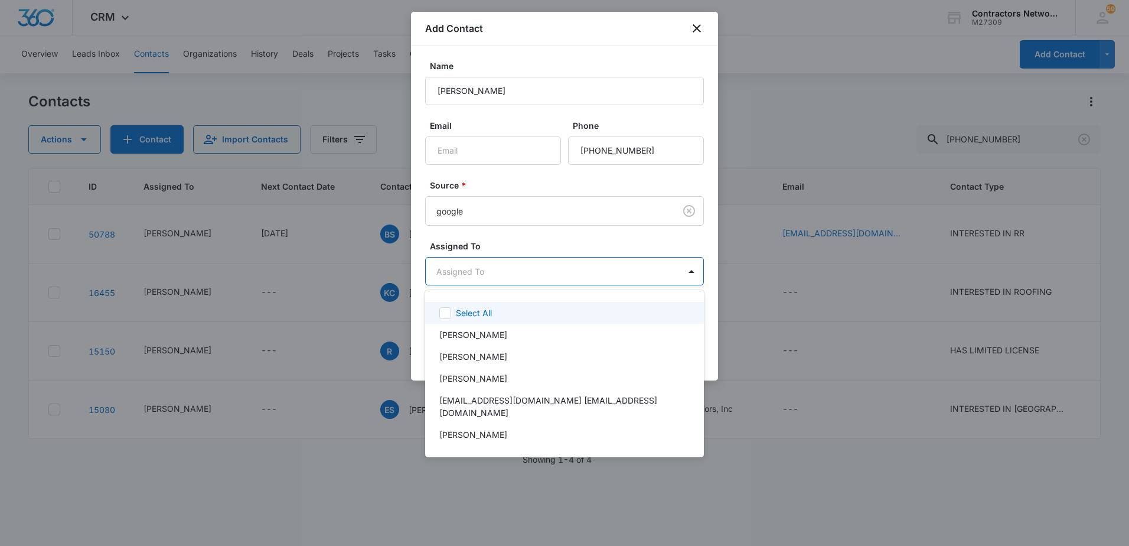
drag, startPoint x: 471, startPoint y: 277, endPoint x: 469, endPoint y: 309, distance: 31.9
click at [472, 282] on body "CRM Apps Reputation Websites Forms CRM Email Social Shop Payments POS Content A…" at bounding box center [564, 273] width 1129 height 546
click at [465, 333] on p "[PERSON_NAME]" at bounding box center [473, 334] width 68 height 12
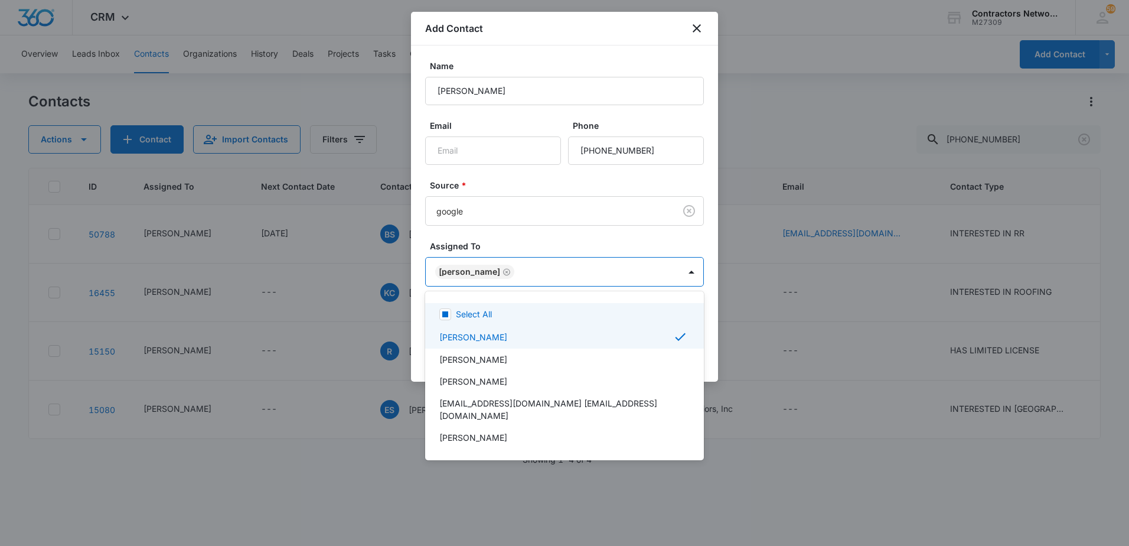
click at [517, 174] on div at bounding box center [564, 273] width 1129 height 546
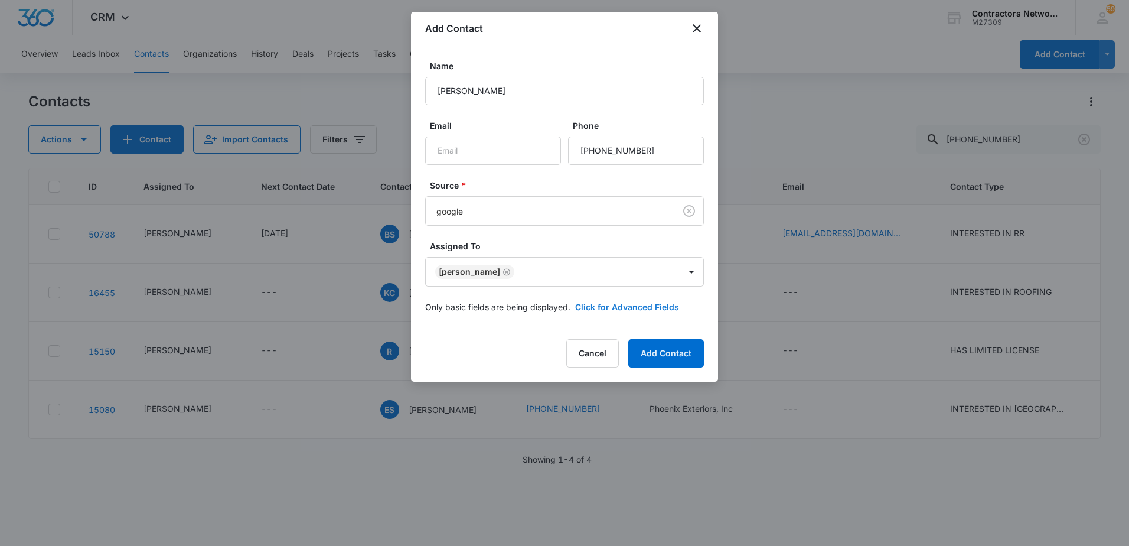
click at [616, 311] on button "Click for Advanced Fields" at bounding box center [627, 307] width 104 height 12
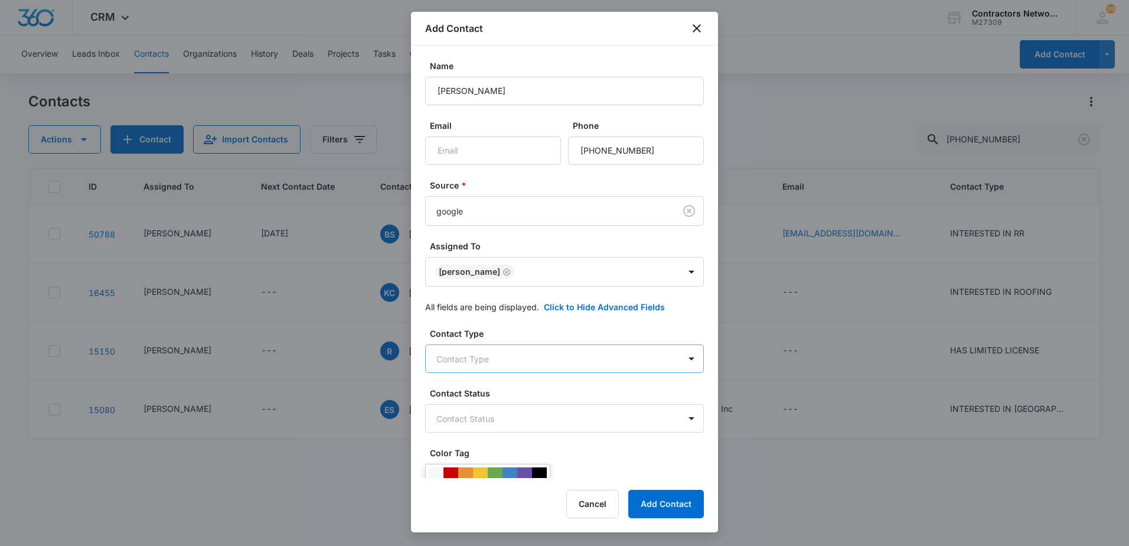
click at [499, 358] on body "CRM Apps Reputation Websites Forms CRM Email Social Shop Payments POS Content A…" at bounding box center [564, 273] width 1129 height 546
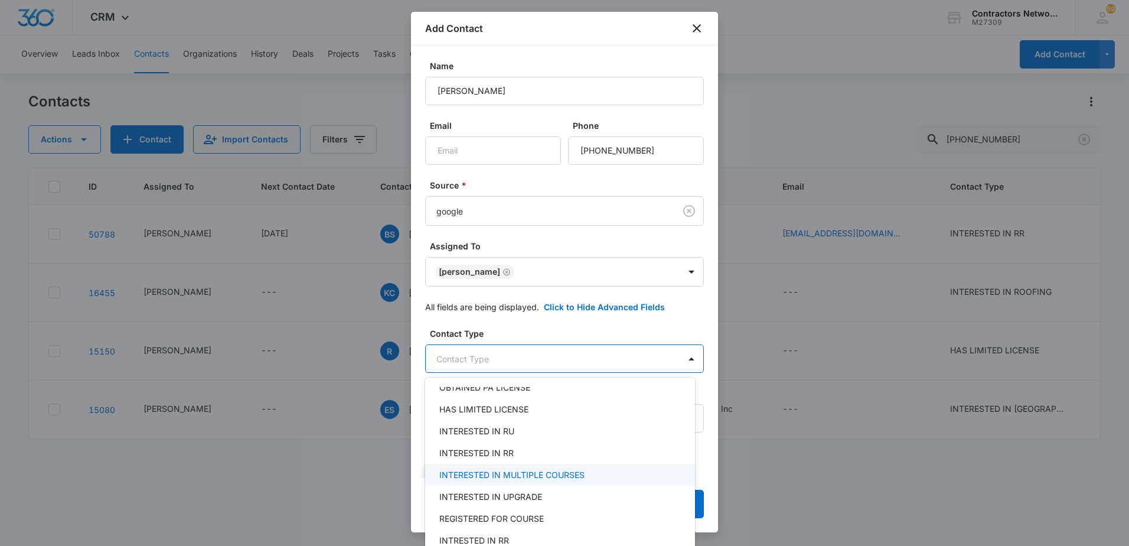
scroll to position [236, 0]
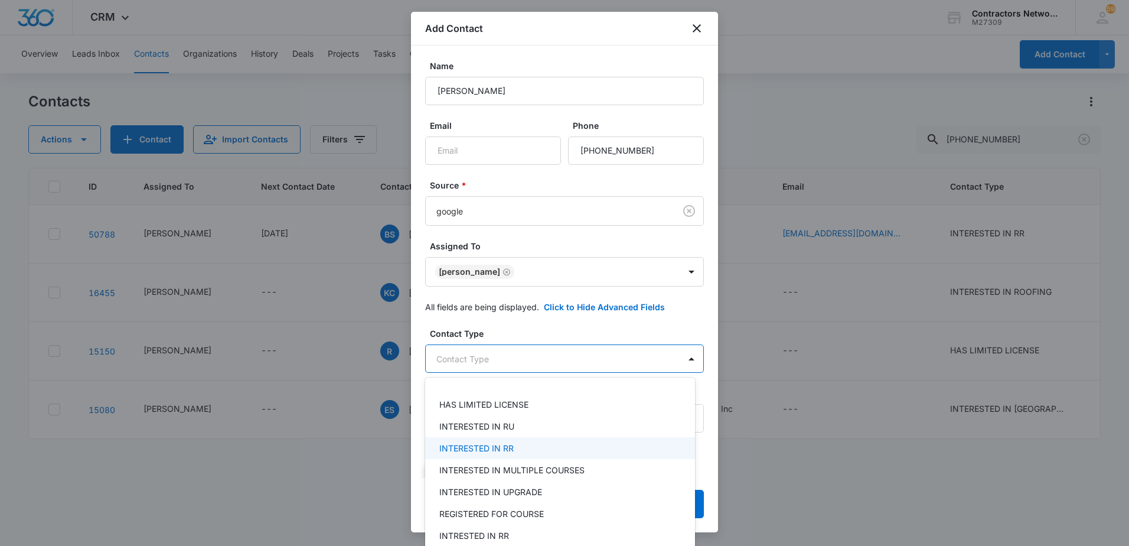
click at [524, 449] on div "INTERESTED IN RR" at bounding box center [558, 448] width 239 height 12
click at [589, 321] on div at bounding box center [564, 273] width 1129 height 546
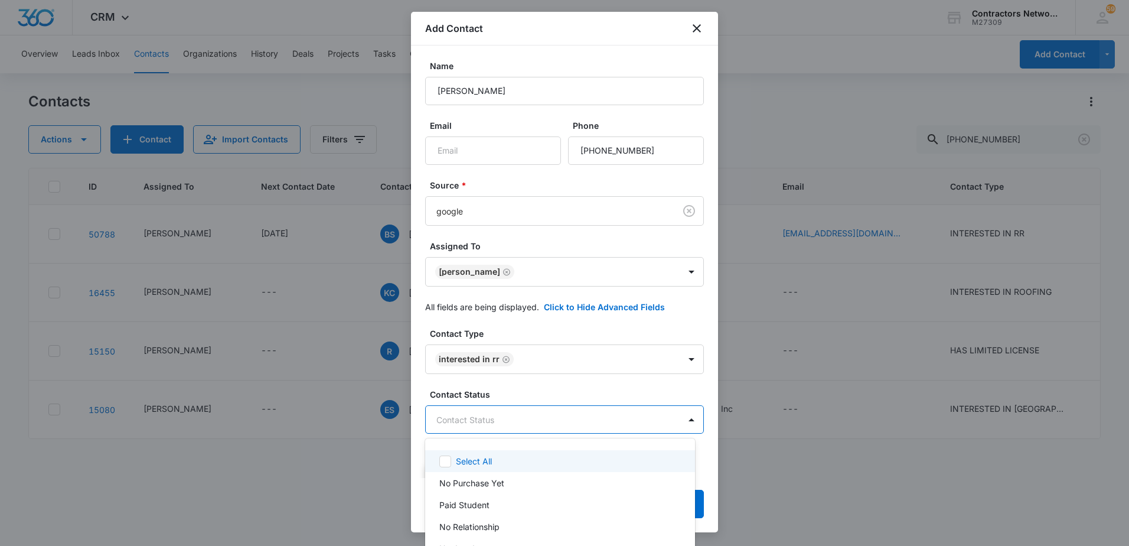
click at [569, 427] on body "CRM Apps Reputation Websites Forms CRM Email Social Shop Payments POS Content A…" at bounding box center [564, 273] width 1129 height 546
click at [504, 481] on div "No Purchase Yet" at bounding box center [558, 483] width 239 height 12
click at [556, 388] on div at bounding box center [564, 273] width 1129 height 546
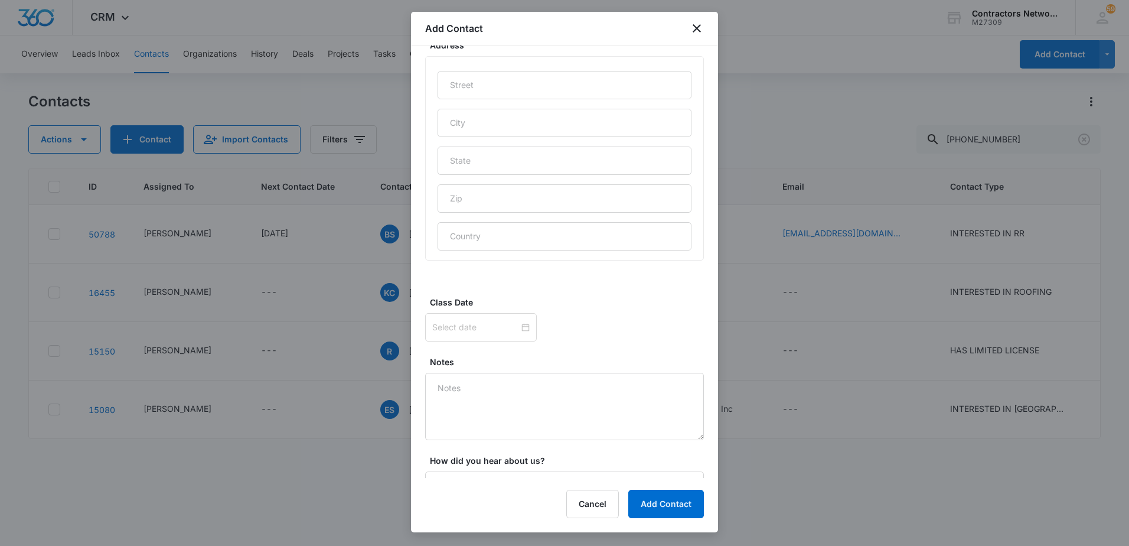
scroll to position [642, 0]
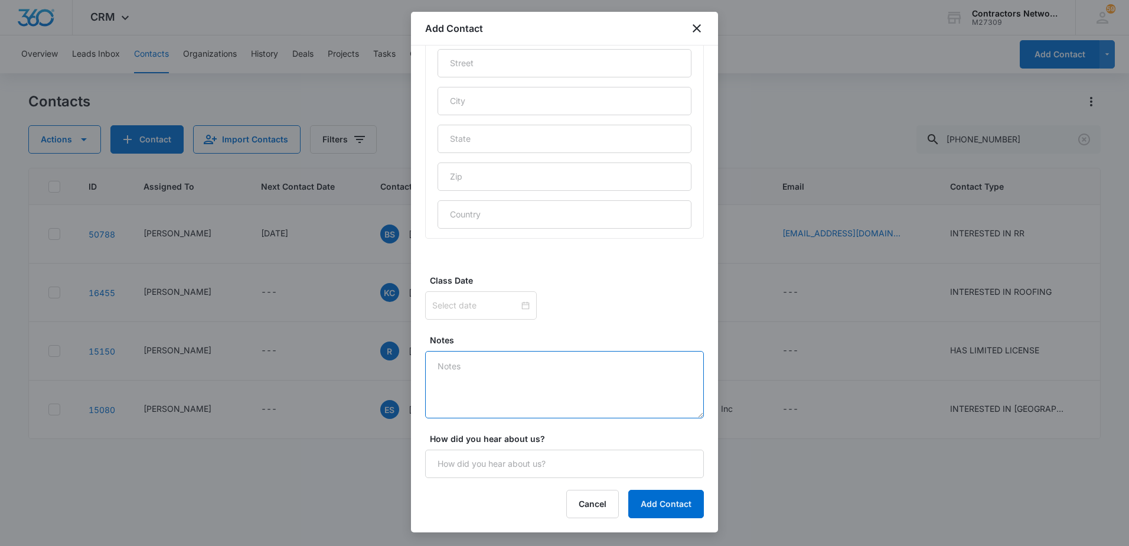
click at [491, 365] on textarea "Notes" at bounding box center [564, 384] width 279 height 67
click at [602, 383] on textarea "[DATE] misses call 12:08pm // [DATE] [PERSON_NAME] has his own LLC business, wo…" at bounding box center [564, 384] width 279 height 67
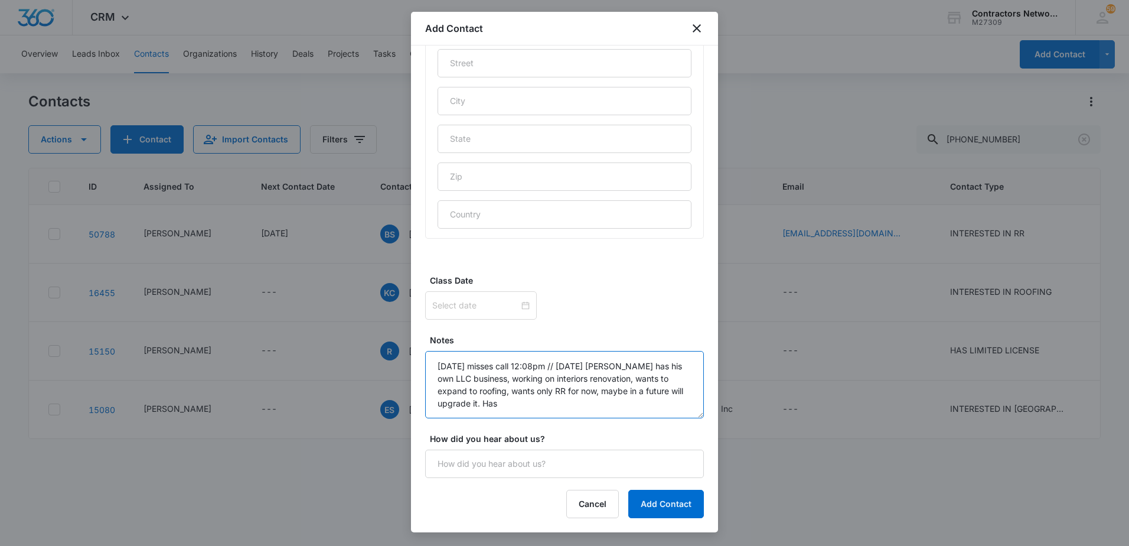
click at [570, 415] on textarea "[DATE] misses call 12:08pm // [DATE] [PERSON_NAME] has his own LLC business, wo…" at bounding box center [564, 384] width 279 height 67
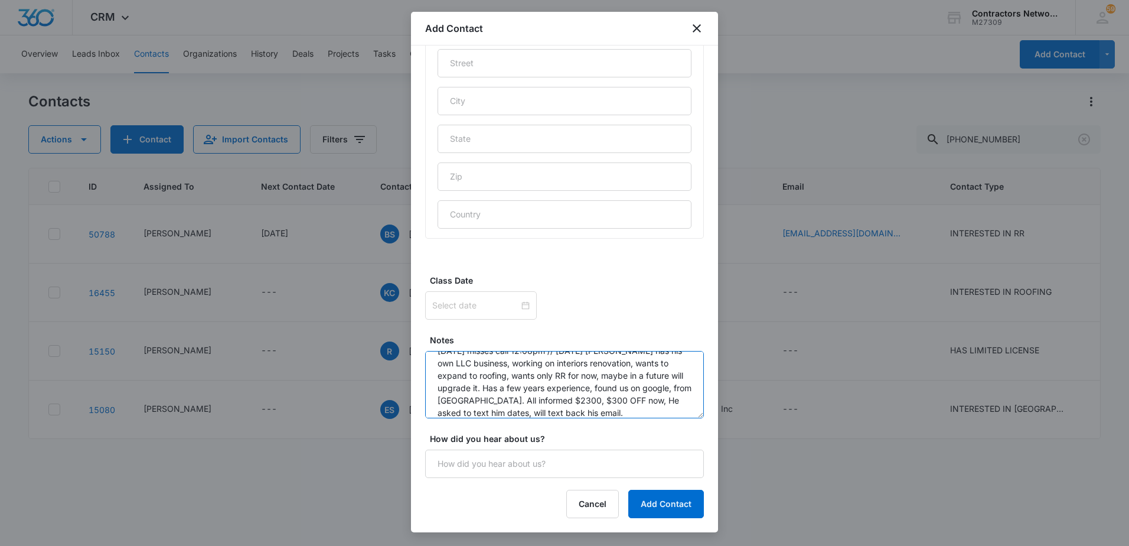
click at [656, 416] on textarea "[DATE] misses call 12:08pm // [DATE] [PERSON_NAME] has his own LLC business, wo…" at bounding box center [564, 384] width 279 height 67
type textarea "[DATE] misses call 12:08pm // [DATE] [PERSON_NAME] has his own LLC business, wo…"
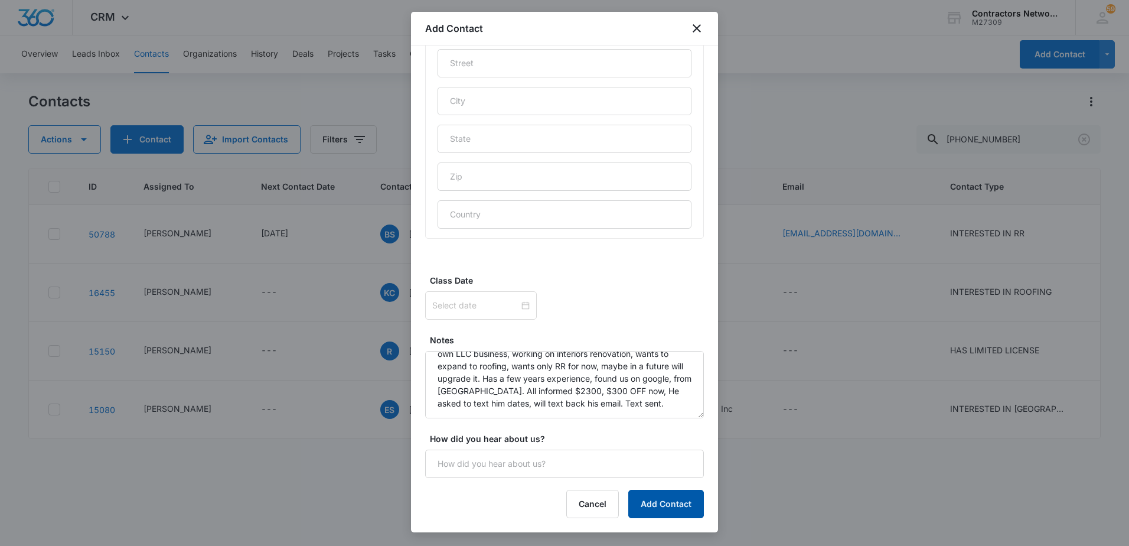
click at [693, 507] on button "Add Contact" at bounding box center [666, 504] width 76 height 28
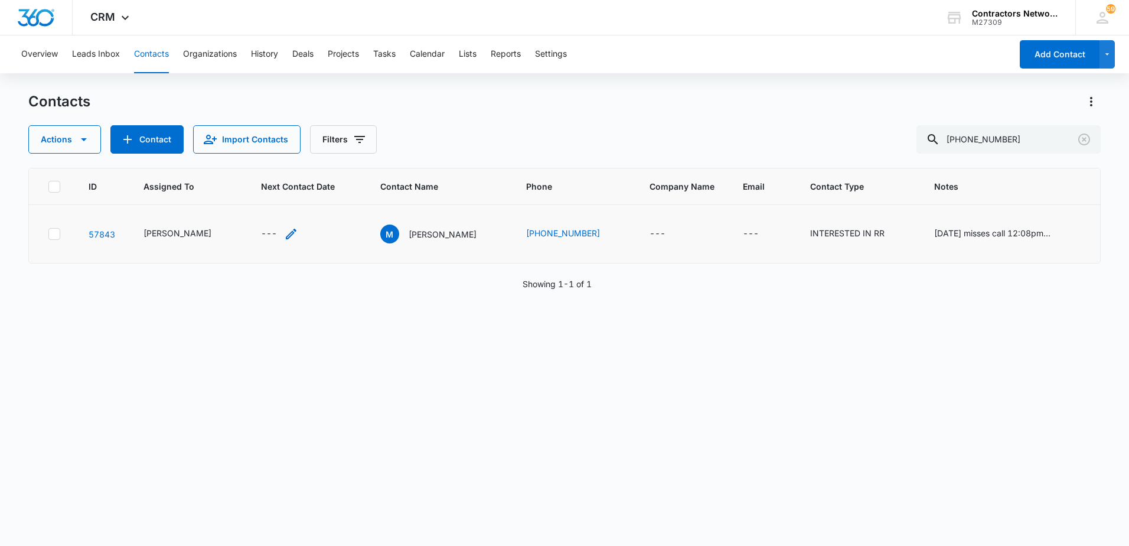
click at [284, 229] on icon "Next Contact Date - - Select to Edit Field" at bounding box center [291, 234] width 14 height 14
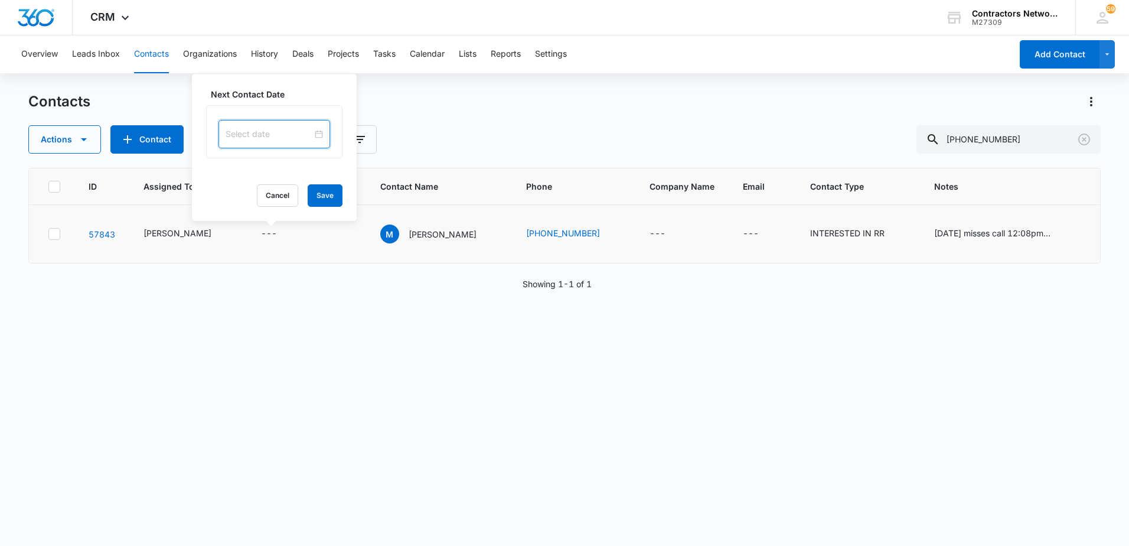
click at [262, 134] on input at bounding box center [269, 134] width 87 height 13
type input "[DATE]"
click at [260, 277] on div "29" at bounding box center [257, 278] width 14 height 14
click at [322, 194] on button "Save" at bounding box center [325, 195] width 35 height 22
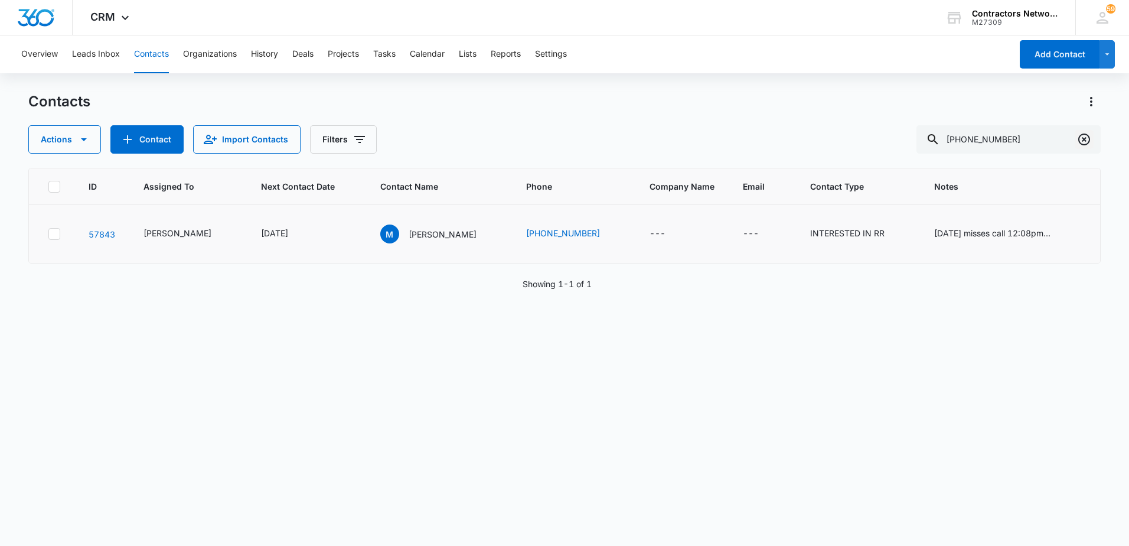
click at [1084, 142] on icon "Clear" at bounding box center [1084, 139] width 14 height 14
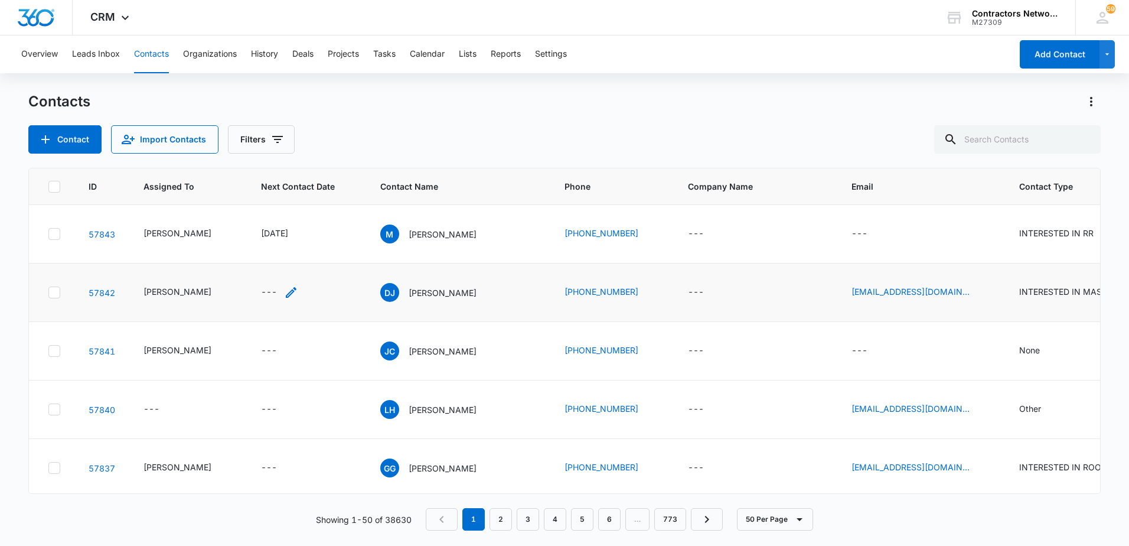
click at [284, 290] on icon "Next Contact Date - - Select to Edit Field" at bounding box center [291, 292] width 14 height 14
click at [273, 192] on input at bounding box center [269, 192] width 87 height 13
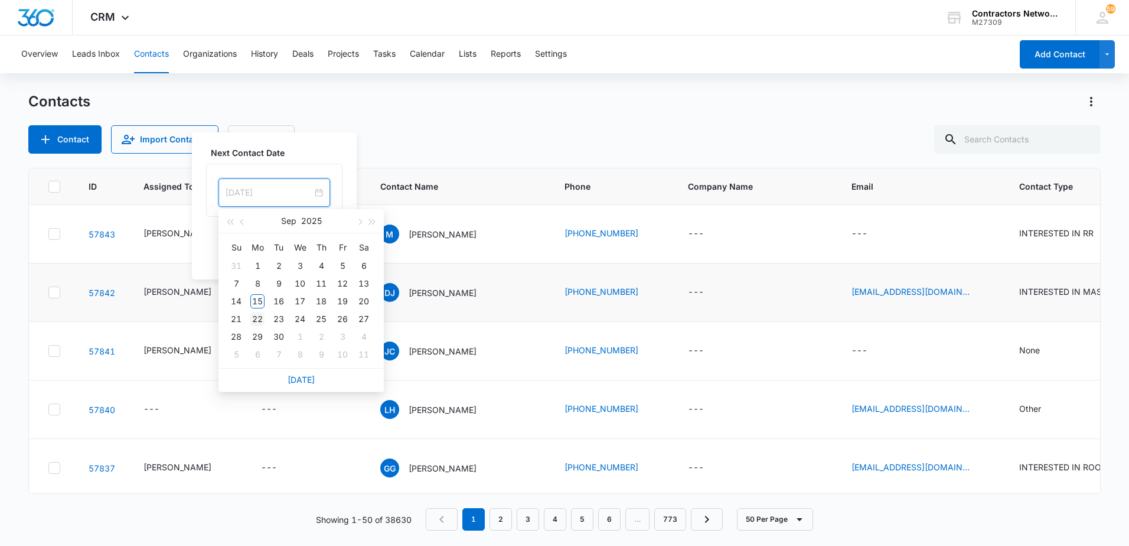
type input "[DATE]"
click at [252, 315] on div "22" at bounding box center [257, 319] width 14 height 14
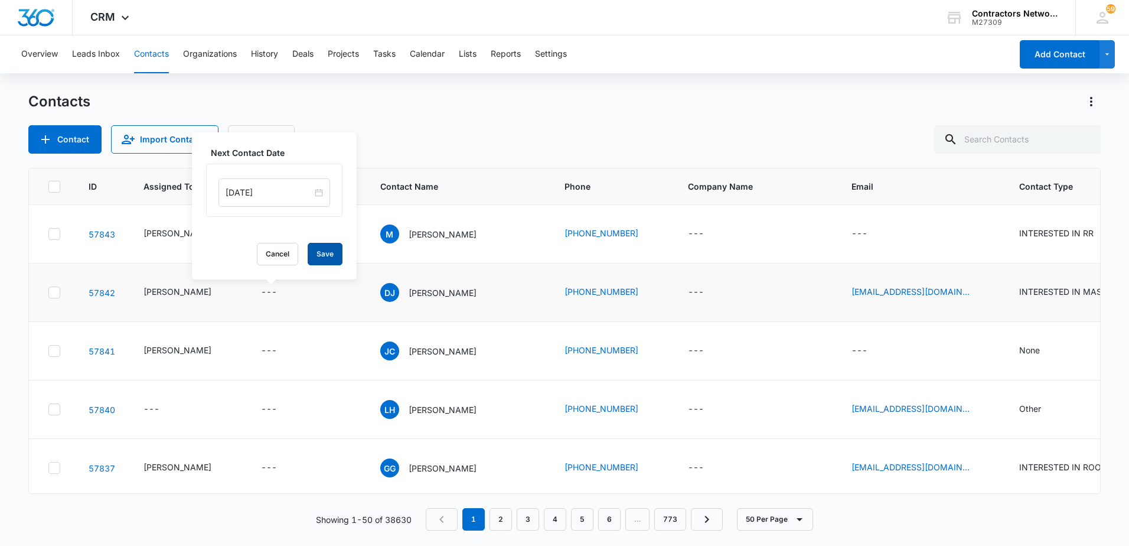
click at [313, 253] on button "Save" at bounding box center [325, 254] width 35 height 22
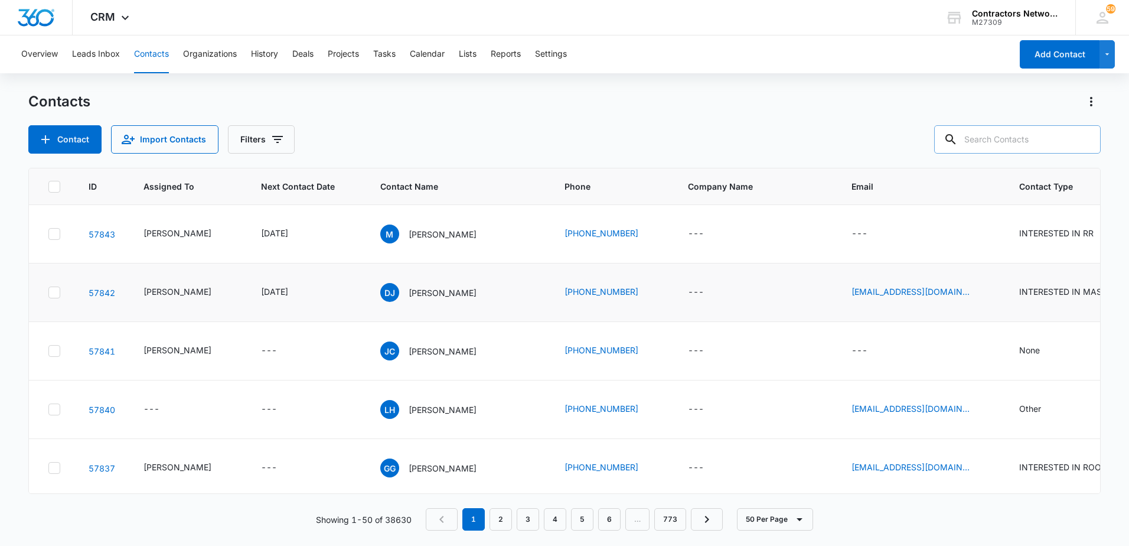
click at [1001, 140] on input "text" at bounding box center [1017, 139] width 167 height 28
type input "[PHONE_NUMBER]"
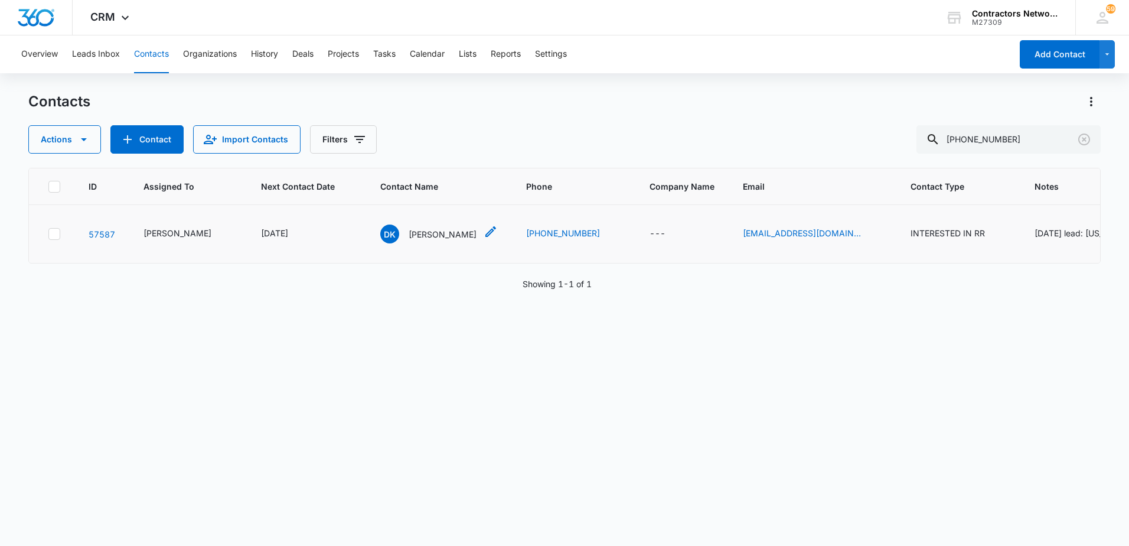
click at [422, 234] on p "[PERSON_NAME]" at bounding box center [443, 234] width 68 height 12
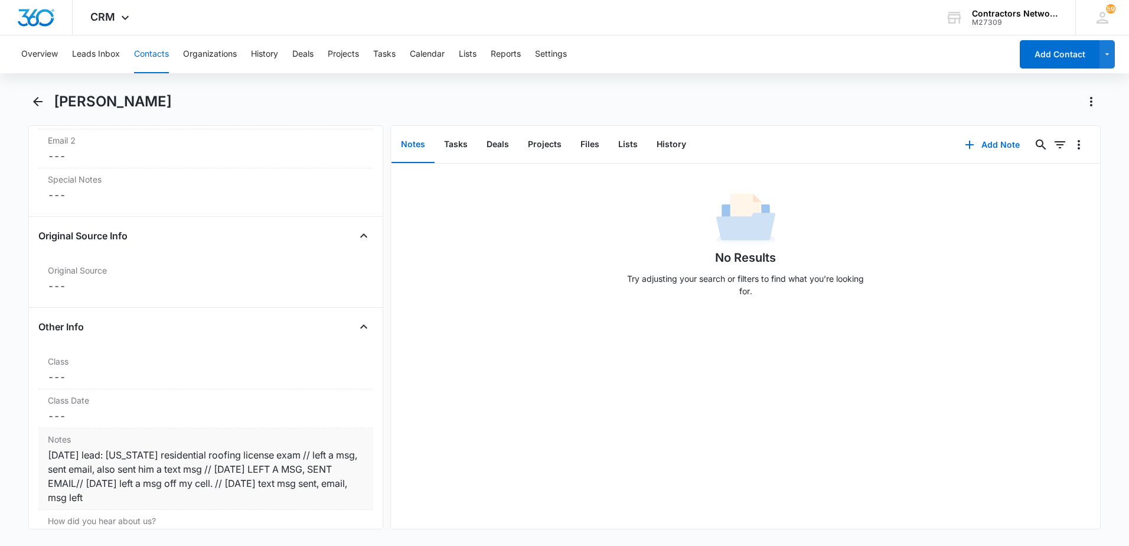
scroll to position [1299, 0]
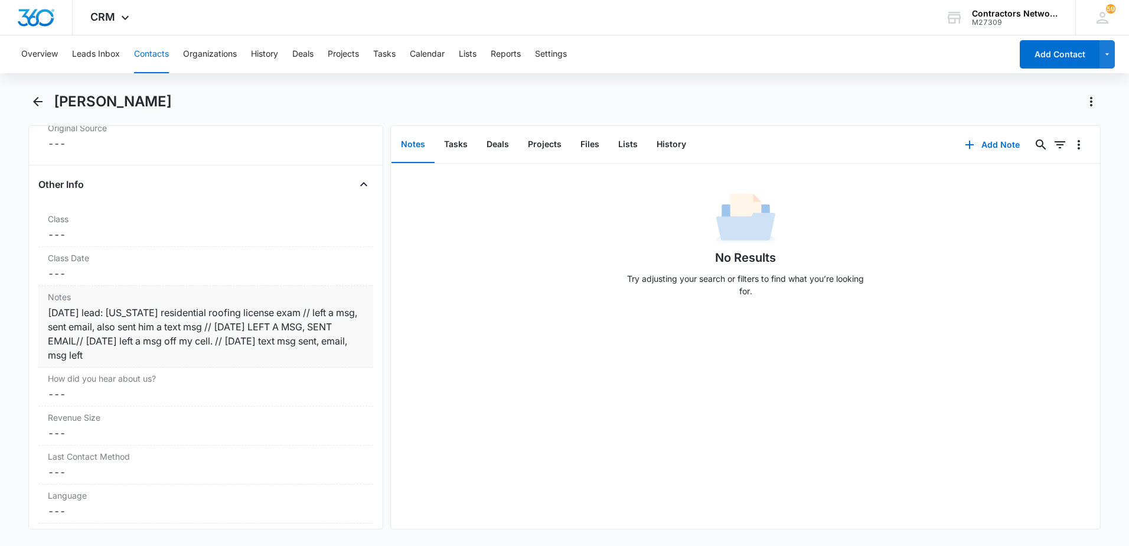
click at [188, 356] on div "[DATE] lead: [US_STATE] residential roofing license exam // left a msg, sent em…" at bounding box center [206, 333] width 316 height 57
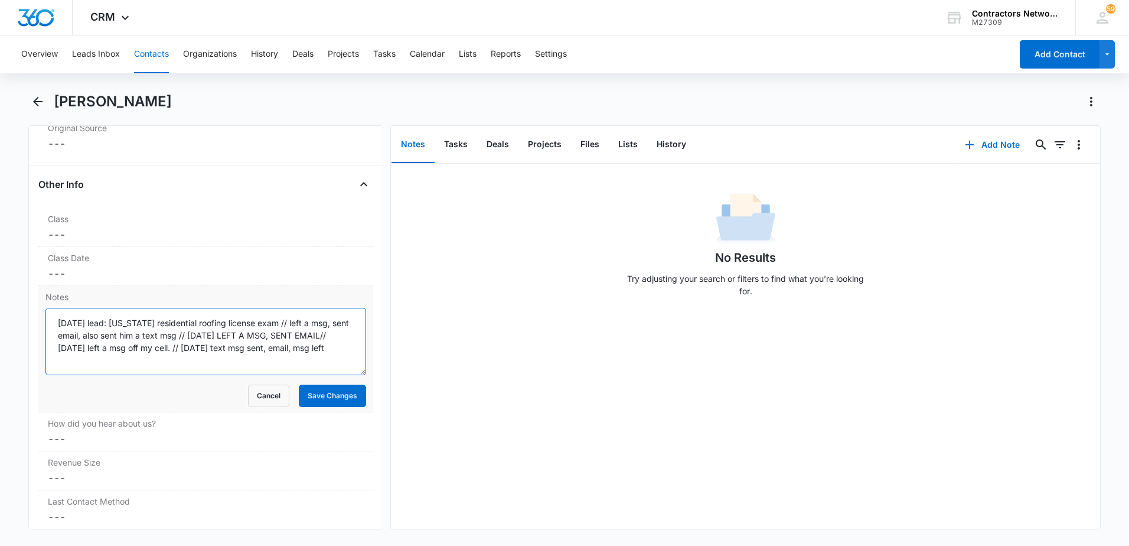
click at [341, 354] on textarea "[DATE] lead: [US_STATE] residential roofing license exam // left a msg, sent em…" at bounding box center [205, 341] width 321 height 67
type textarea "[DATE] lead: [US_STATE] residential roofing license exam // left a msg, sent em…"
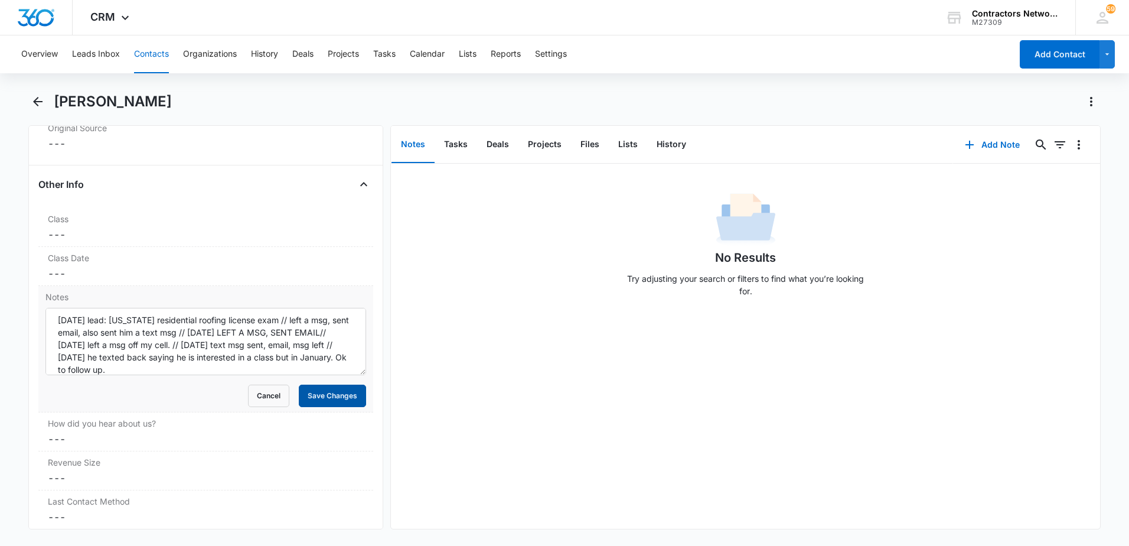
click at [305, 400] on button "Save Changes" at bounding box center [332, 395] width 67 height 22
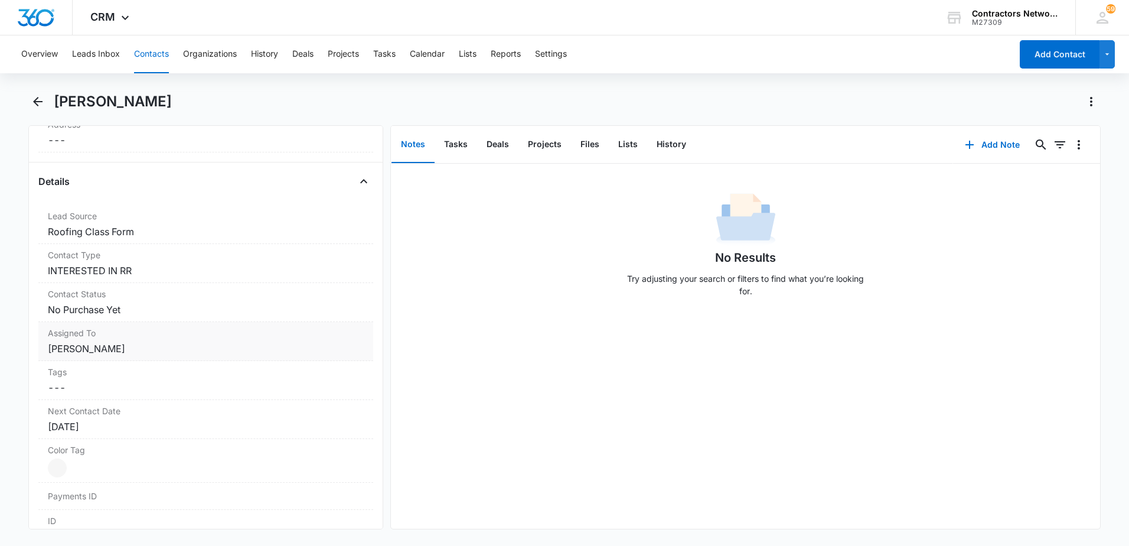
scroll to position [413, 0]
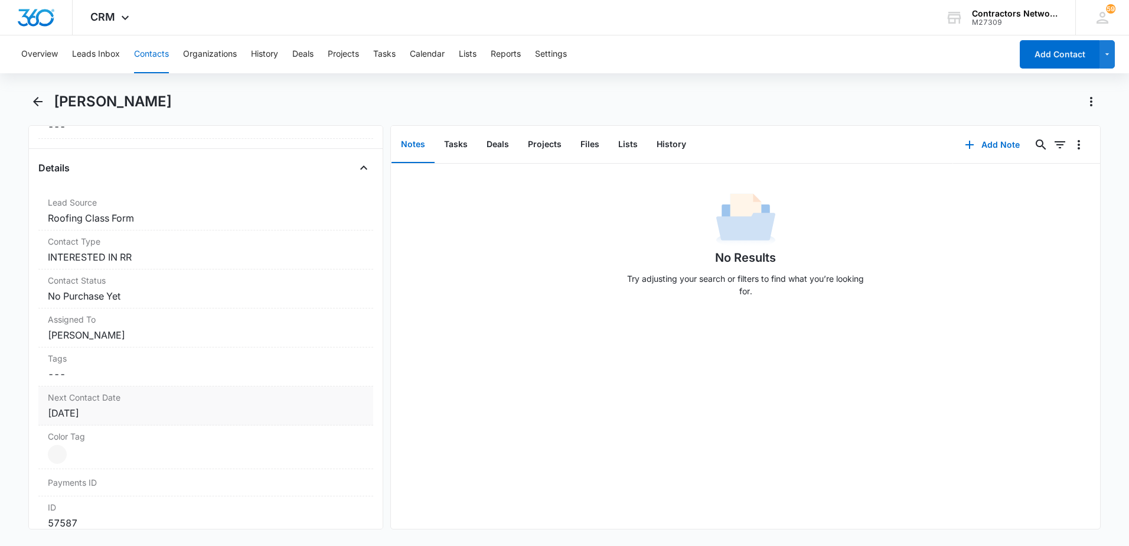
click at [164, 410] on div "[DATE]" at bounding box center [206, 413] width 316 height 14
click at [124, 435] on input "[DATE]" at bounding box center [108, 436] width 87 height 13
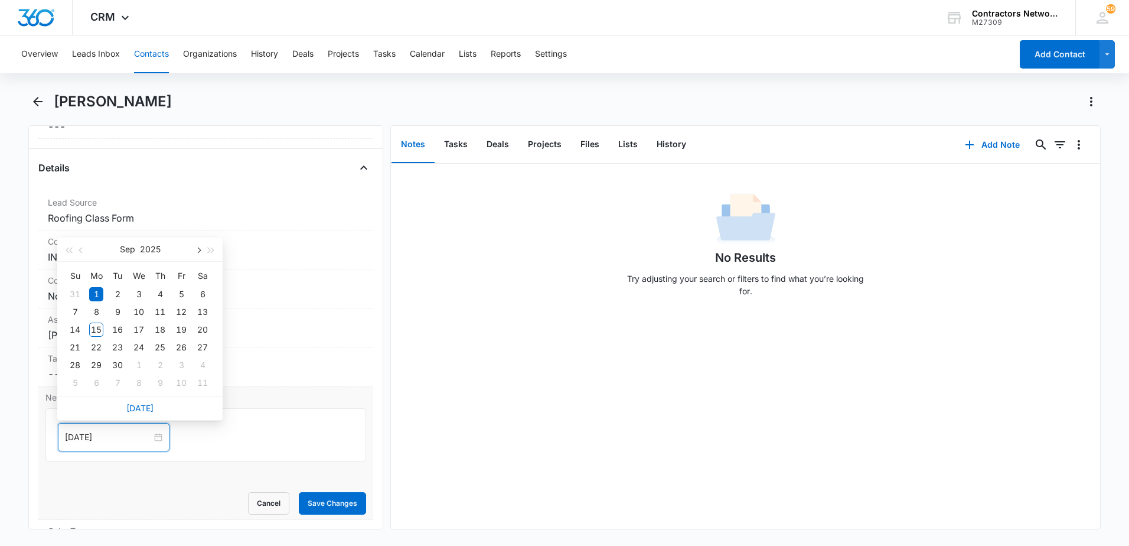
click at [198, 250] on span "button" at bounding box center [198, 250] width 6 height 6
type input "[DATE]"
click at [93, 327] on div "15" at bounding box center [96, 329] width 14 height 14
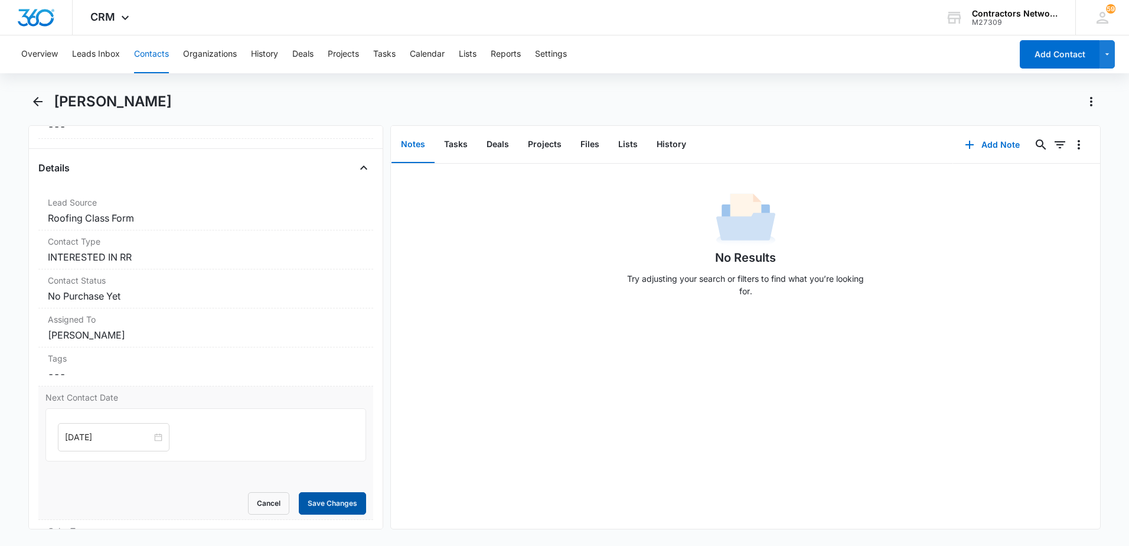
click at [309, 510] on button "Save Changes" at bounding box center [332, 503] width 67 height 22
click at [150, 57] on button "Contacts" at bounding box center [151, 54] width 35 height 38
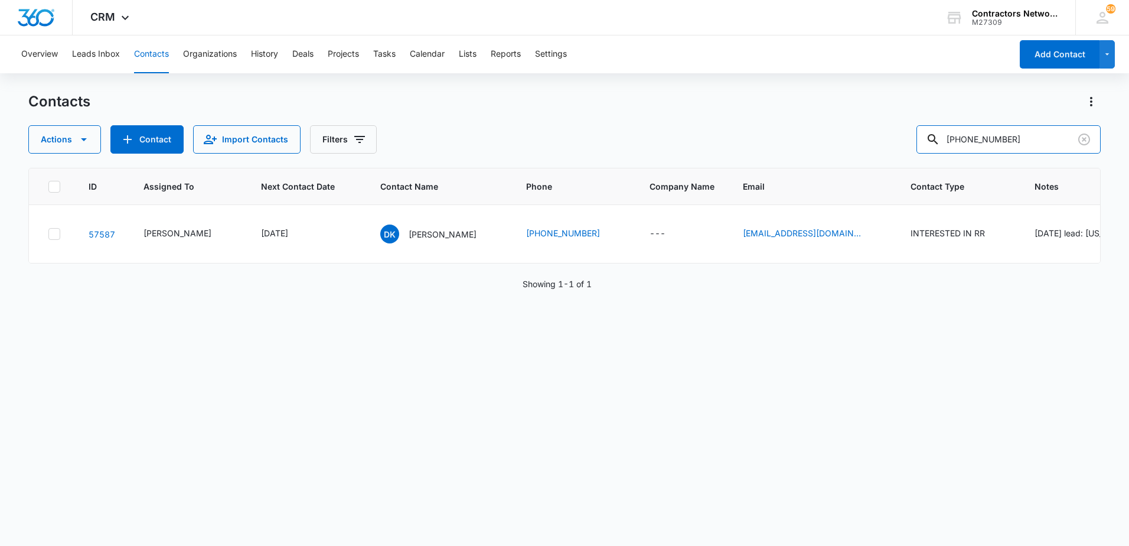
drag, startPoint x: 1053, startPoint y: 145, endPoint x: 556, endPoint y: 140, distance: 496.6
click at [556, 140] on div "Actions Contact Import Contacts Filters [PHONE_NUMBER]" at bounding box center [564, 139] width 1072 height 28
type input "[PHONE_NUMBER]"
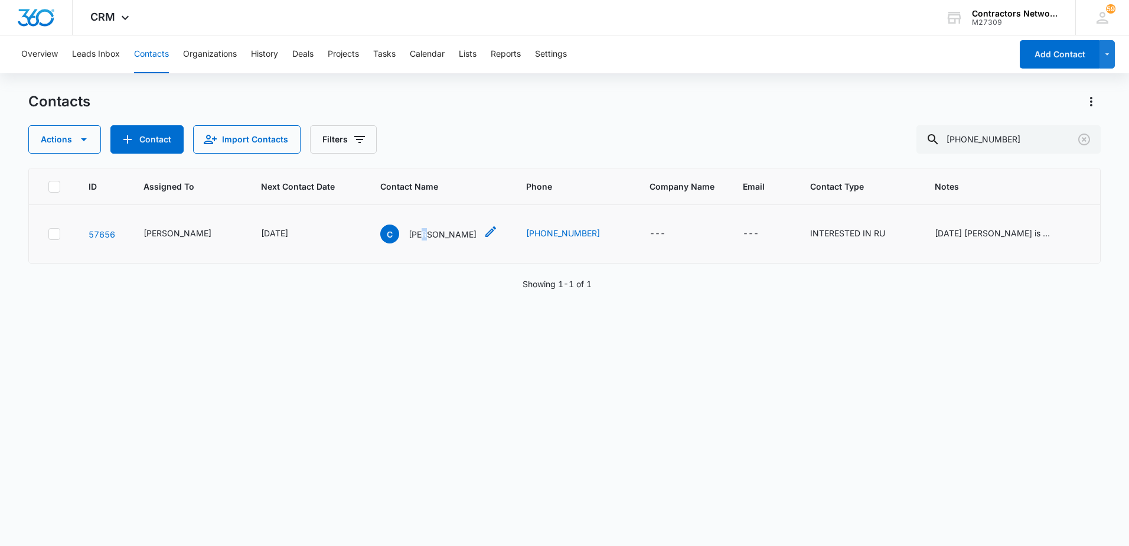
click at [413, 234] on p "[PERSON_NAME]" at bounding box center [443, 234] width 68 height 12
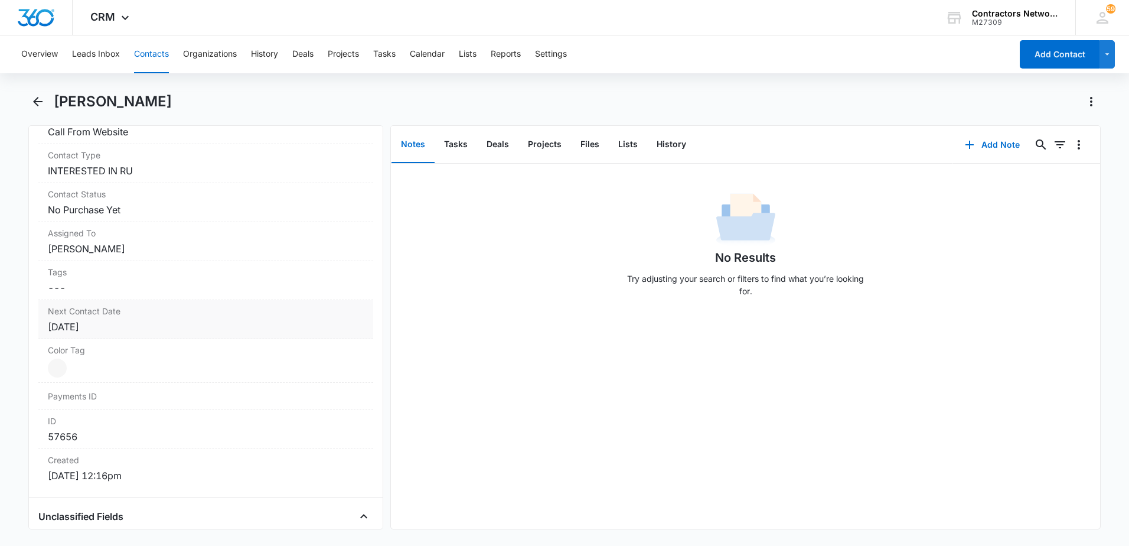
scroll to position [531, 0]
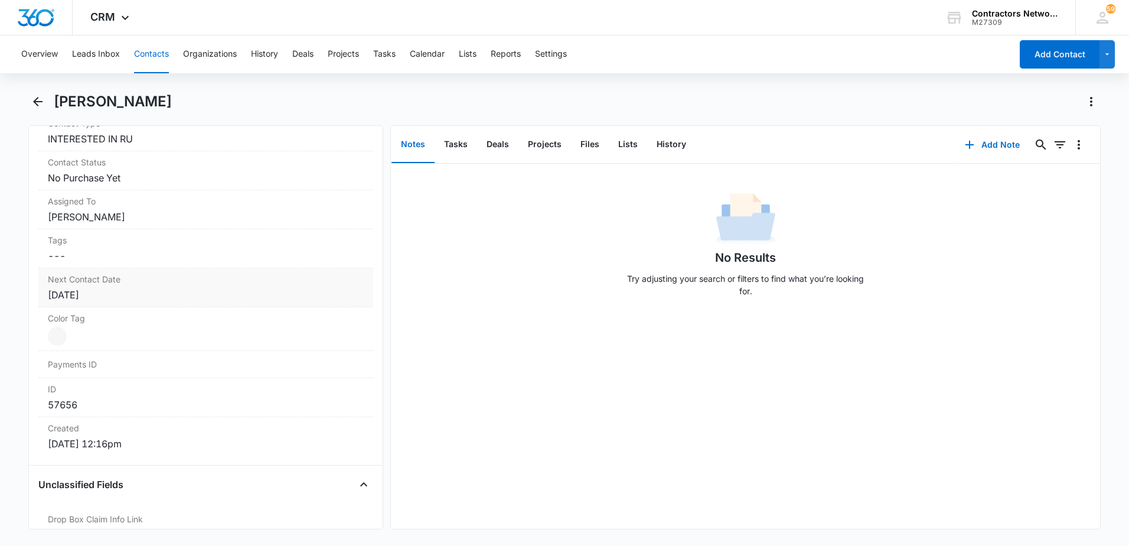
click at [216, 299] on div "[DATE]" at bounding box center [206, 295] width 316 height 14
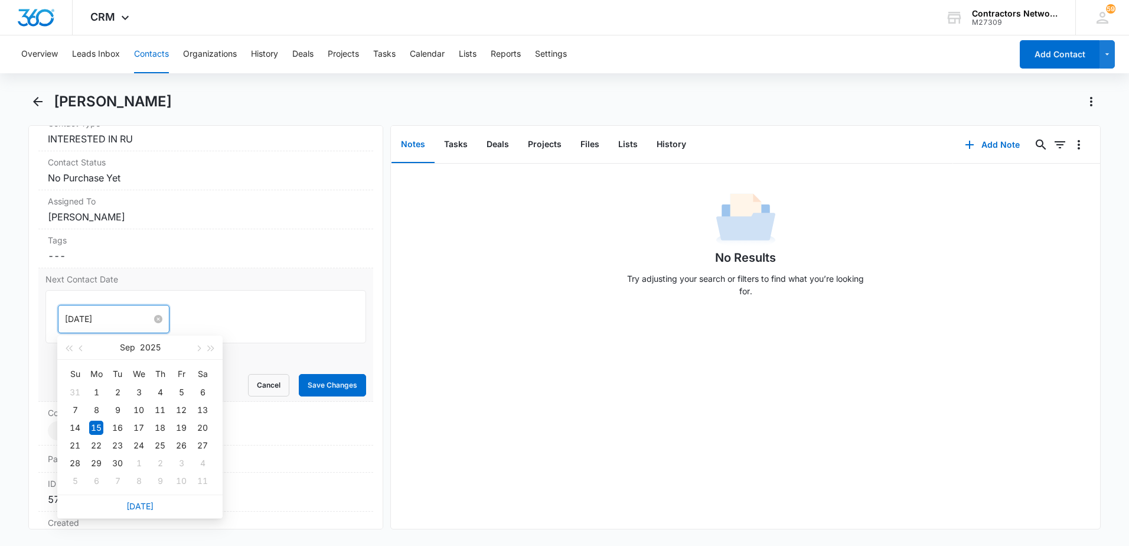
click at [122, 317] on input "[DATE]" at bounding box center [108, 318] width 87 height 13
type input "[DATE]"
click at [94, 455] on td "29" at bounding box center [96, 463] width 21 height 18
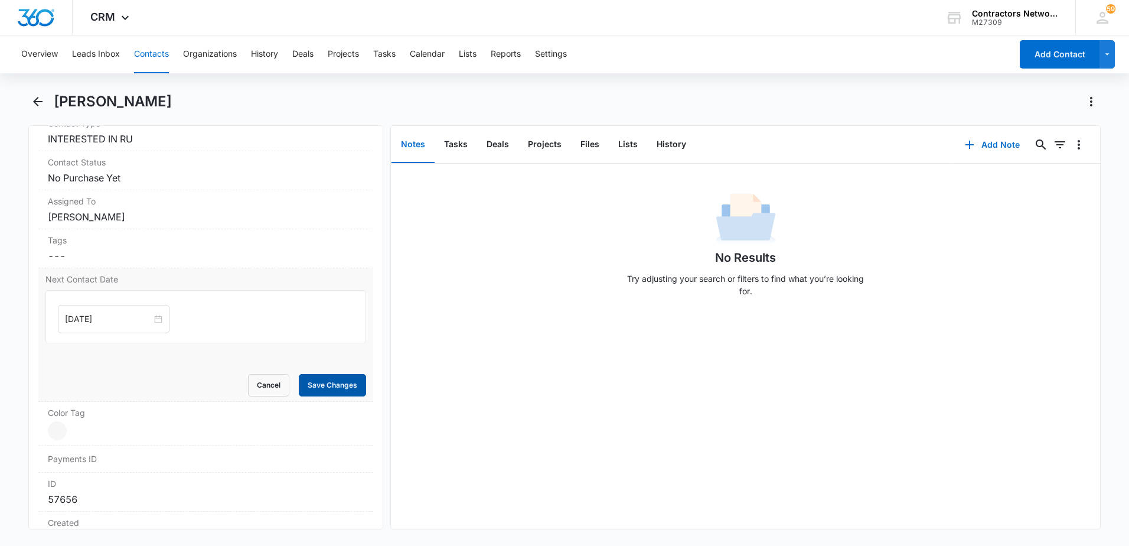
click at [331, 385] on button "Save Changes" at bounding box center [332, 385] width 67 height 22
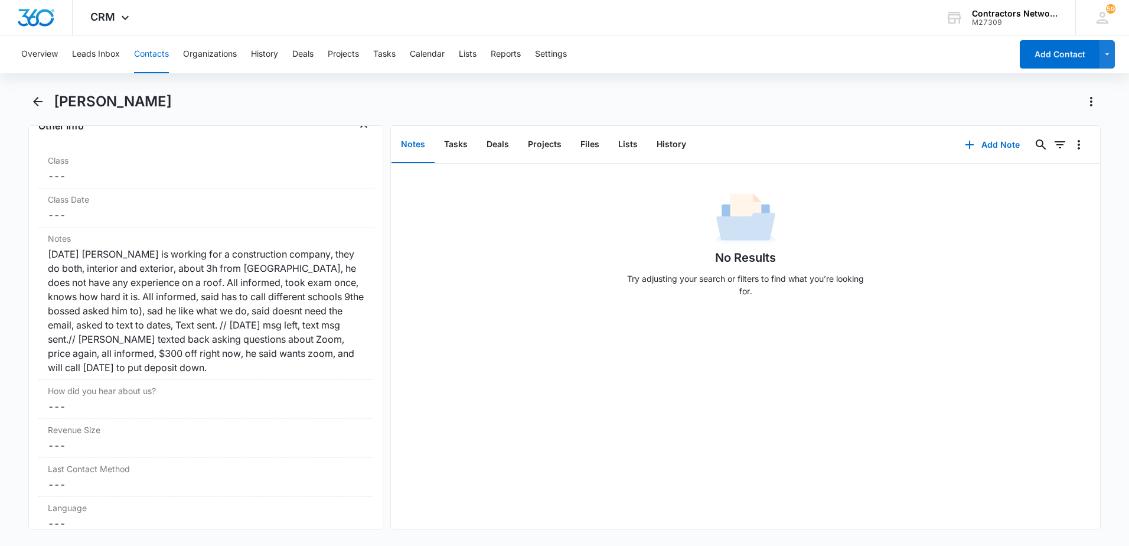
scroll to position [1358, 0]
click at [214, 371] on div "[DATE] [PERSON_NAME] is working for a construction company, they do both, inter…" at bounding box center [206, 310] width 316 height 128
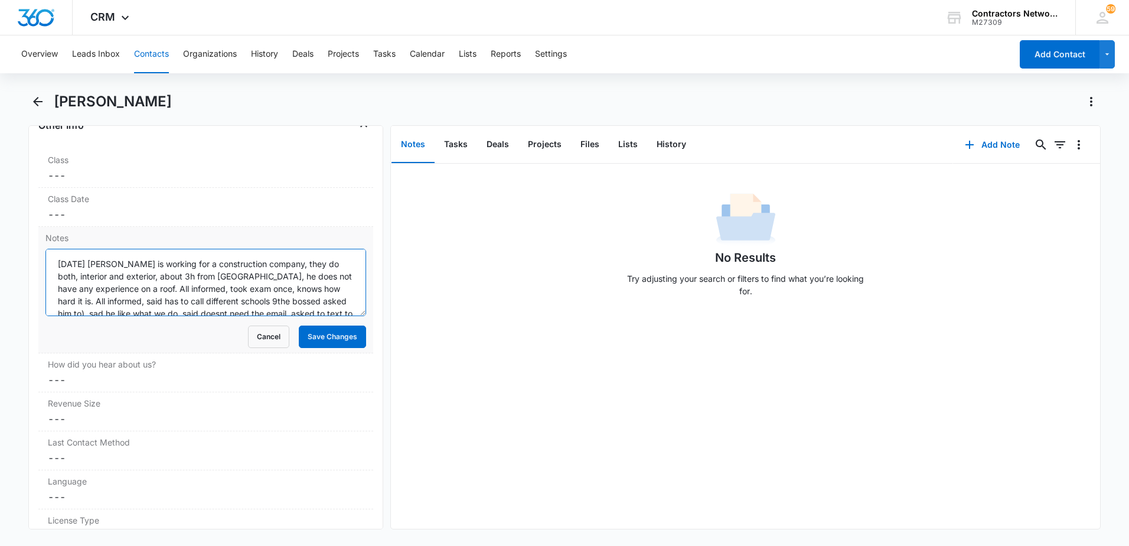
scroll to position [62, 0]
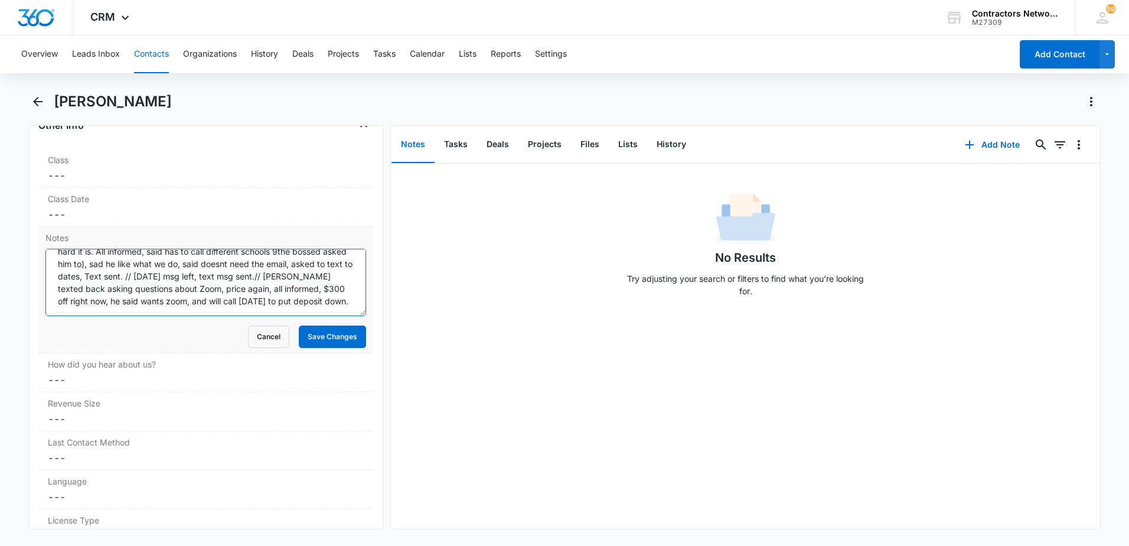
click at [338, 311] on textarea "[DATE] [PERSON_NAME] is working for a construction company, they do both, inter…" at bounding box center [205, 282] width 321 height 67
type textarea "[DATE] [PERSON_NAME] is working for a construction company, they do both, inter…"
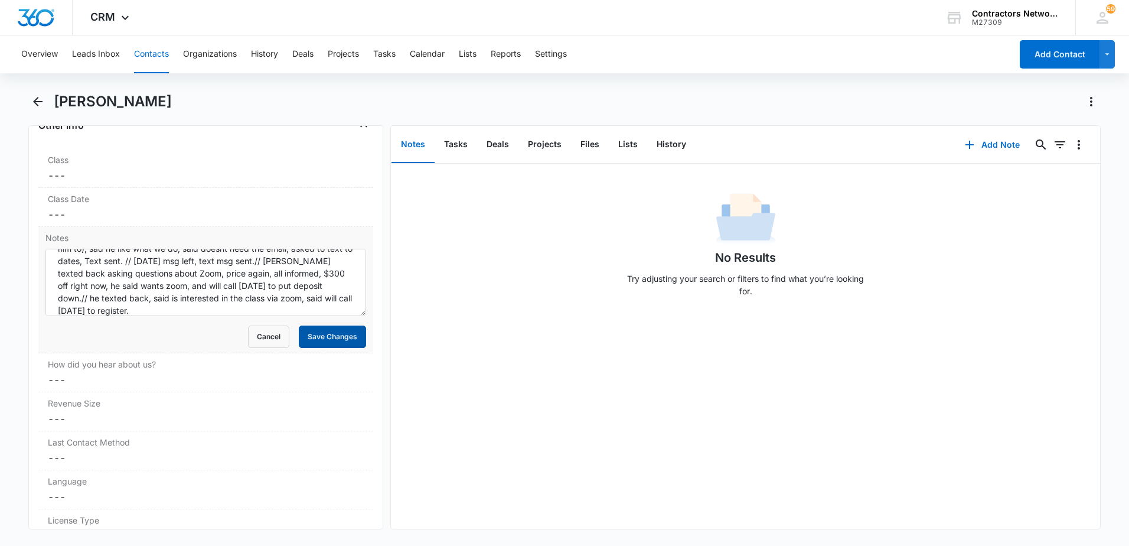
click at [317, 335] on button "Save Changes" at bounding box center [332, 336] width 67 height 22
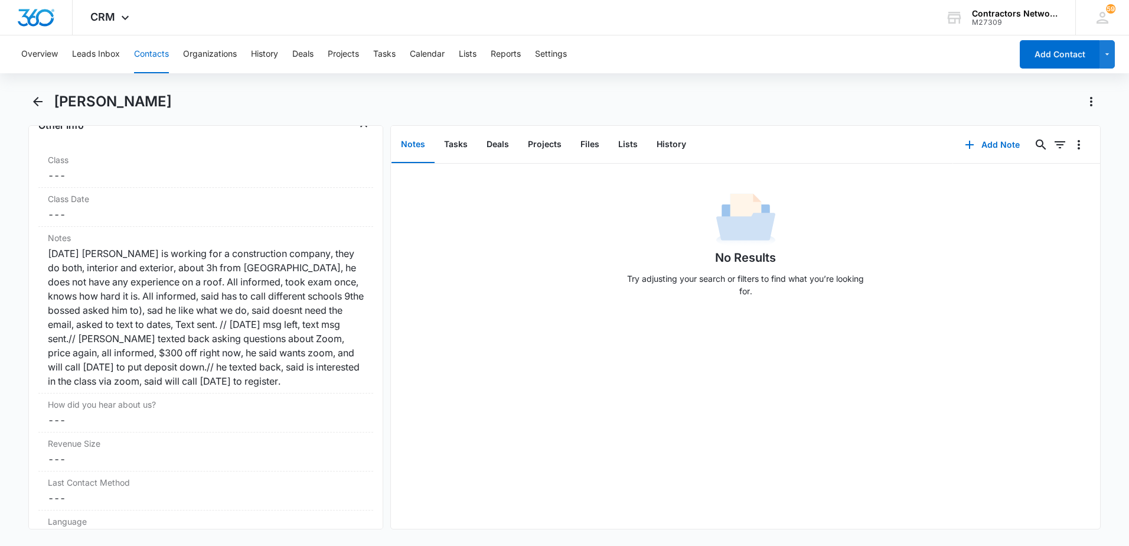
click at [151, 56] on button "Contacts" at bounding box center [151, 54] width 35 height 38
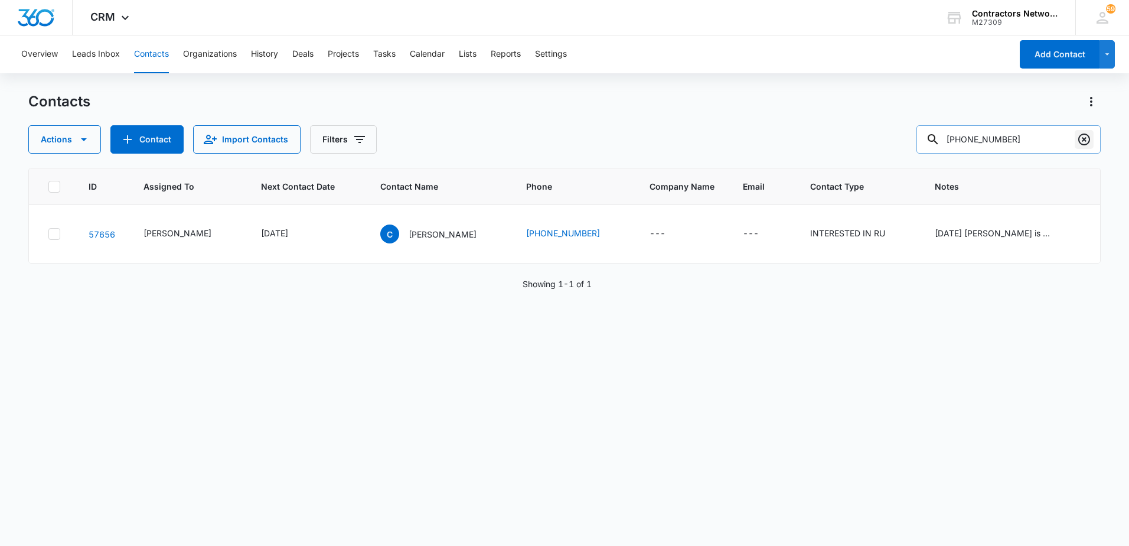
click at [1085, 142] on icon "Clear" at bounding box center [1084, 139] width 14 height 14
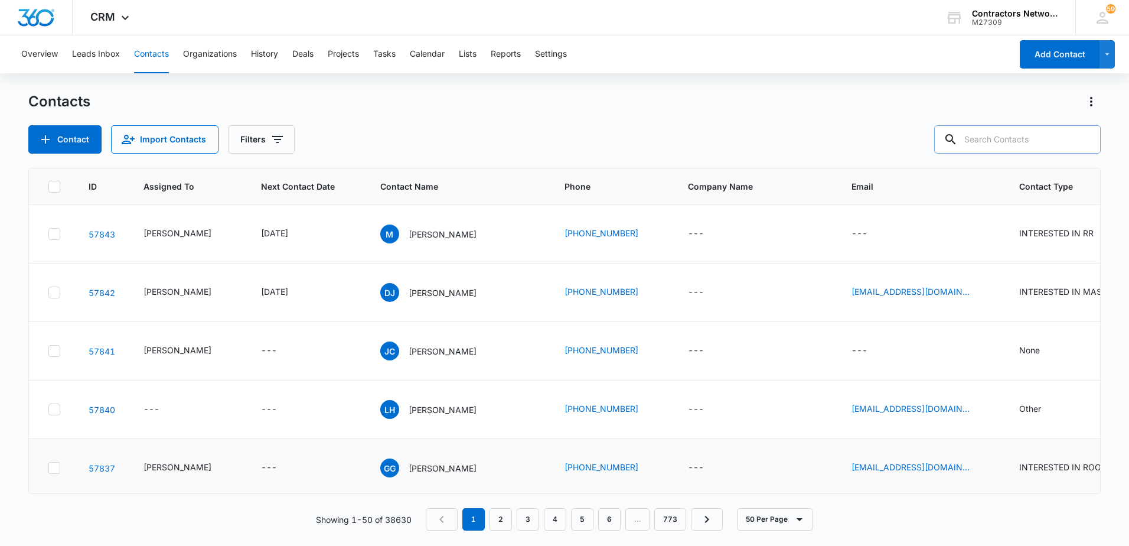
scroll to position [59, 0]
